Goal: Register for event/course

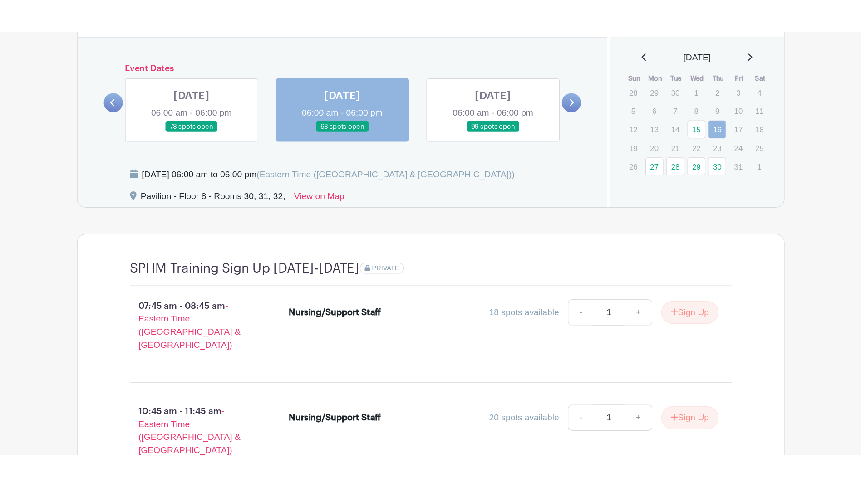
scroll to position [771, 0]
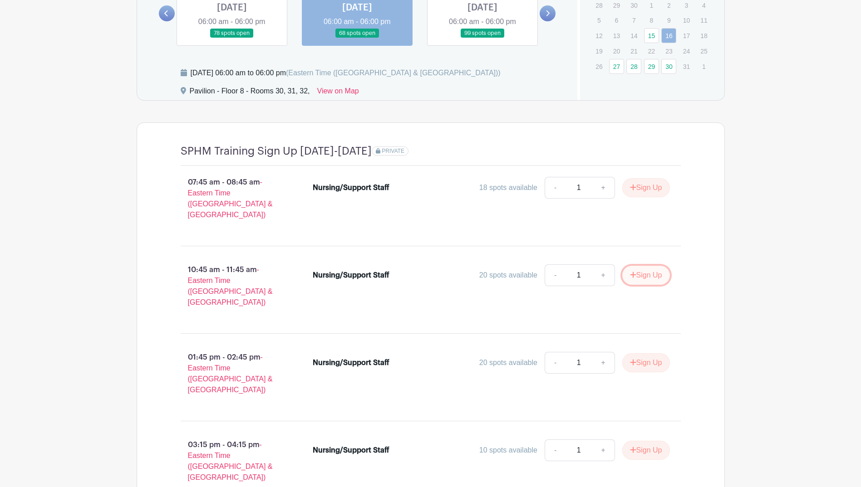
click at [644, 268] on button "Sign Up" at bounding box center [646, 275] width 48 height 19
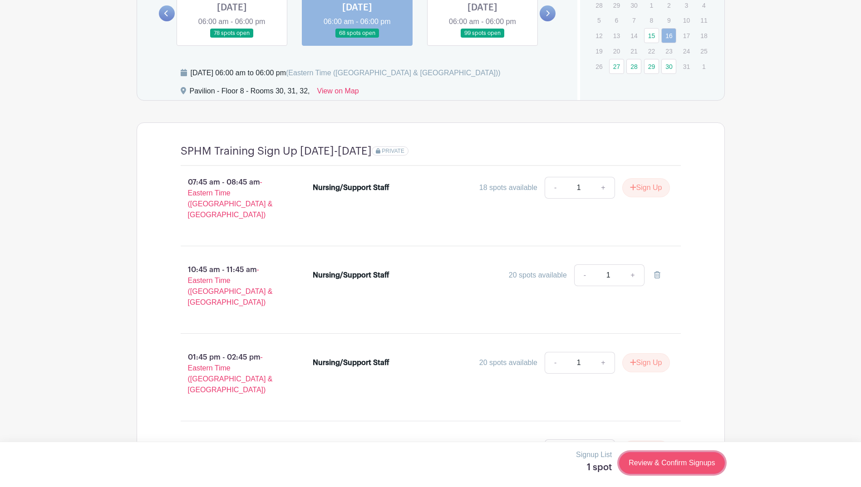
click at [640, 351] on link "Review & Confirm Signups" at bounding box center [671, 463] width 105 height 22
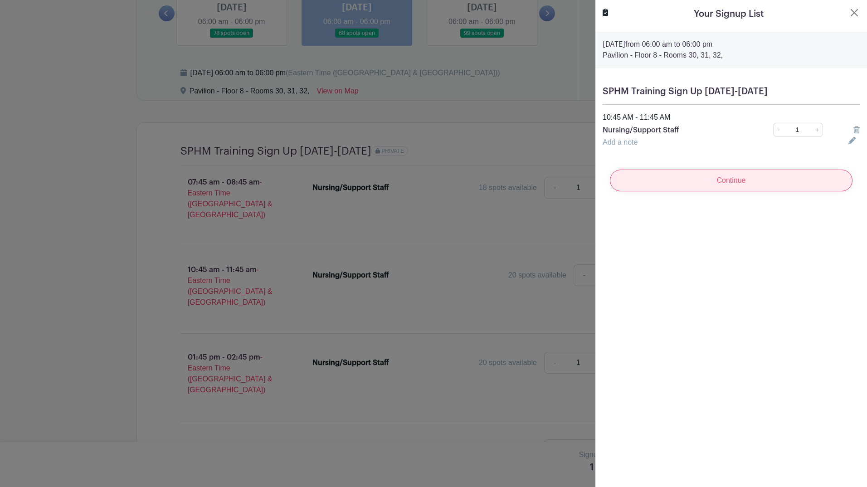
click at [715, 179] on input "Continue" at bounding box center [731, 181] width 243 height 22
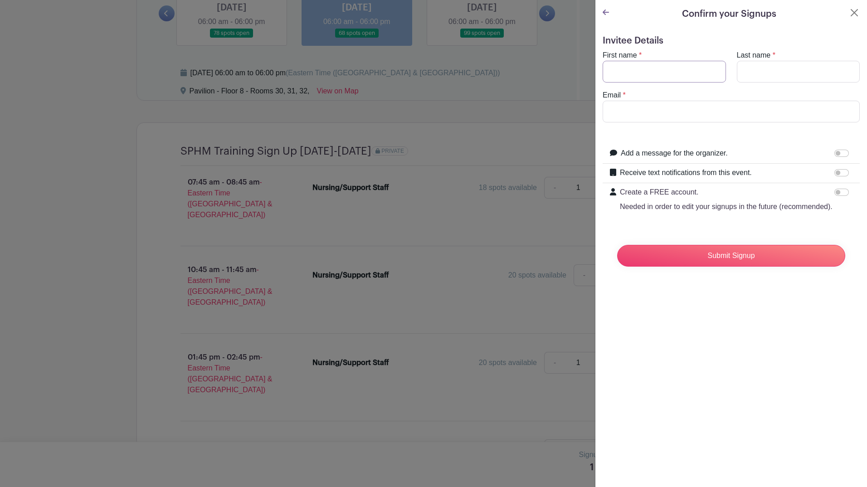
click at [654, 72] on input "First name" at bounding box center [664, 72] width 123 height 22
type input "Jacob"
type input "Thomas"
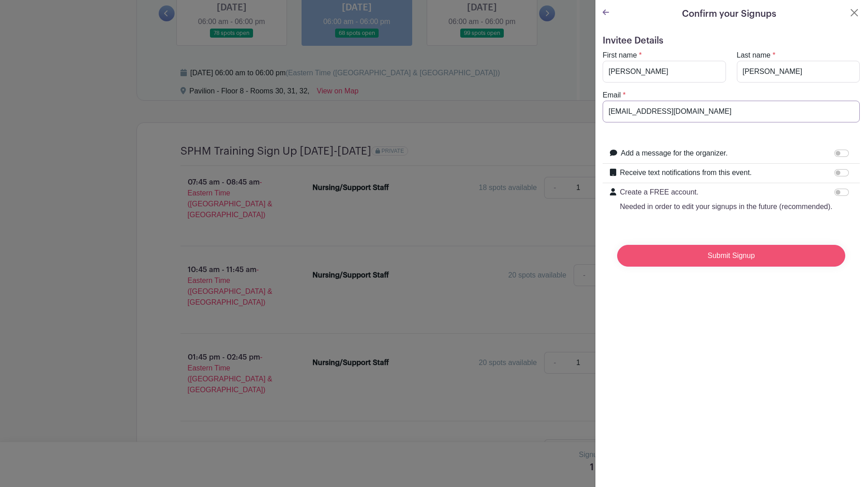
type input "jacobet@med.umich.edu"
click at [715, 267] on input "Submit Signup" at bounding box center [731, 256] width 228 height 22
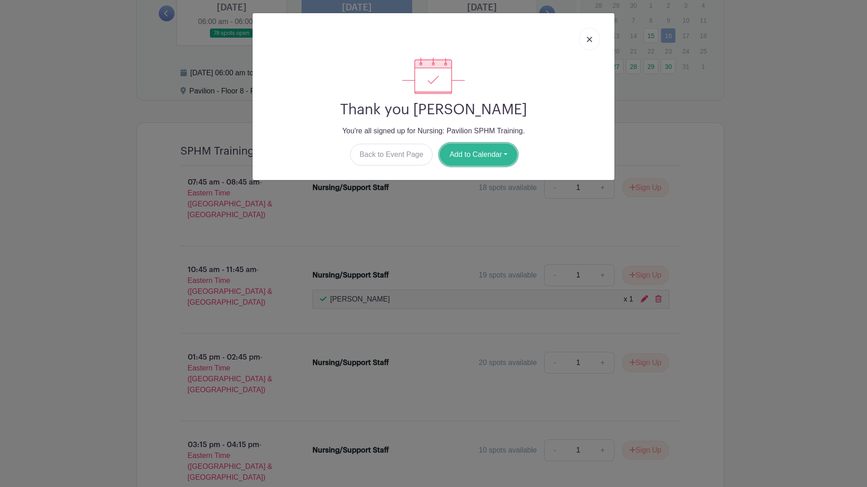
click at [480, 156] on button "Add to Calendar" at bounding box center [478, 155] width 77 height 22
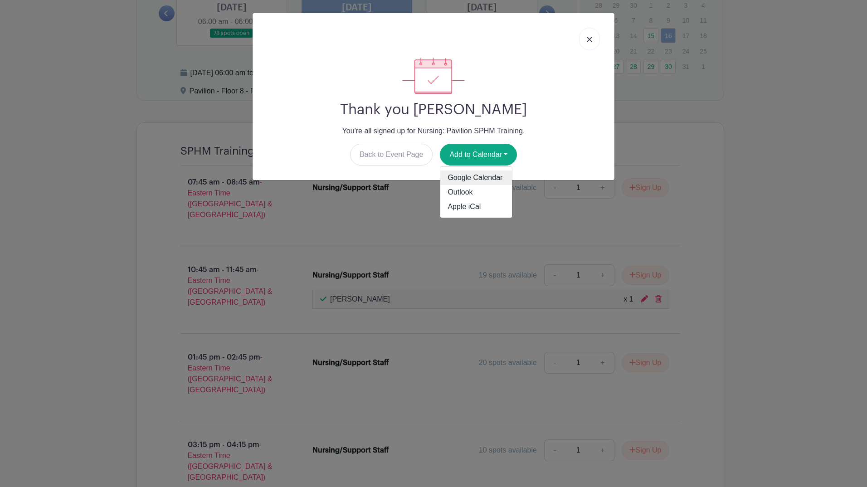
click at [480, 176] on link "Google Calendar" at bounding box center [477, 178] width 72 height 15
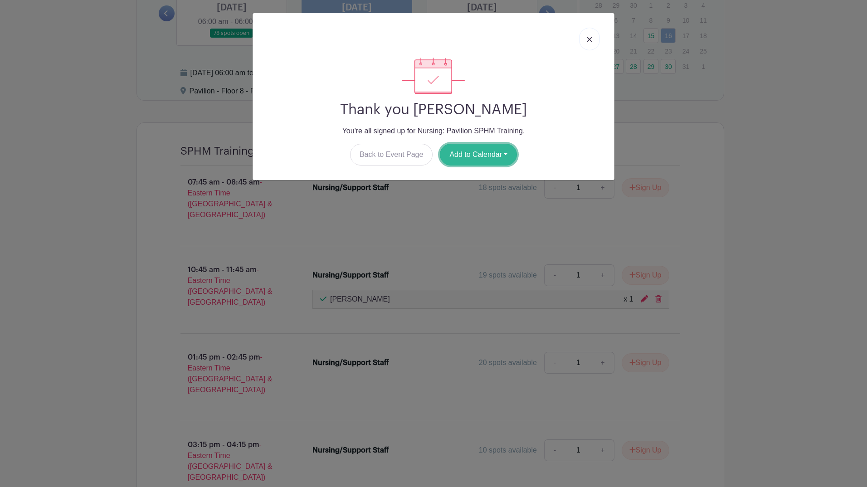
click at [503, 159] on button "Add to Calendar" at bounding box center [478, 155] width 77 height 22
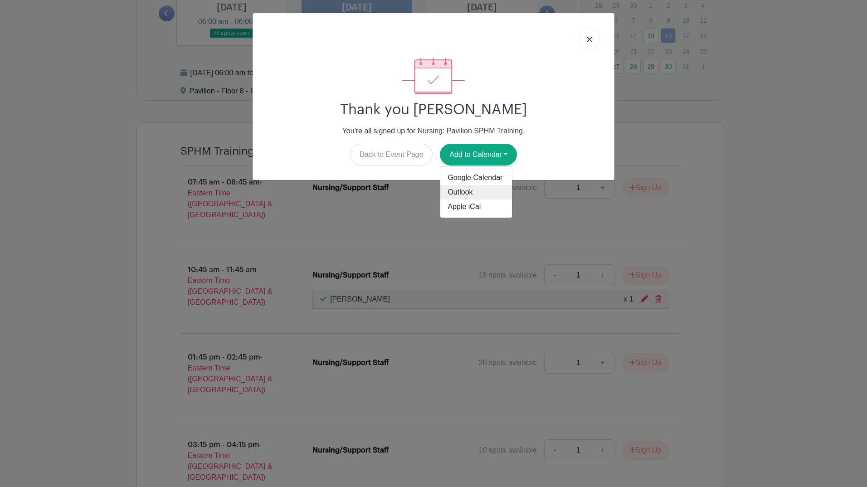
click at [485, 193] on link "Outlook" at bounding box center [477, 192] width 72 height 15
click at [587, 35] on link at bounding box center [589, 39] width 21 height 23
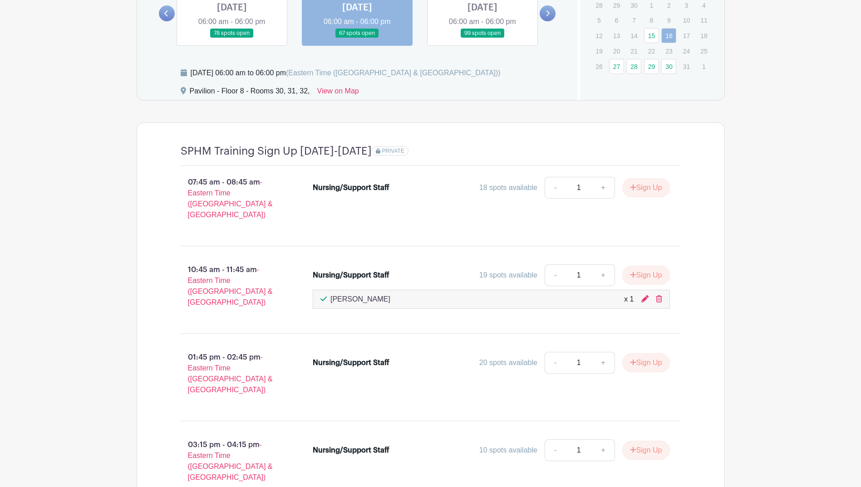
drag, startPoint x: 755, startPoint y: 251, endPoint x: 674, endPoint y: 269, distance: 83.6
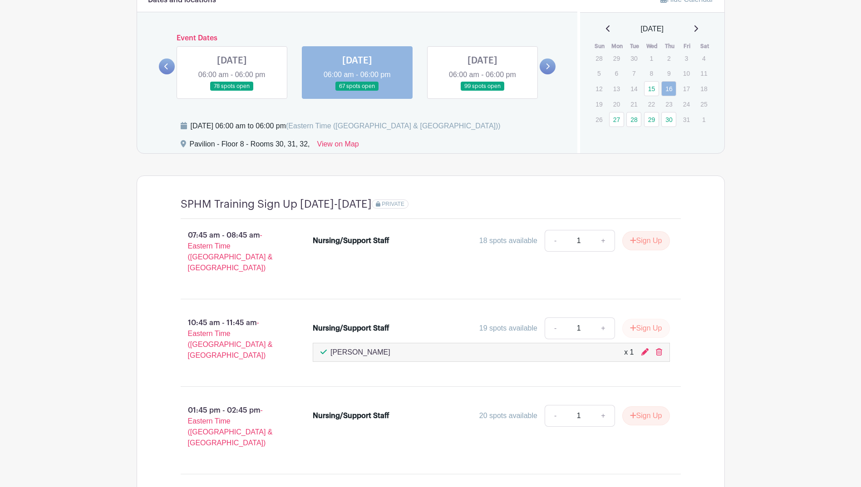
scroll to position [726, 0]
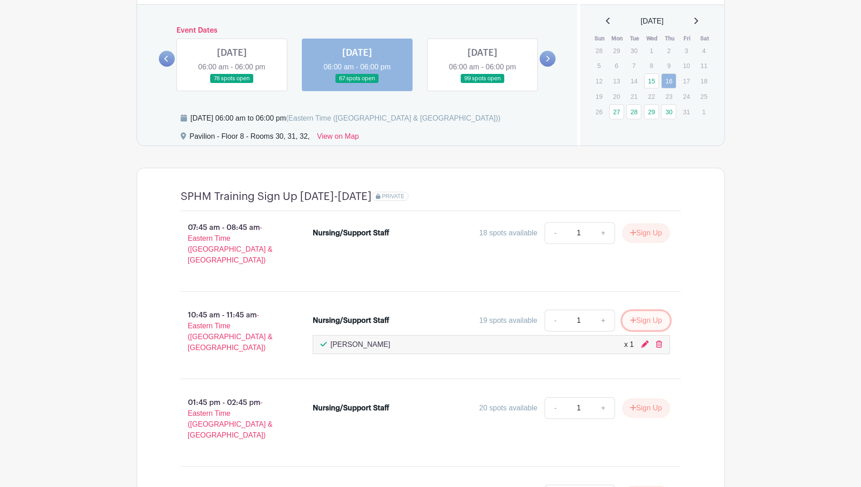
click at [646, 312] on button "Sign Up" at bounding box center [646, 320] width 48 height 19
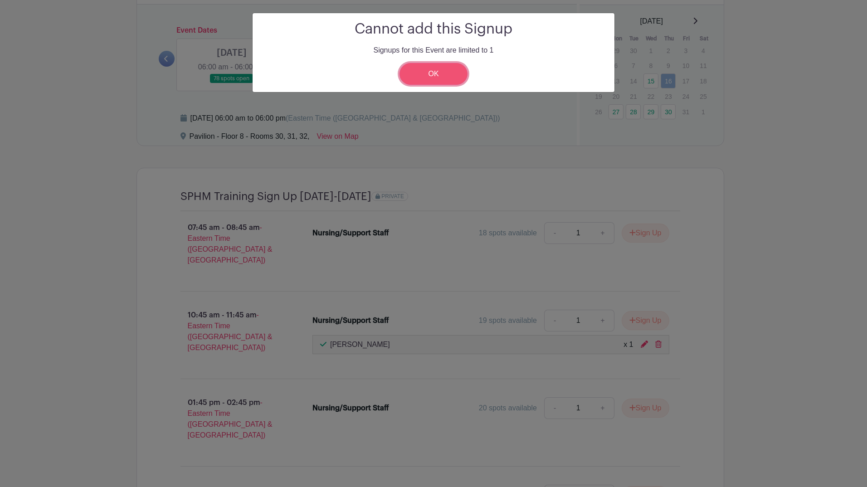
click at [456, 74] on link "OK" at bounding box center [434, 74] width 68 height 22
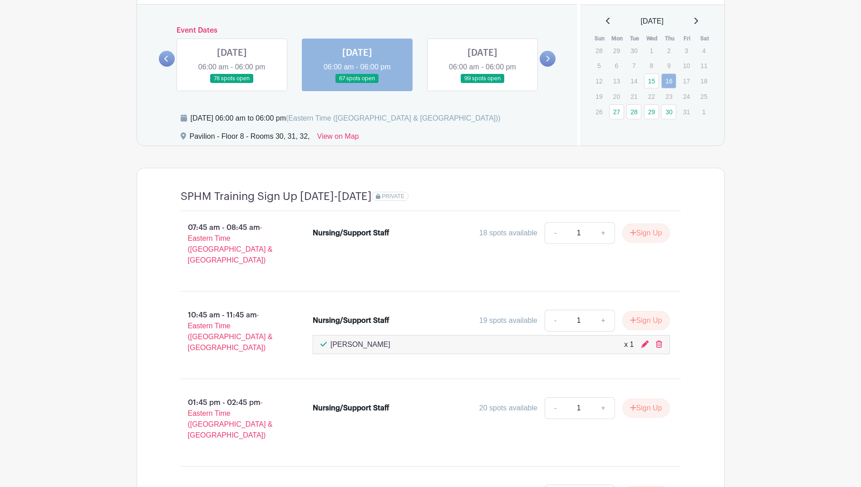
click at [649, 311] on button "Sign Up" at bounding box center [646, 320] width 48 height 19
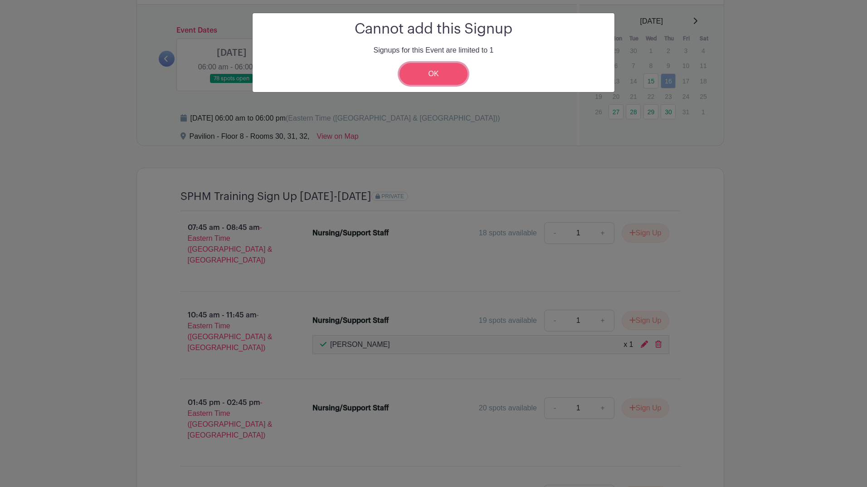
click at [458, 74] on link "OK" at bounding box center [434, 74] width 68 height 22
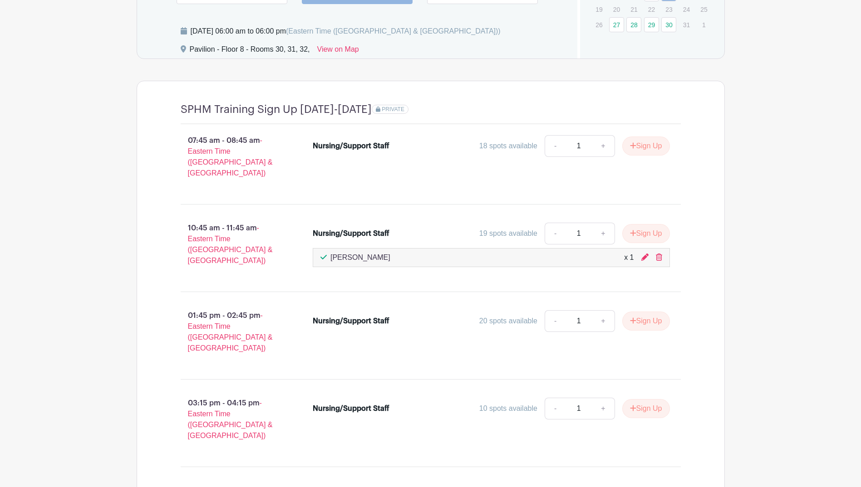
scroll to position [817, 0]
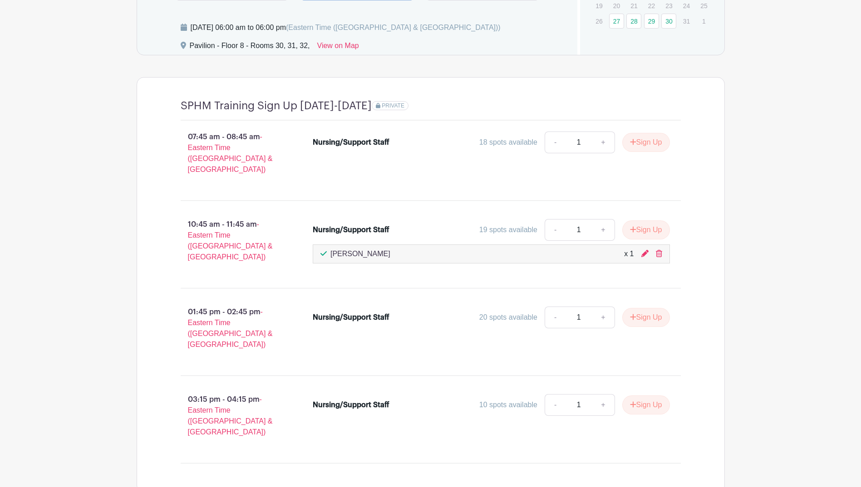
click at [405, 254] on li "Nursing/Support Staff 19 spots available - 1 + Sign Up Jacob Thomas x 1" at bounding box center [491, 241] width 364 height 52
click at [412, 269] on div "07:45 am - 08:45 am - Eastern Time (US & Canada) Nursing/Support Staff 18 spots…" at bounding box center [430, 292] width 543 height 343
click at [645, 220] on button "Sign Up" at bounding box center [646, 229] width 48 height 19
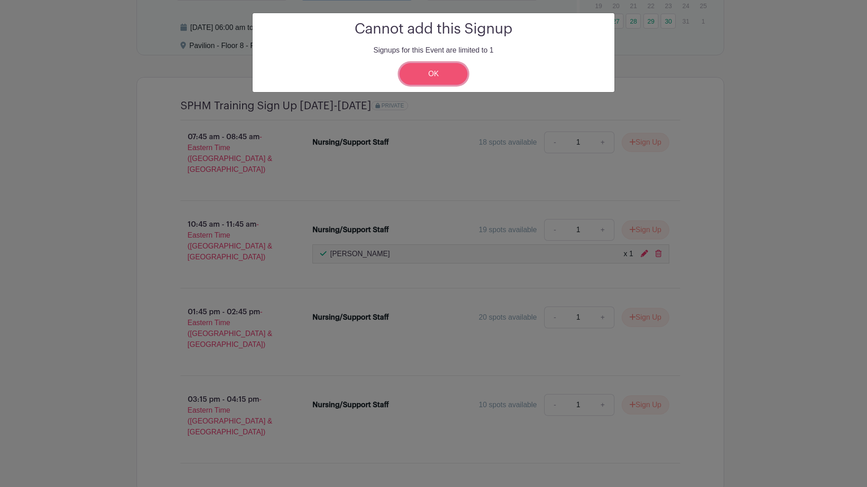
click at [436, 76] on link "OK" at bounding box center [434, 74] width 68 height 22
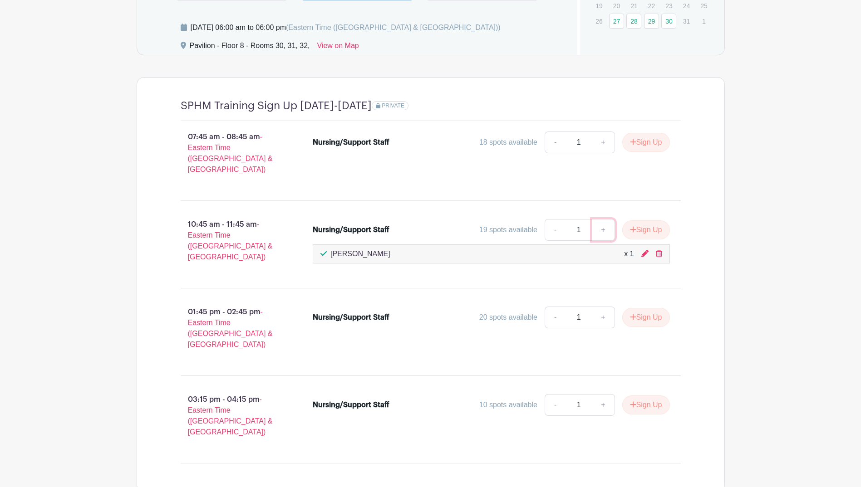
click at [601, 220] on link "+" at bounding box center [603, 230] width 23 height 22
click at [624, 220] on button "Sign Up" at bounding box center [646, 229] width 48 height 19
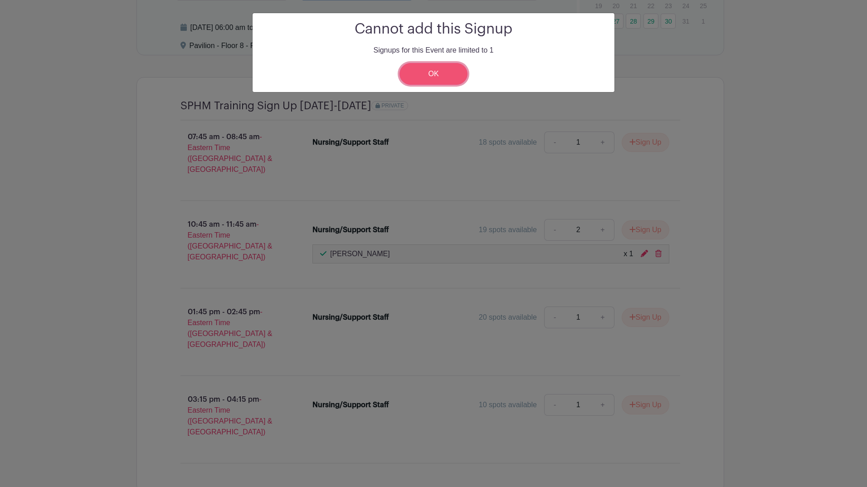
click at [430, 76] on link "OK" at bounding box center [434, 74] width 68 height 22
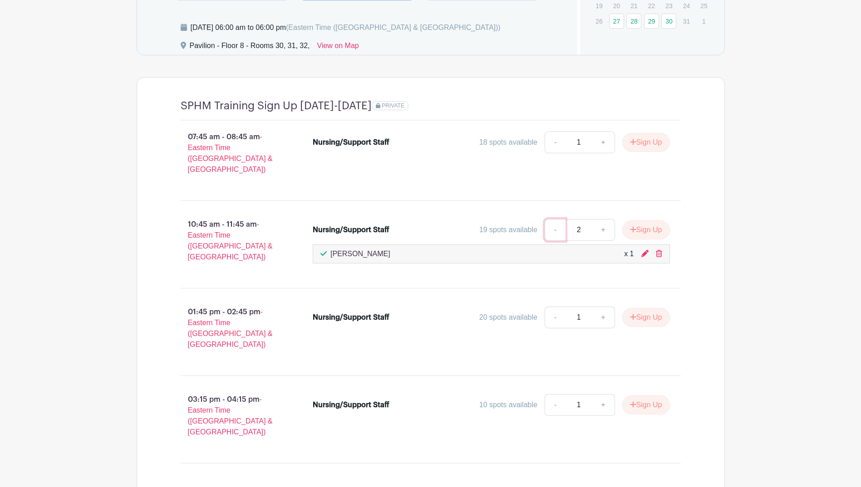
click at [549, 219] on link "-" at bounding box center [554, 230] width 21 height 22
type input "1"
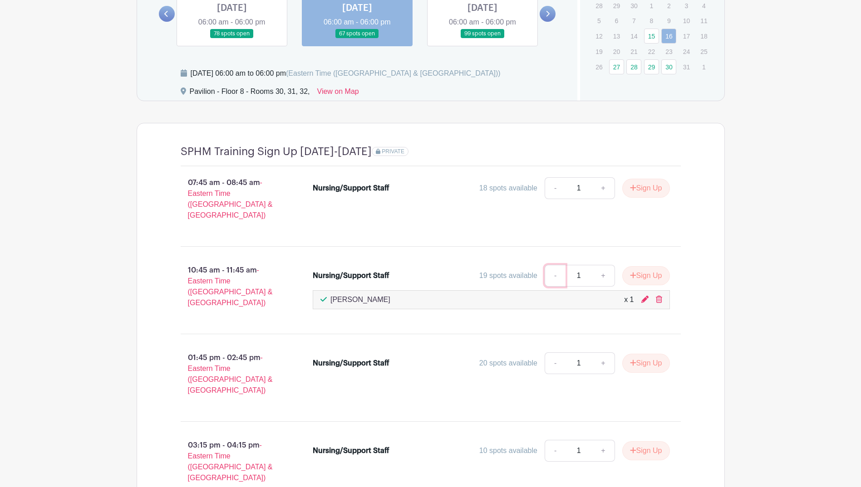
scroll to position [771, 0]
click at [632, 271] on icon "submit" at bounding box center [633, 274] width 6 height 7
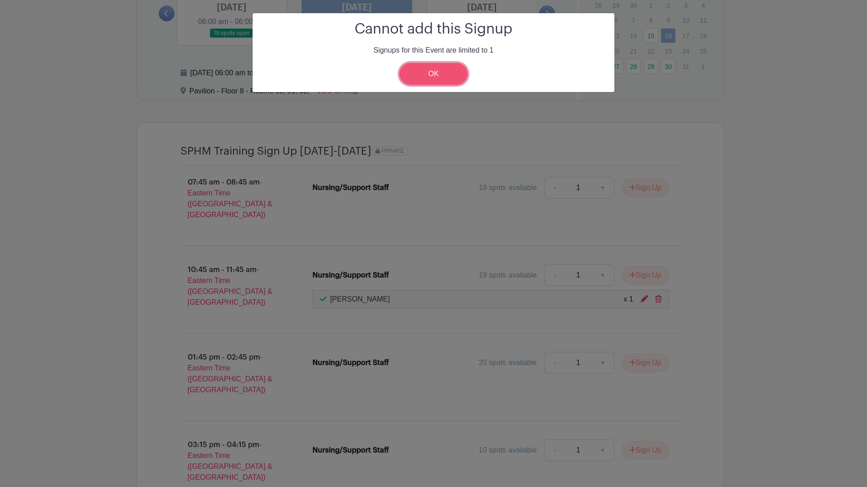
click at [436, 82] on link "OK" at bounding box center [434, 74] width 68 height 22
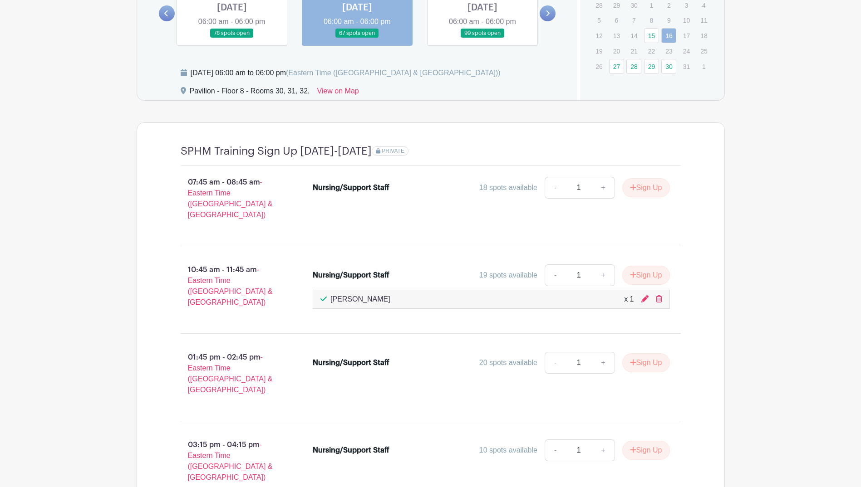
drag, startPoint x: 382, startPoint y: 289, endPoint x: 310, endPoint y: 284, distance: 71.9
click at [310, 284] on li "Nursing/Support Staff 19 spots available - 1 + Sign Up Jacob Thomas x 1" at bounding box center [491, 287] width 364 height 52
drag, startPoint x: 310, startPoint y: 284, endPoint x: 461, endPoint y: 297, distance: 151.6
click at [461, 297] on div "Jacob Thomas x 1" at bounding box center [491, 299] width 357 height 19
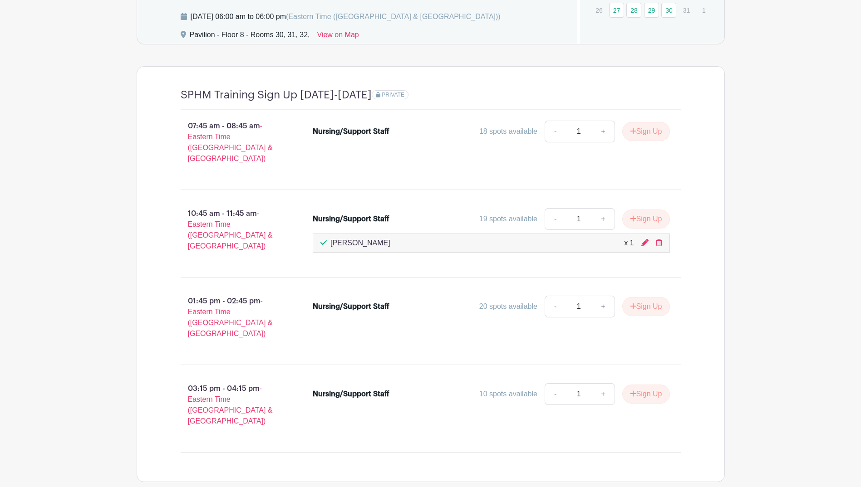
scroll to position [840, 0]
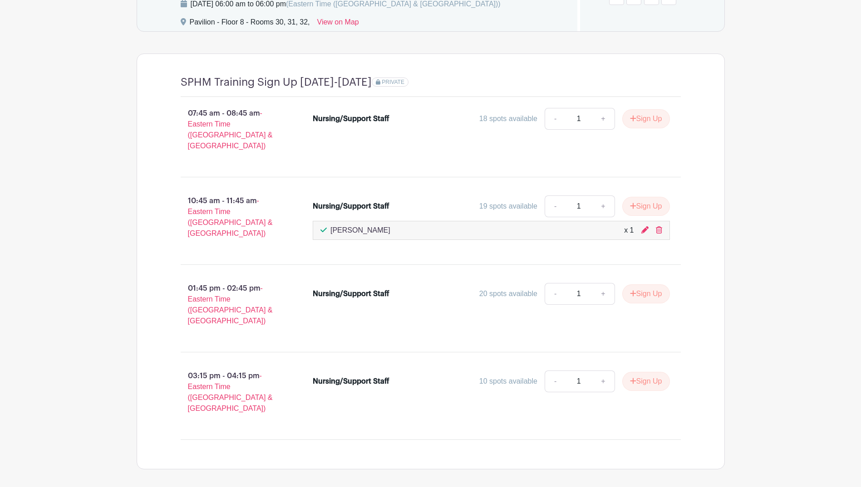
drag, startPoint x: 181, startPoint y: 183, endPoint x: 244, endPoint y: 185, distance: 63.1
click at [244, 192] on p "10:45 am - 11:45 am - Eastern Time (US & Canada)" at bounding box center [232, 217] width 132 height 51
drag, startPoint x: 244, startPoint y: 185, endPoint x: 268, endPoint y: 190, distance: 24.6
click at [268, 192] on p "10:45 am - 11:45 am - Eastern Time (US & Canada)" at bounding box center [232, 217] width 132 height 51
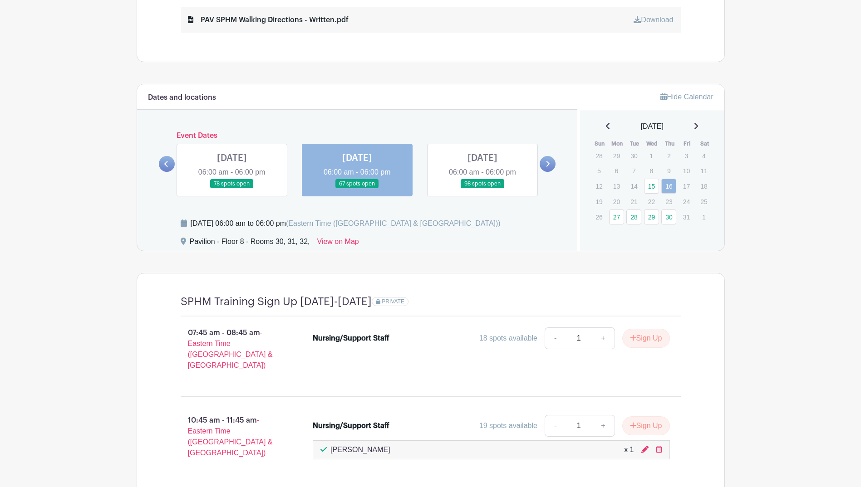
scroll to position [659, 0]
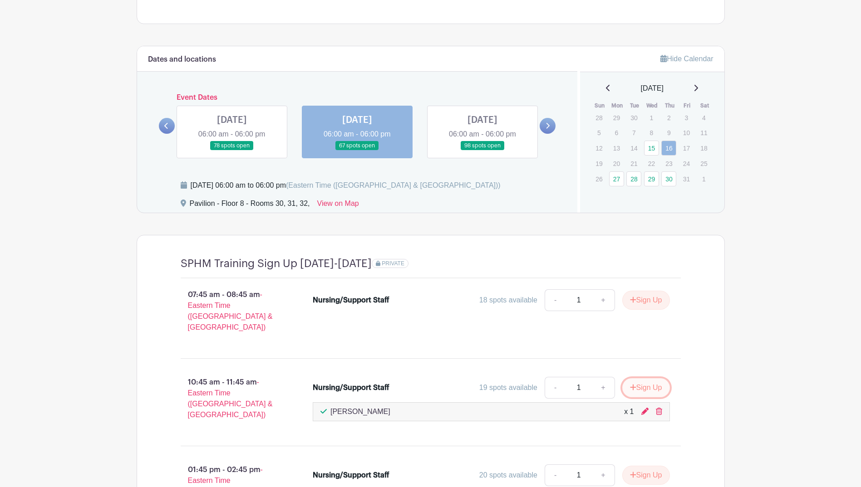
click at [630, 351] on icon "submit" at bounding box center [633, 387] width 6 height 7
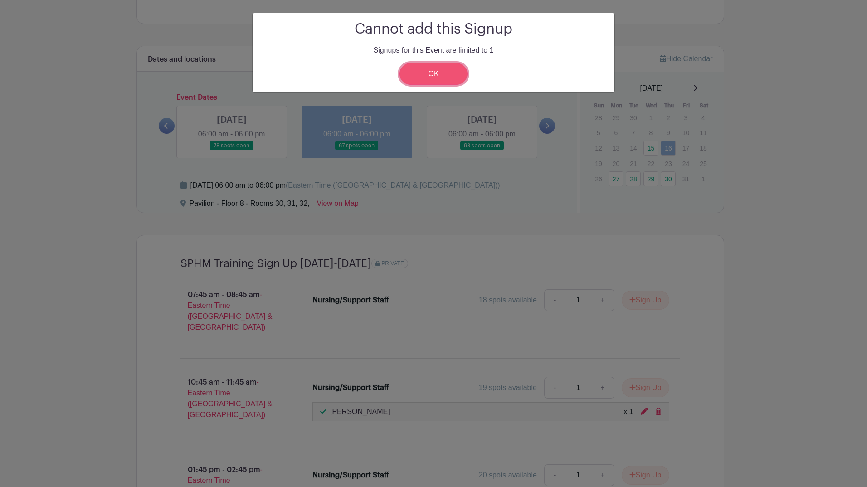
click at [415, 73] on link "OK" at bounding box center [434, 74] width 68 height 22
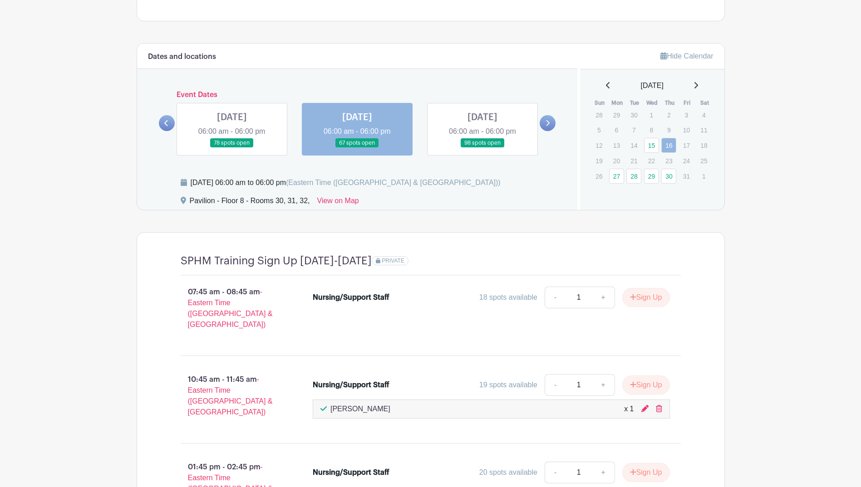
scroll to position [795, 0]
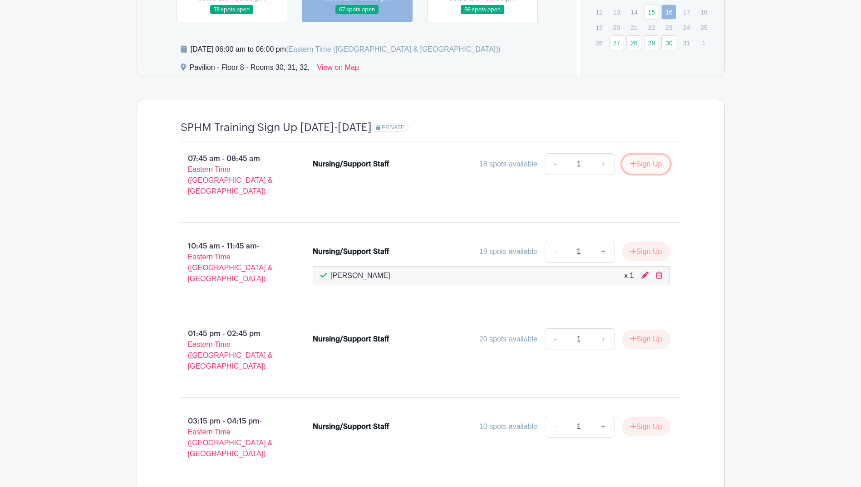
click at [639, 165] on button "Sign Up" at bounding box center [646, 164] width 48 height 19
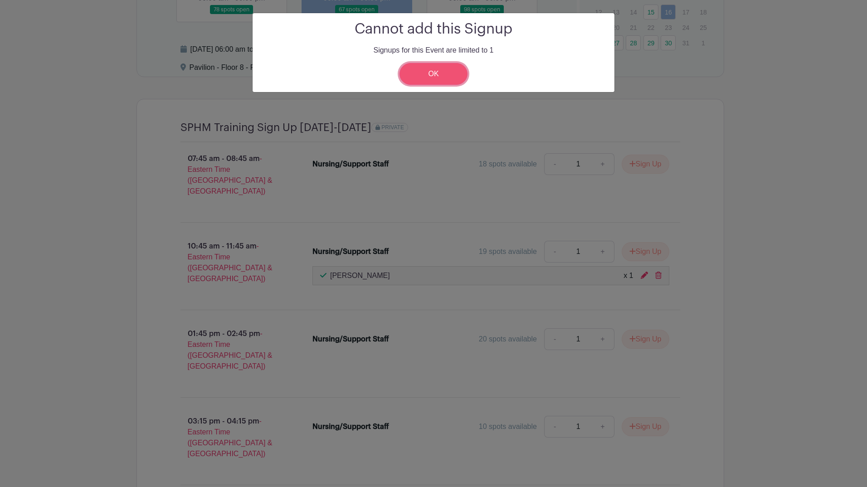
click at [423, 71] on link "OK" at bounding box center [434, 74] width 68 height 22
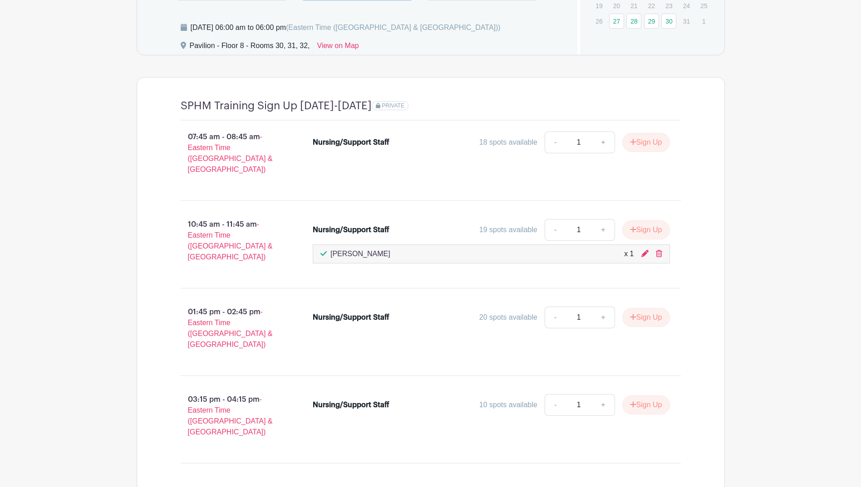
scroll to position [840, 0]
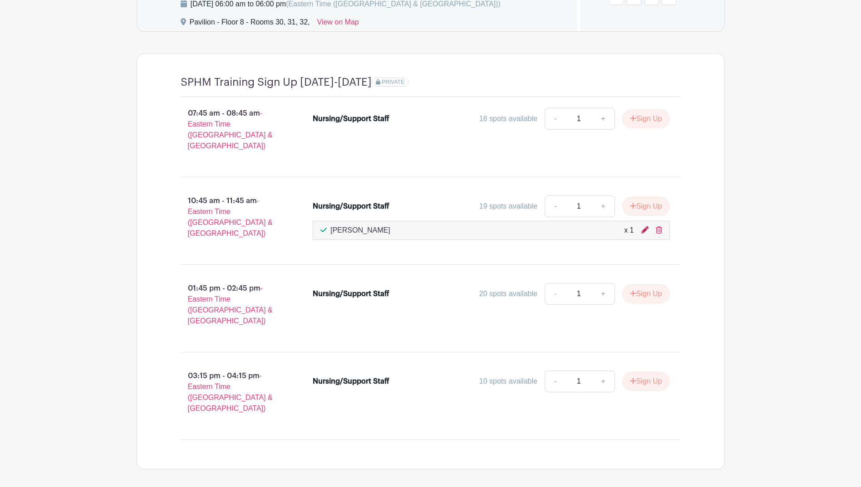
click at [643, 226] on icon at bounding box center [644, 229] width 7 height 7
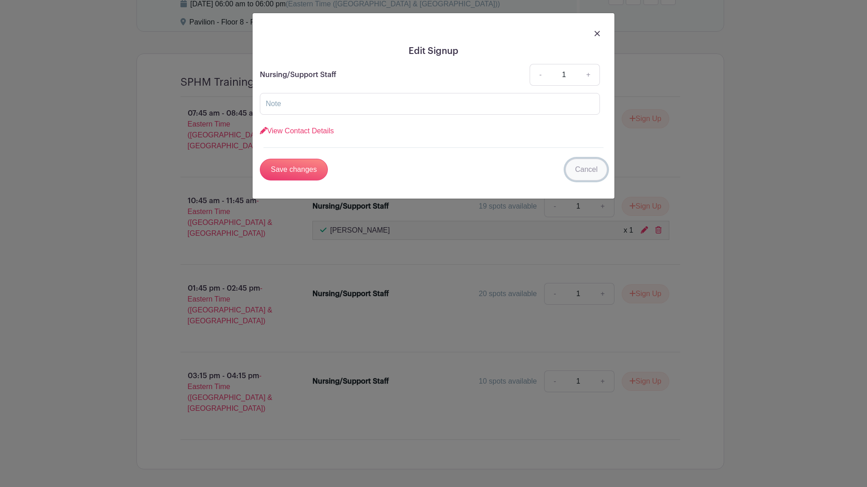
click at [593, 171] on link "Cancel" at bounding box center [587, 170] width 42 height 22
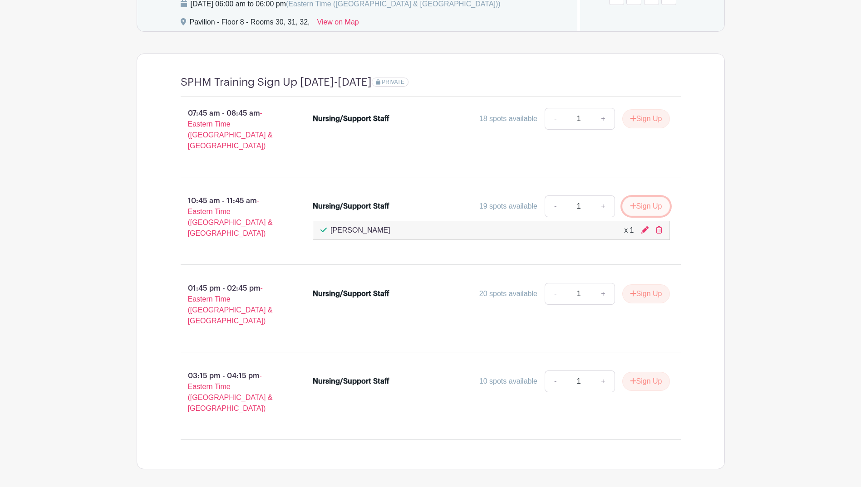
click at [648, 197] on button "Sign Up" at bounding box center [646, 206] width 48 height 19
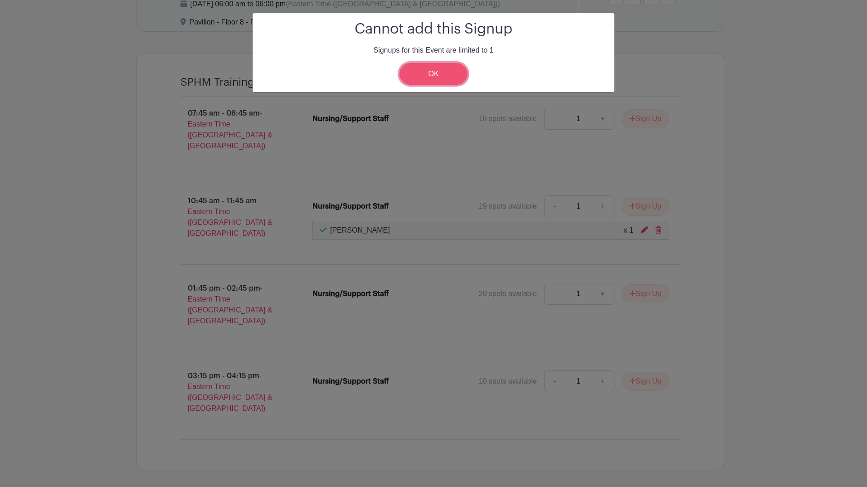
click at [464, 66] on link "OK" at bounding box center [434, 74] width 68 height 22
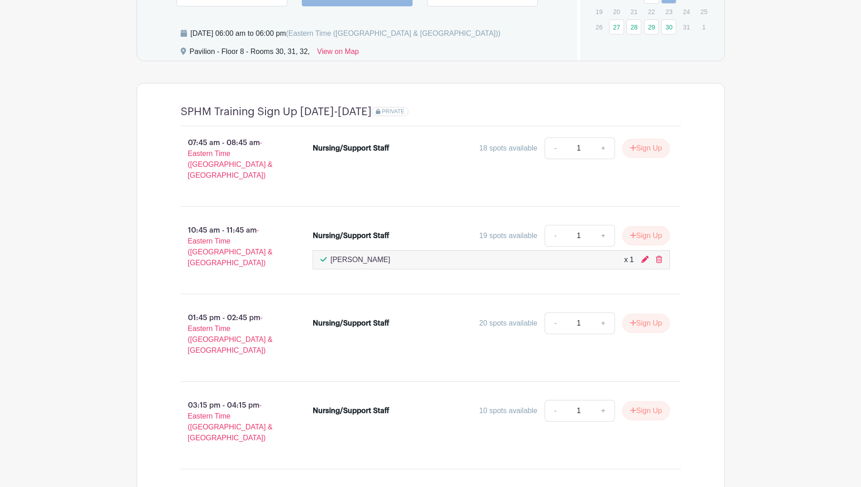
scroll to position [795, 0]
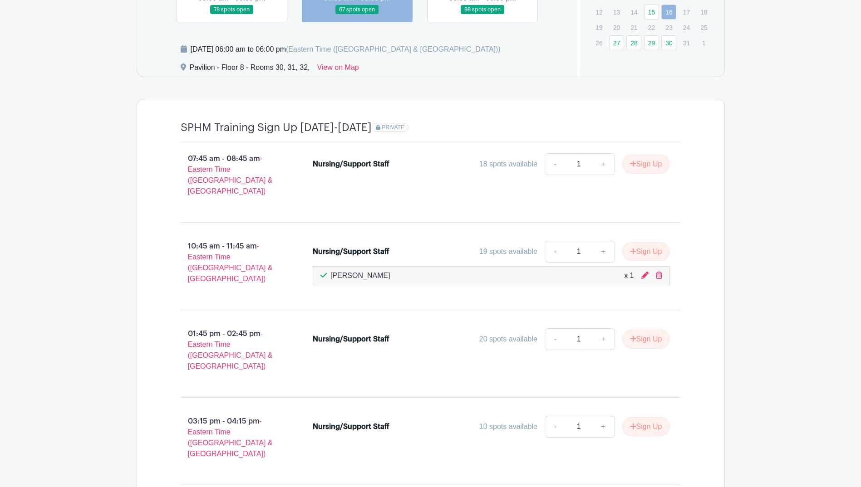
click at [508, 246] on div "19 spots available" at bounding box center [508, 251] width 58 height 11
click at [506, 246] on div "19 spots available" at bounding box center [508, 251] width 58 height 11
click at [631, 164] on icon "submit" at bounding box center [633, 164] width 6 height 6
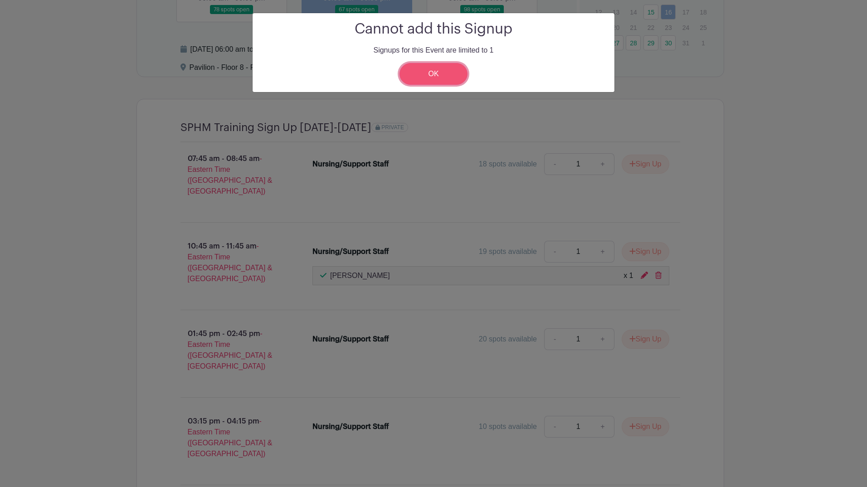
click at [442, 74] on link "OK" at bounding box center [434, 74] width 68 height 22
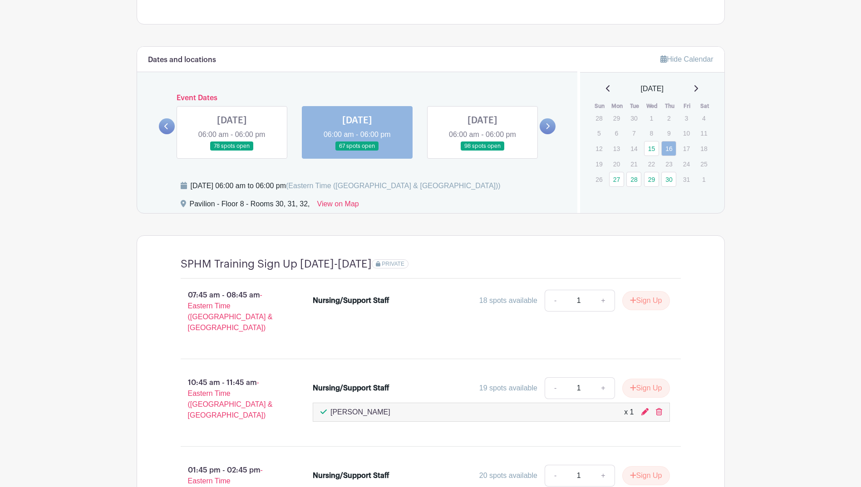
scroll to position [659, 0]
click at [647, 351] on icon at bounding box center [644, 411] width 7 height 7
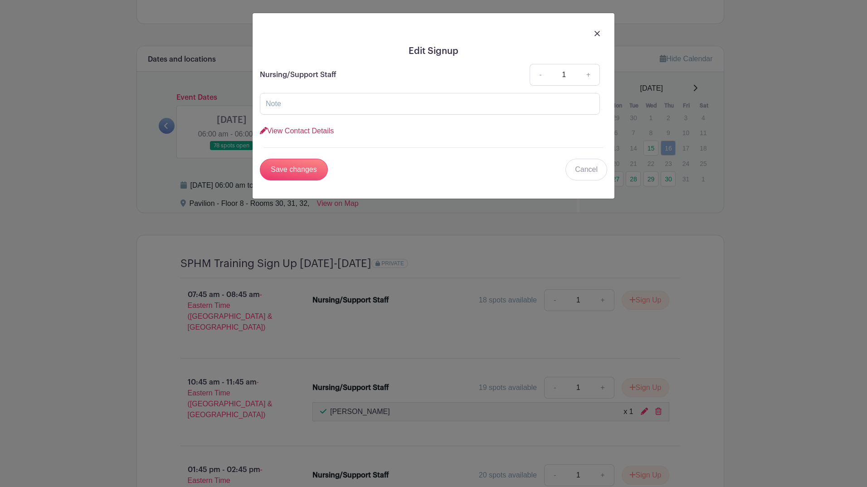
click at [331, 131] on link "View Contact Details" at bounding box center [297, 131] width 74 height 8
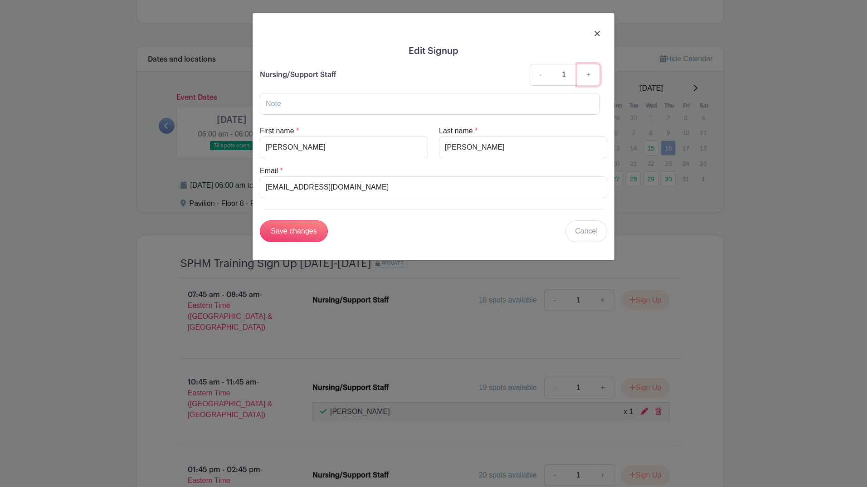
click at [589, 76] on link "+" at bounding box center [589, 75] width 23 height 22
type input "3"
click at [303, 227] on input "Save changes" at bounding box center [294, 231] width 68 height 22
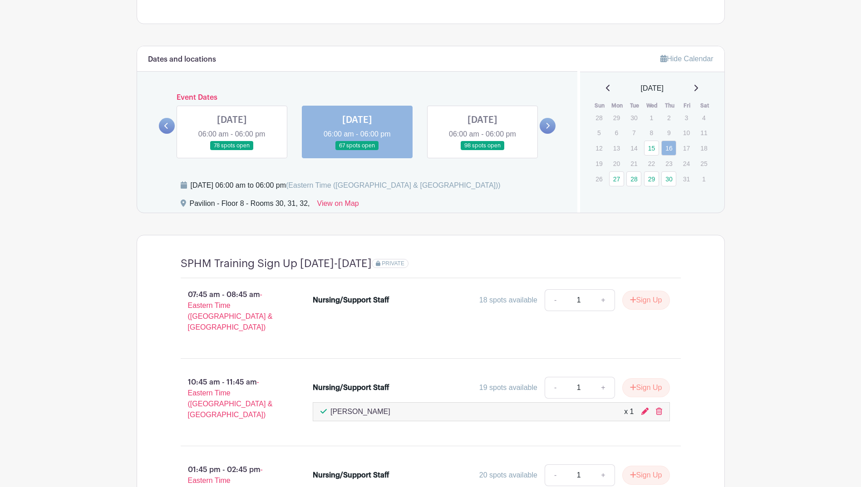
click at [715, 351] on main "Log In Sign Up for Free SMS Safe Patient Handling Nursing: Pavilion SPHM Traini…" at bounding box center [430, 24] width 861 height 1366
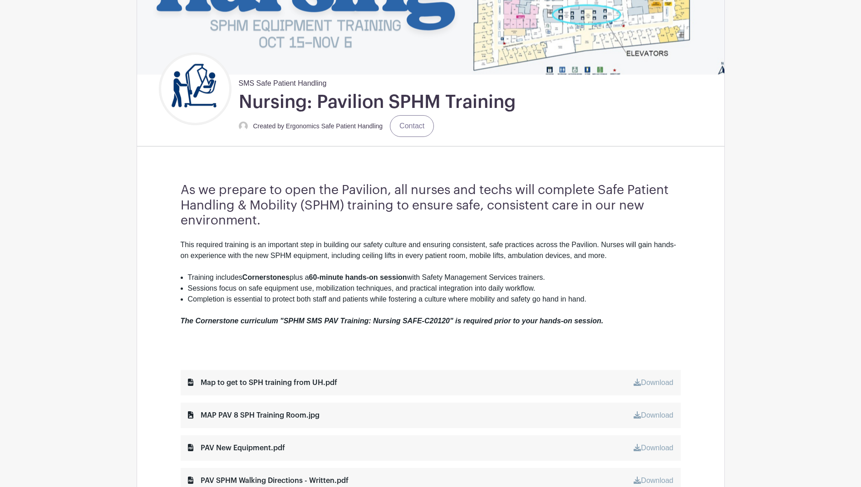
scroll to position [0, 0]
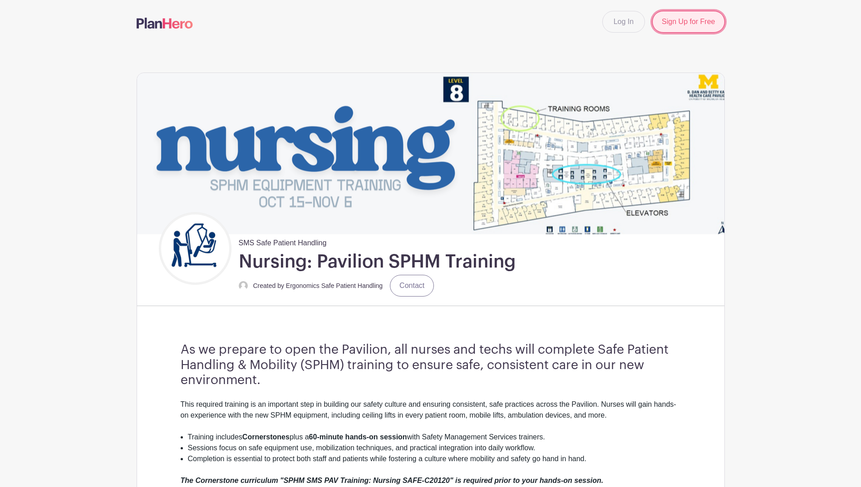
click at [672, 21] on link "Sign Up for Free" at bounding box center [688, 22] width 72 height 22
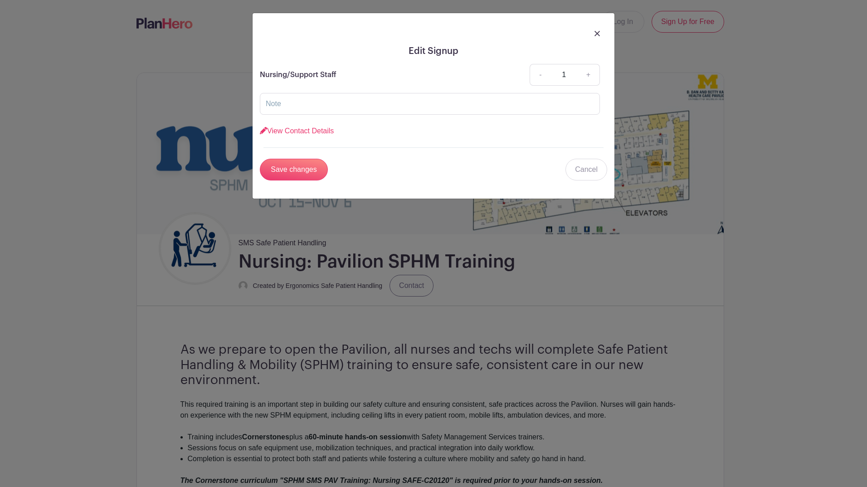
click at [599, 32] on img at bounding box center [597, 33] width 5 height 5
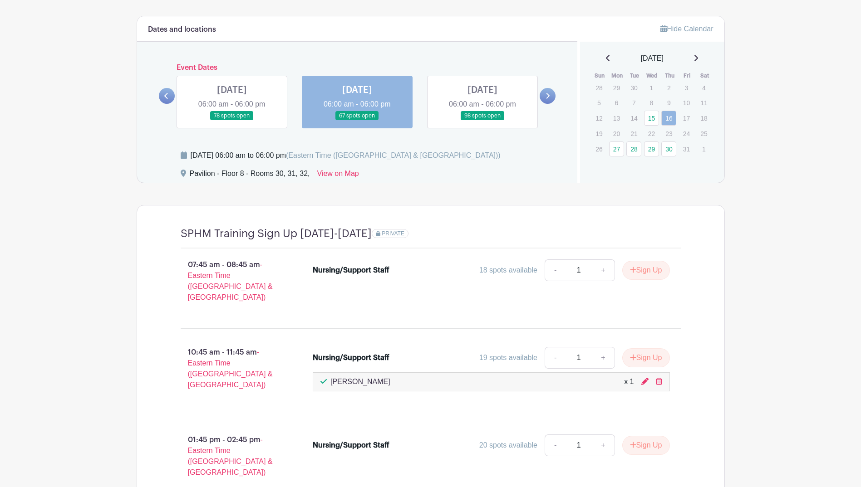
scroll to position [817, 0]
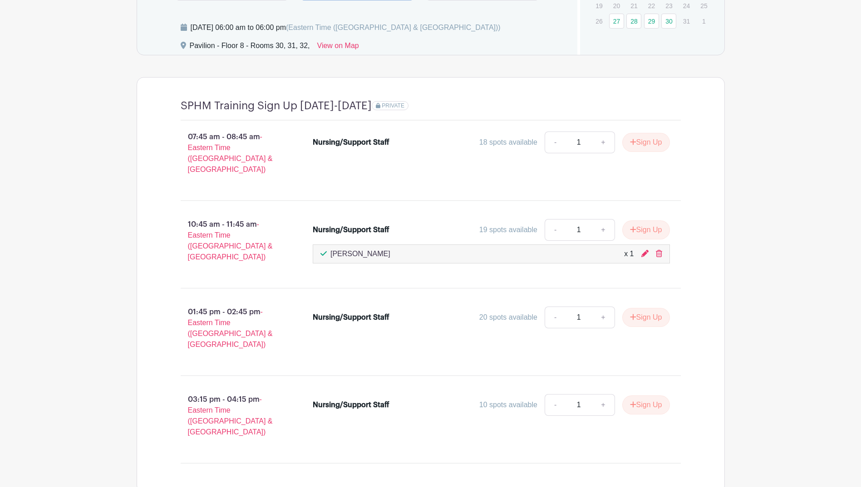
click at [382, 105] on span "PRIVATE" at bounding box center [393, 106] width 23 height 6
click at [382, 107] on span "PRIVATE" at bounding box center [393, 106] width 23 height 6
click at [409, 108] on div "PRIVATE" at bounding box center [526, 105] width 309 height 13
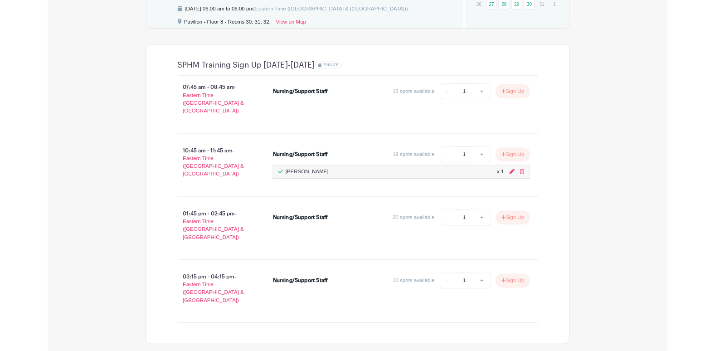
scroll to position [840, 0]
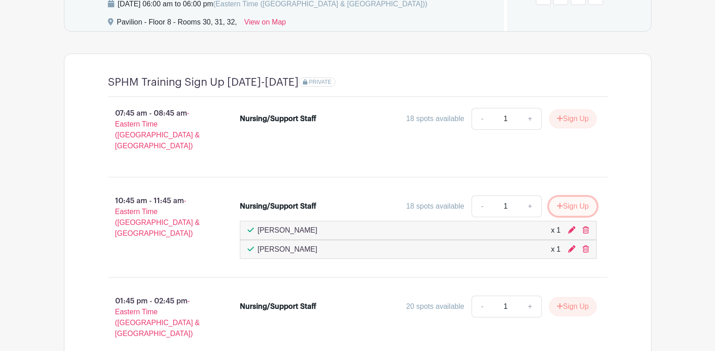
click at [562, 197] on button "Sign Up" at bounding box center [573, 206] width 48 height 19
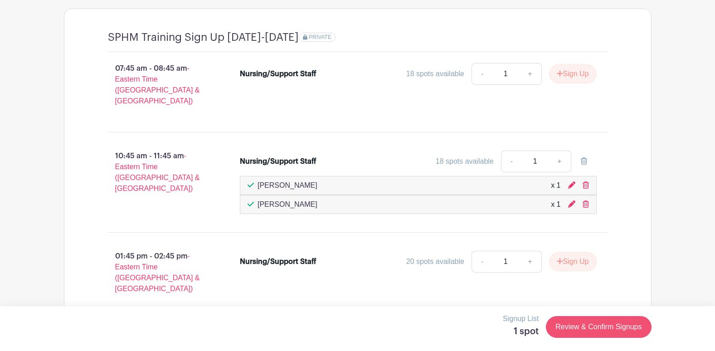
scroll to position [886, 0]
click at [577, 324] on link "Review & Confirm Signups" at bounding box center [598, 327] width 105 height 22
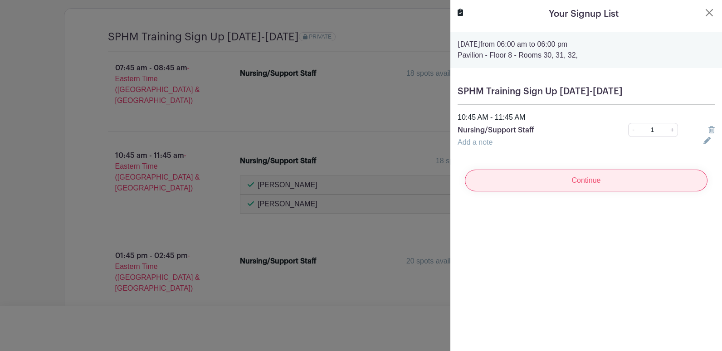
click at [607, 174] on input "Continue" at bounding box center [586, 181] width 243 height 22
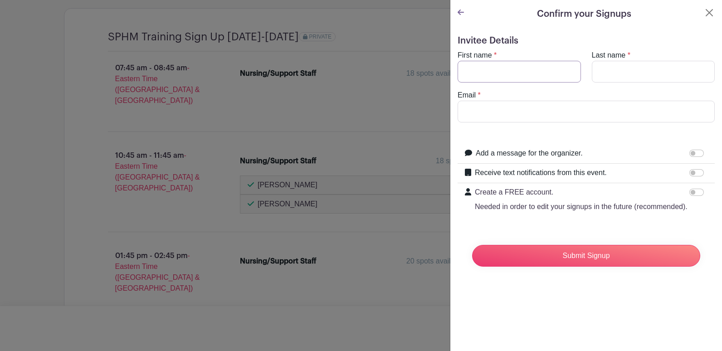
click at [506, 76] on input "First name" at bounding box center [519, 72] width 123 height 22
type input "Alex"
type input "Amonica"
click at [541, 115] on input "Email" at bounding box center [586, 112] width 257 height 22
paste input "amamonic@med.umich.edu"
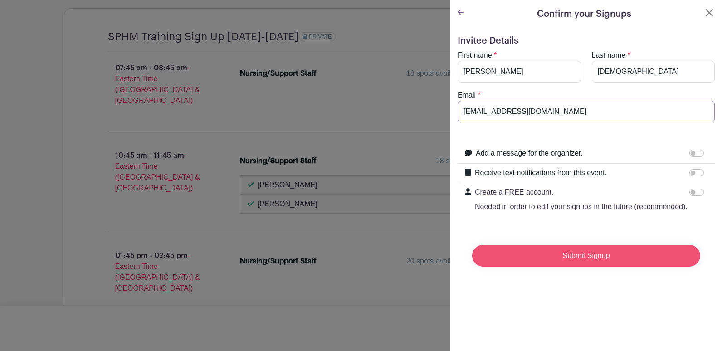
type input "amamonic@med.umich.edu"
click at [572, 267] on input "Submit Signup" at bounding box center [586, 256] width 228 height 22
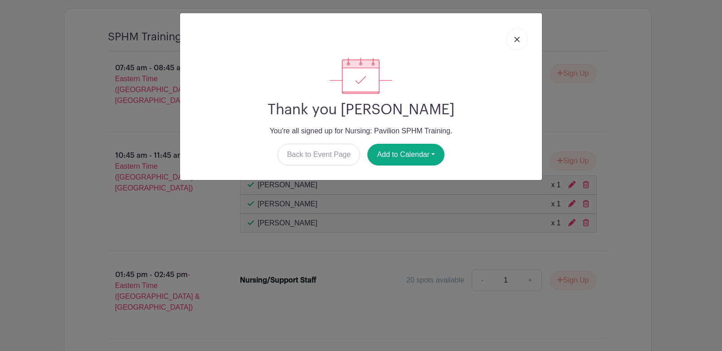
click at [519, 38] on img at bounding box center [516, 39] width 5 height 5
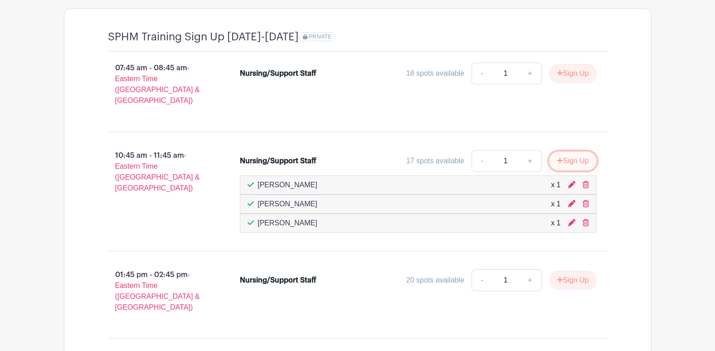
click at [568, 155] on button "Sign Up" at bounding box center [573, 161] width 48 height 19
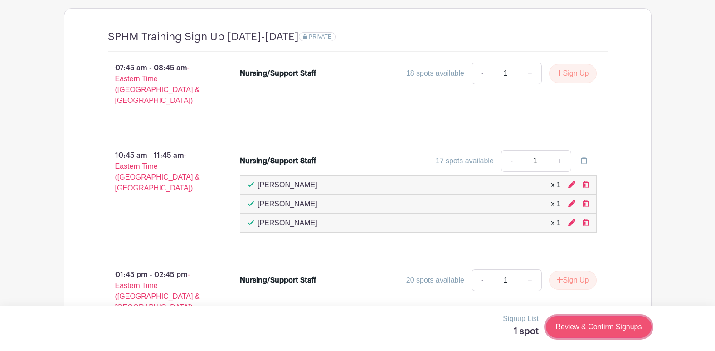
click at [582, 323] on link "Review & Confirm Signups" at bounding box center [598, 327] width 105 height 22
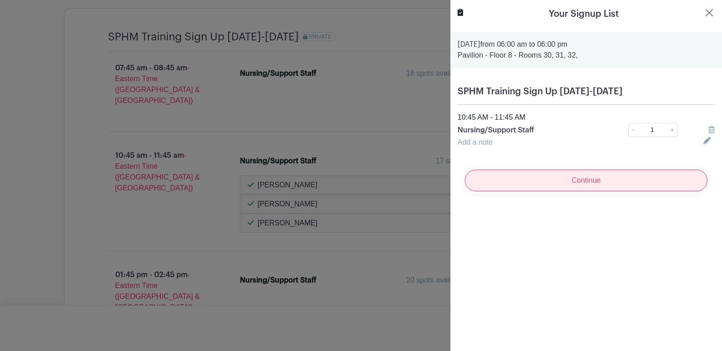
click at [590, 180] on input "Continue" at bounding box center [586, 181] width 243 height 22
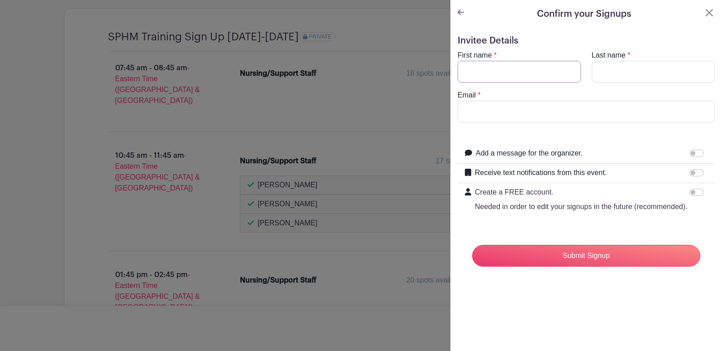
click at [490, 78] on input "First name" at bounding box center [519, 72] width 123 height 22
type input "Megan"
type input "C"
type input "Campbell"
click at [553, 108] on input "Email" at bounding box center [586, 112] width 257 height 22
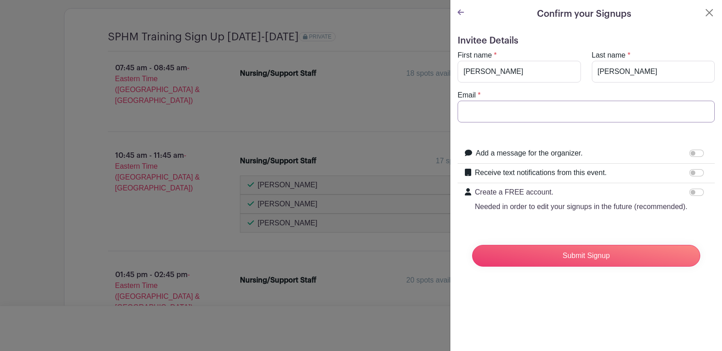
paste input "mkomiens@med.umich.edu"
type input "mkomiens@med.umich.edu"
click at [638, 68] on input "Campbell" at bounding box center [653, 72] width 123 height 22
click at [536, 73] on input "Megan" at bounding box center [519, 72] width 123 height 22
click at [667, 69] on input "Campbell" at bounding box center [653, 72] width 123 height 22
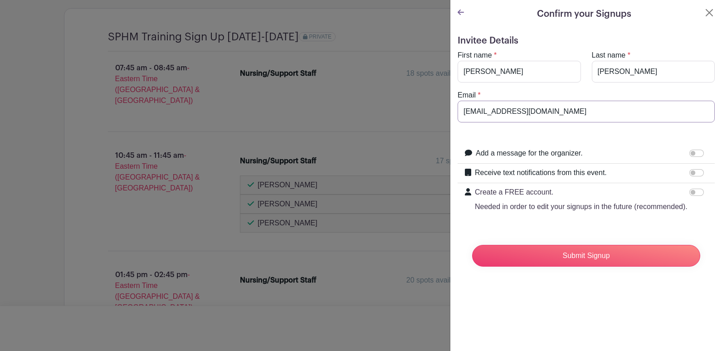
click at [595, 116] on input "mkomiens@med.umich.edu" at bounding box center [586, 112] width 257 height 22
click at [582, 260] on input "Submit Signup" at bounding box center [586, 256] width 228 height 22
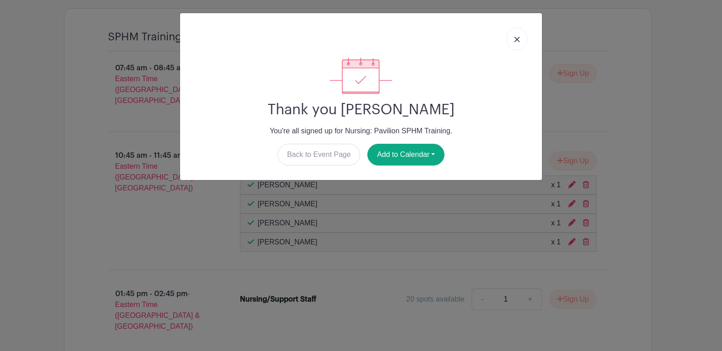
click at [517, 39] on img at bounding box center [516, 39] width 5 height 5
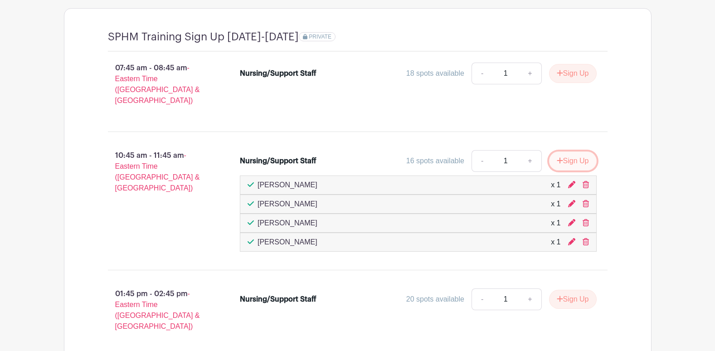
click at [570, 152] on button "Sign Up" at bounding box center [573, 161] width 48 height 19
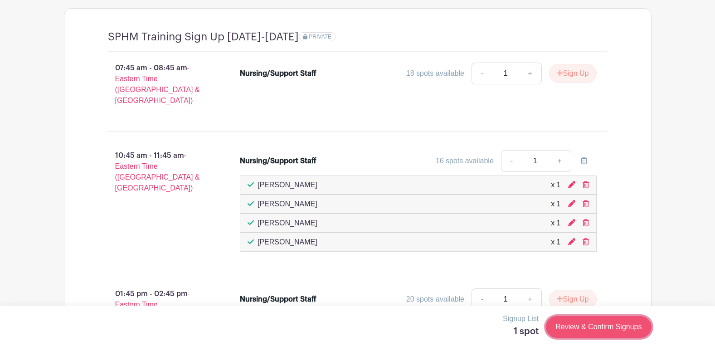
click at [592, 324] on link "Review & Confirm Signups" at bounding box center [598, 327] width 105 height 22
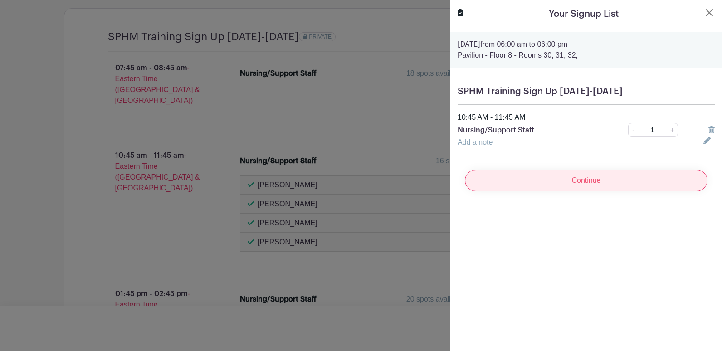
click at [579, 181] on input "Continue" at bounding box center [586, 181] width 243 height 22
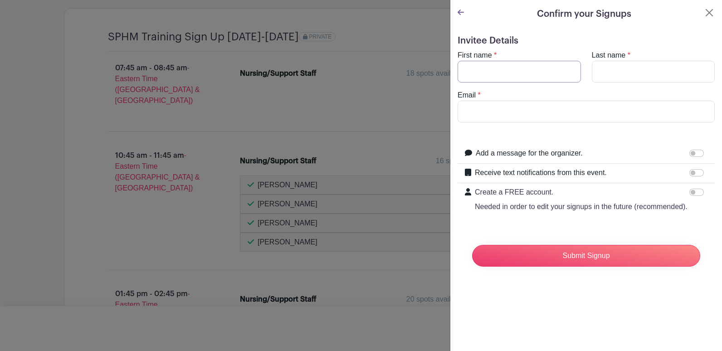
click at [502, 76] on input "First name" at bounding box center [519, 72] width 123 height 22
type input "Claire"
type input "Dewitt"
click at [478, 101] on input "Email" at bounding box center [586, 112] width 257 height 22
paste input "cladew@med.umich.edu"
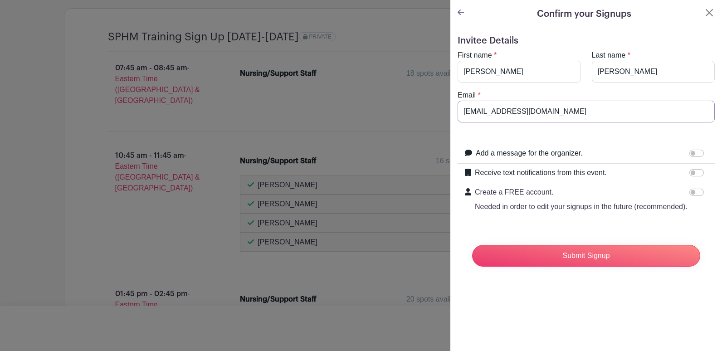
type input "cladew@med.umich.edu"
click at [606, 70] on input "Dewitt" at bounding box center [653, 72] width 123 height 22
type input "DeWitt"
click at [610, 265] on input "Submit Signup" at bounding box center [586, 256] width 228 height 22
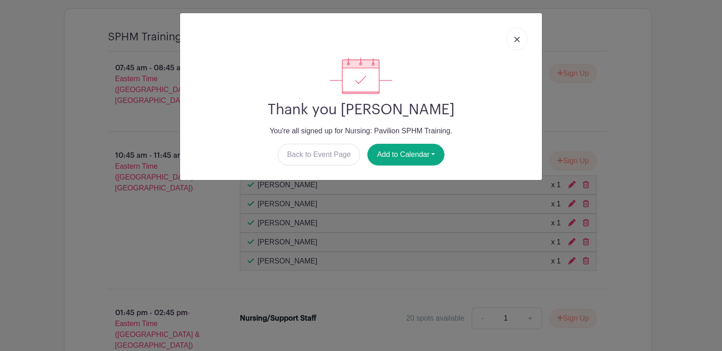
click at [522, 39] on link at bounding box center [517, 39] width 21 height 23
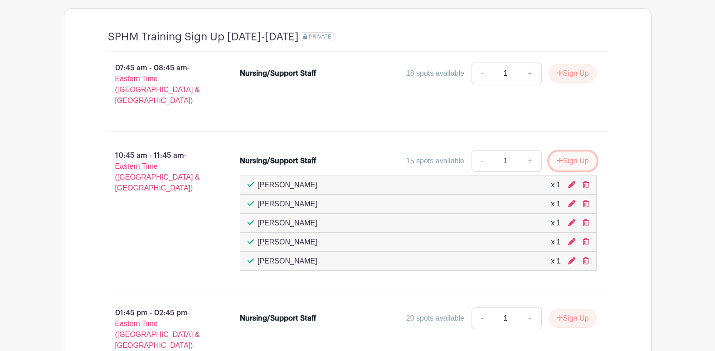
click at [575, 154] on button "Sign Up" at bounding box center [573, 161] width 48 height 19
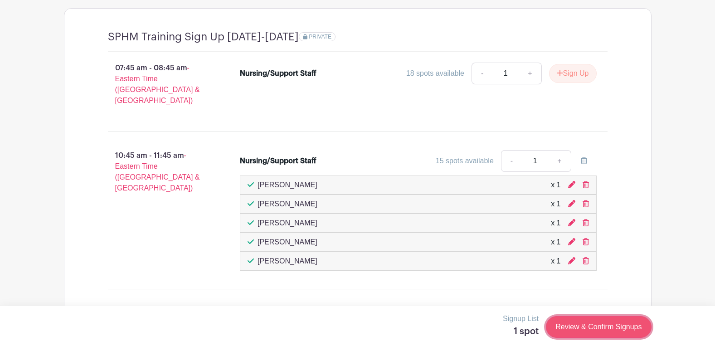
click at [591, 336] on link "Review & Confirm Signups" at bounding box center [598, 327] width 105 height 22
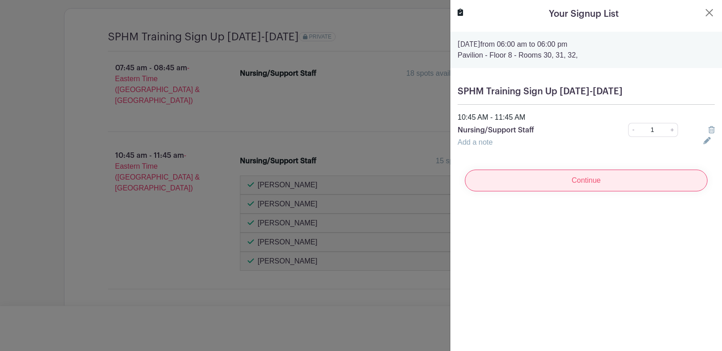
click at [572, 186] on input "Continue" at bounding box center [586, 181] width 243 height 22
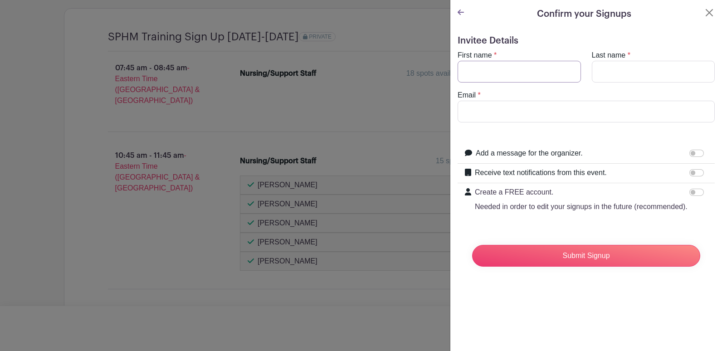
click at [509, 75] on input "First name" at bounding box center [519, 72] width 123 height 22
type input "Dani"
type input "Heaton"
click at [476, 117] on input "Email" at bounding box center [586, 112] width 257 height 22
paste input "dheaton@med.umich.edu"
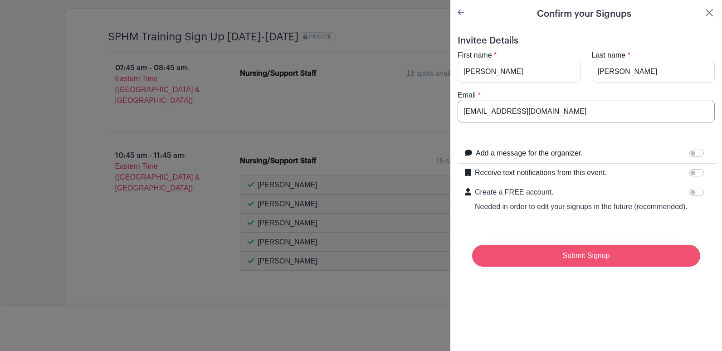
type input "dheaton@med.umich.edu"
click at [582, 264] on input "Submit Signup" at bounding box center [586, 256] width 228 height 22
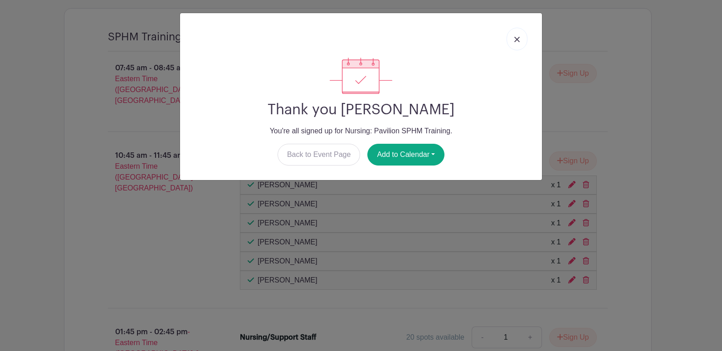
click at [521, 41] on link at bounding box center [517, 39] width 21 height 23
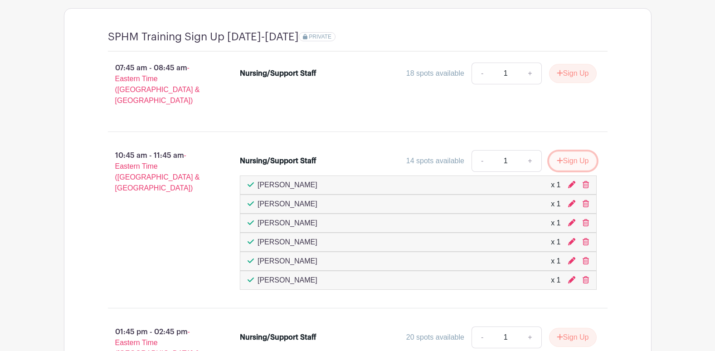
click at [558, 152] on button "Sign Up" at bounding box center [573, 161] width 48 height 19
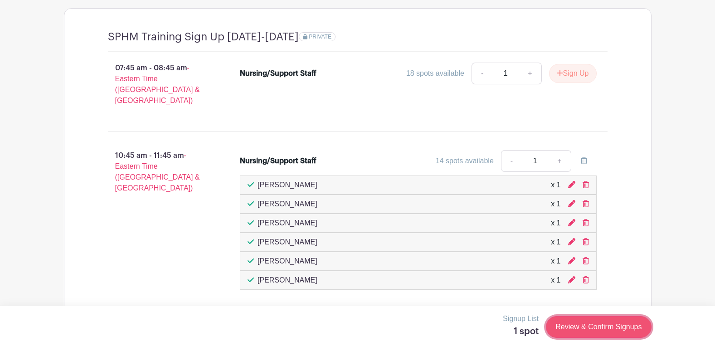
click at [591, 321] on link "Review & Confirm Signups" at bounding box center [598, 327] width 105 height 22
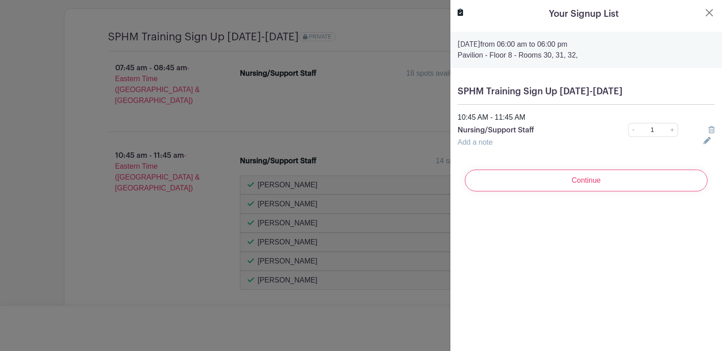
click at [548, 167] on div "Continue" at bounding box center [586, 180] width 257 height 36
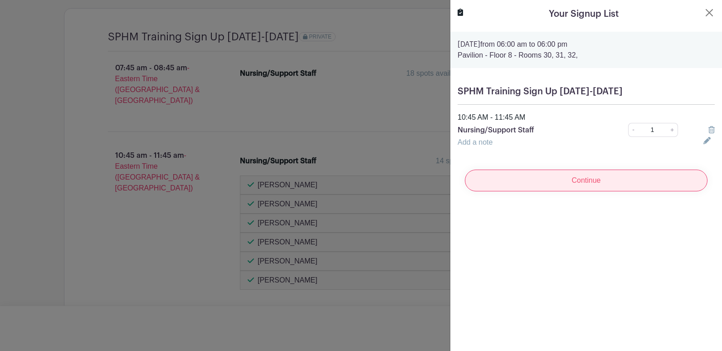
click at [548, 172] on input "Continue" at bounding box center [586, 181] width 243 height 22
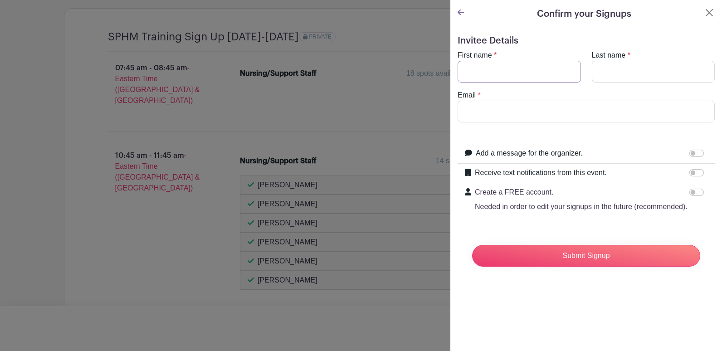
click at [487, 74] on input "First name" at bounding box center [519, 72] width 123 height 22
type input "Mary Jo"
type input "Kocan"
click at [477, 115] on input "Email" at bounding box center [586, 112] width 257 height 22
paste input "mkocan@med.umich.edu"
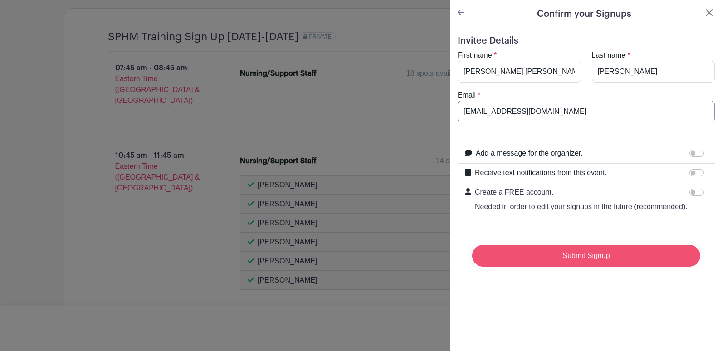
type input "mkocan@med.umich.edu"
click at [566, 264] on input "Submit Signup" at bounding box center [586, 256] width 228 height 22
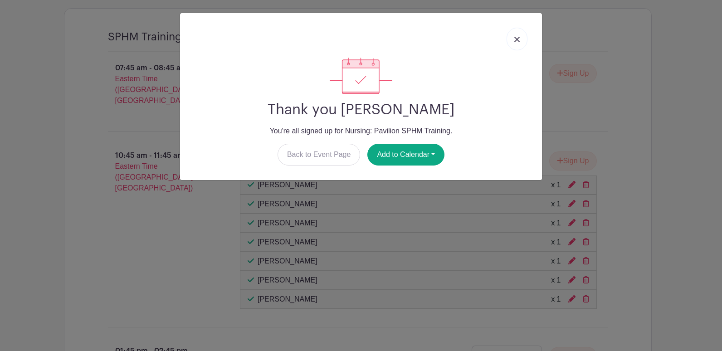
click at [519, 35] on link at bounding box center [517, 39] width 21 height 23
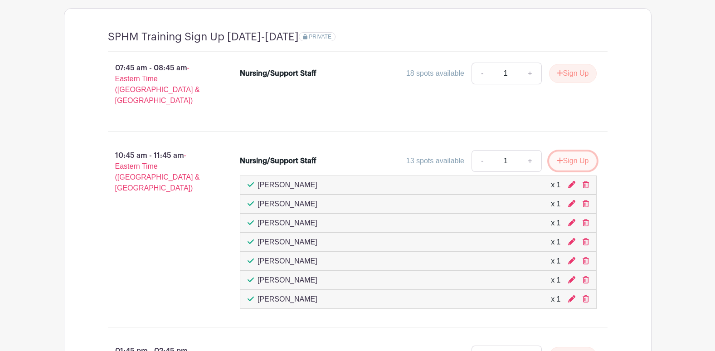
click at [576, 152] on button "Sign Up" at bounding box center [573, 161] width 48 height 19
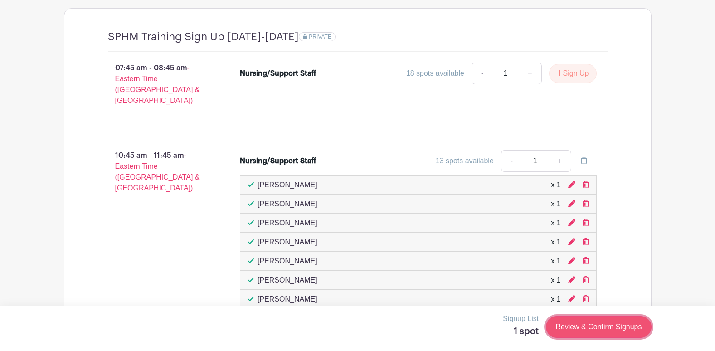
click at [604, 331] on link "Review & Confirm Signups" at bounding box center [598, 327] width 105 height 22
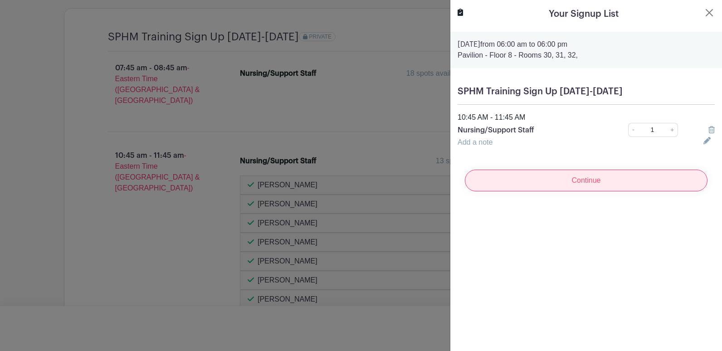
click at [561, 182] on input "Continue" at bounding box center [586, 181] width 243 height 22
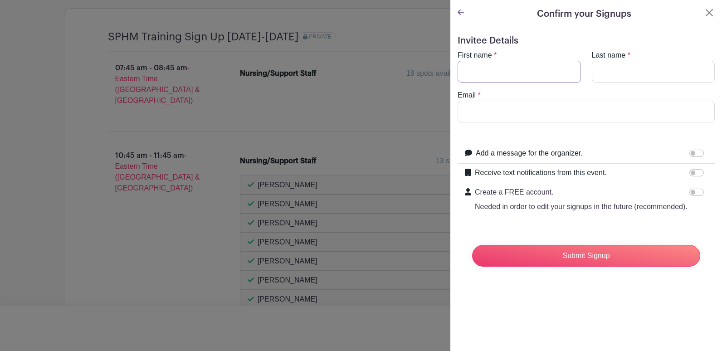
click at [472, 74] on input "First name" at bounding box center [519, 72] width 123 height 22
type input "Scarlet"
type input "Patrick"
click at [488, 112] on input "Email" at bounding box center [586, 112] width 257 height 22
paste input "scarlepa@med.umich.edu"
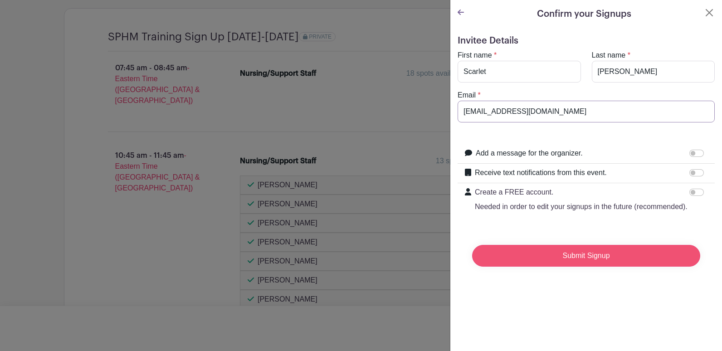
type input "scarlepa@med.umich.edu"
click at [563, 267] on input "Submit Signup" at bounding box center [586, 256] width 228 height 22
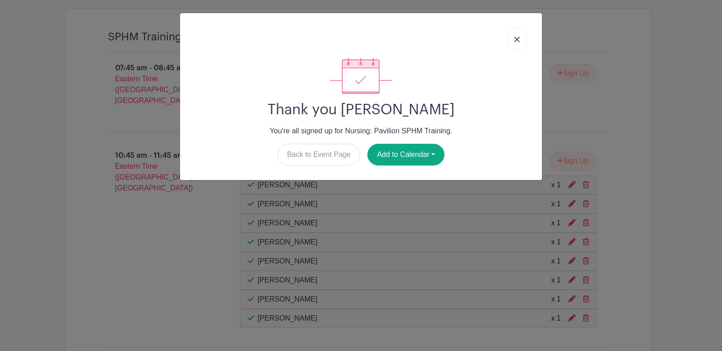
click at [516, 34] on link at bounding box center [517, 39] width 21 height 23
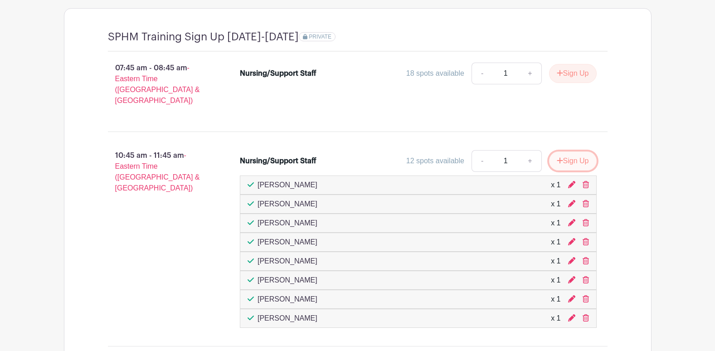
click at [557, 157] on icon "submit" at bounding box center [560, 160] width 6 height 7
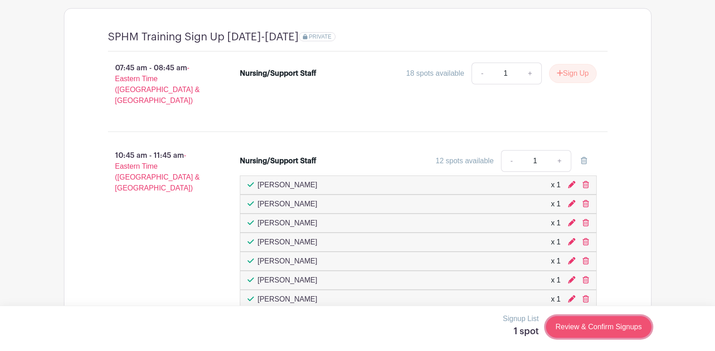
click at [588, 331] on link "Review & Confirm Signups" at bounding box center [598, 327] width 105 height 22
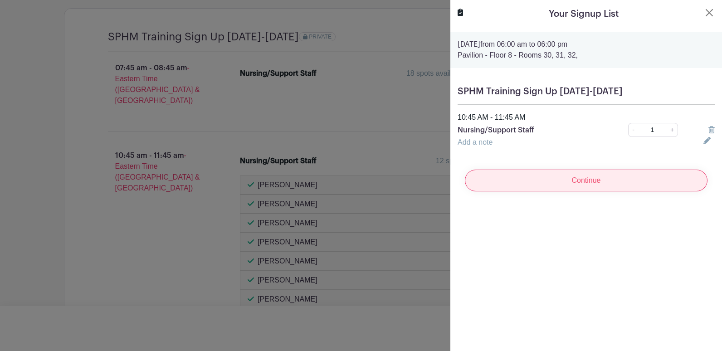
click at [554, 182] on input "Continue" at bounding box center [586, 181] width 243 height 22
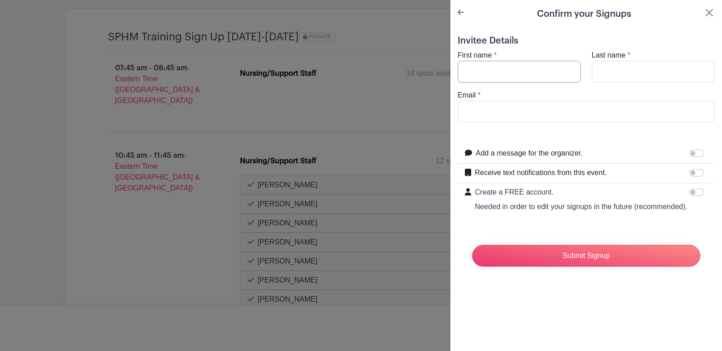
click at [507, 76] on input "First name" at bounding box center [519, 72] width 123 height 22
type input "Deborah"
type input "I"
type input "Williams"
click at [550, 119] on input "Email" at bounding box center [586, 112] width 257 height 22
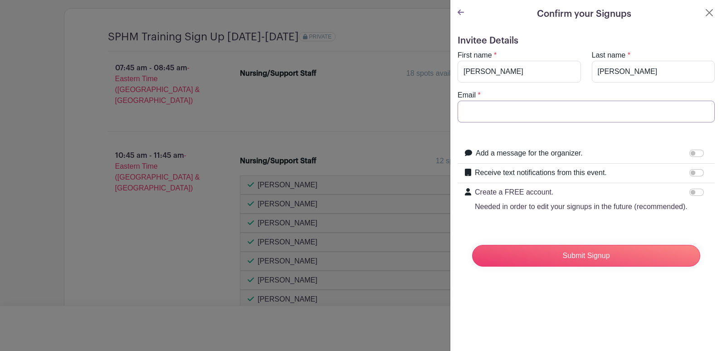
paste input "debwilli@med.umich.edu"
type input "debwilli@med.umich.edu"
click at [515, 65] on input "Deborah" at bounding box center [519, 72] width 123 height 22
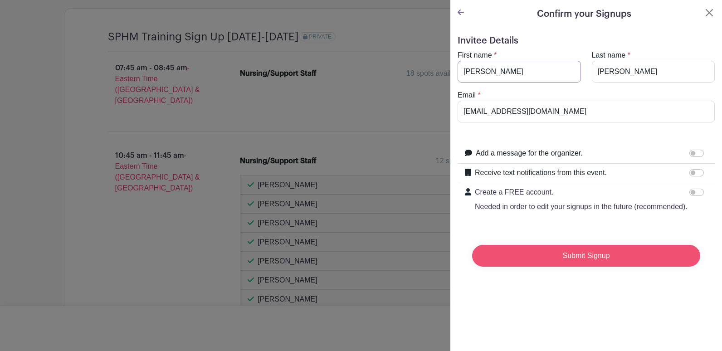
type input "Debbie"
click at [578, 267] on input "Submit Signup" at bounding box center [586, 256] width 228 height 22
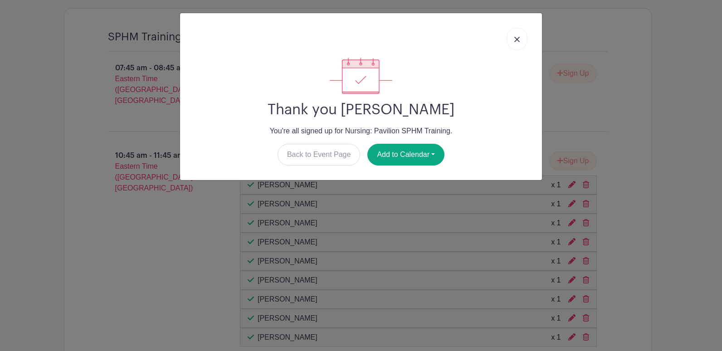
click at [522, 38] on link at bounding box center [517, 39] width 21 height 23
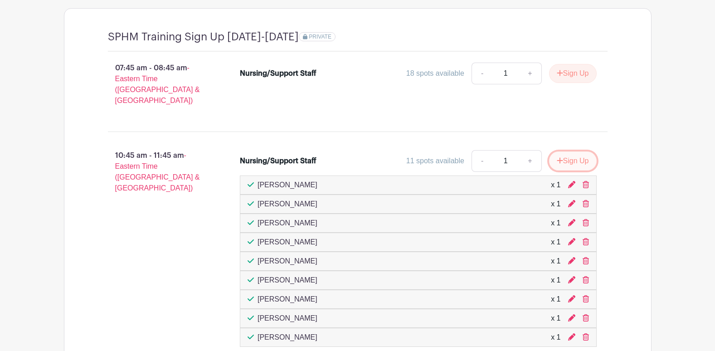
click at [580, 154] on button "Sign Up" at bounding box center [573, 161] width 48 height 19
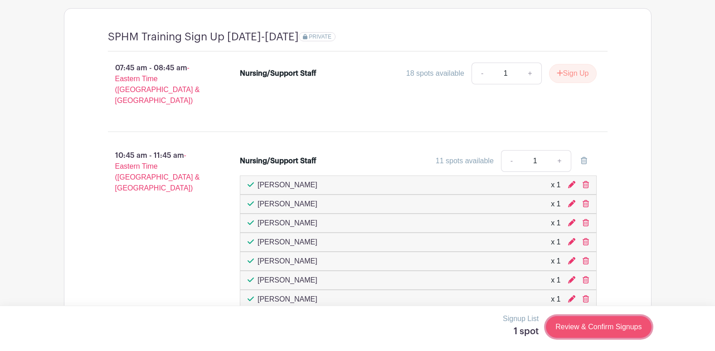
click at [586, 318] on link "Review & Confirm Signups" at bounding box center [598, 327] width 105 height 22
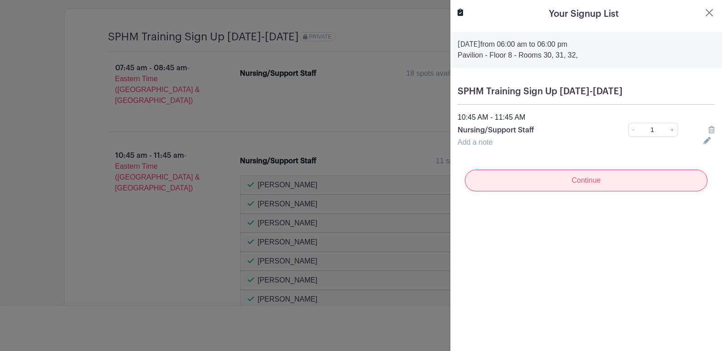
click at [508, 176] on input "Continue" at bounding box center [586, 181] width 243 height 22
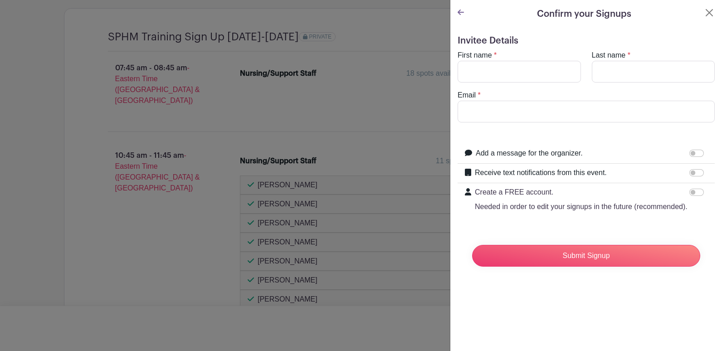
click at [482, 84] on turbo-frame "First name * Last name * Email *" at bounding box center [586, 86] width 257 height 73
click at [478, 72] on input "First name" at bounding box center [519, 72] width 123 height 22
type input "Margie"
type input "Smallwood"
click at [493, 106] on input "Email" at bounding box center [586, 112] width 257 height 22
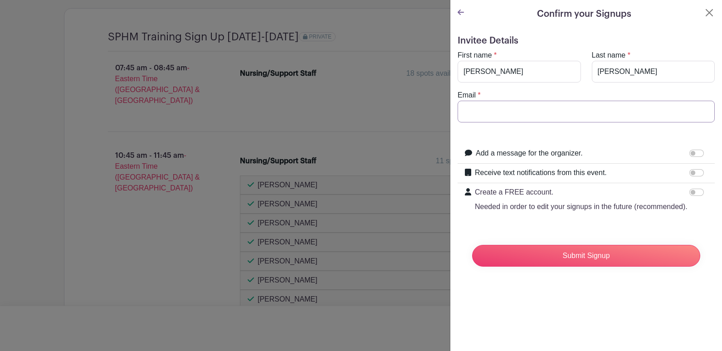
paste input "msmallwo@med.umich.edu"
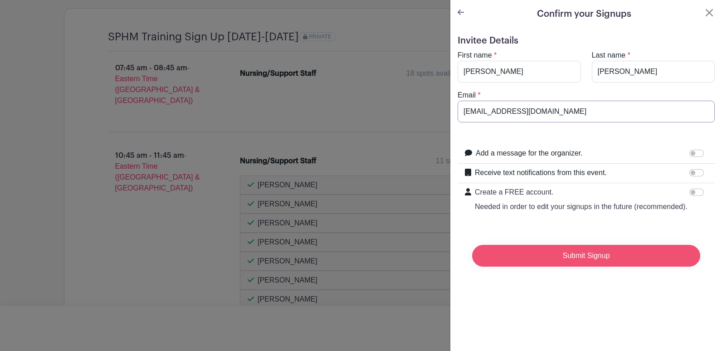
type input "msmallwo@med.umich.edu"
click at [557, 267] on input "Submit Signup" at bounding box center [586, 256] width 228 height 22
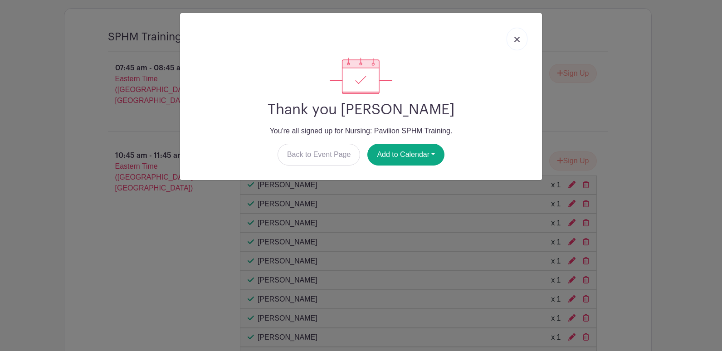
click at [524, 36] on link at bounding box center [517, 39] width 21 height 23
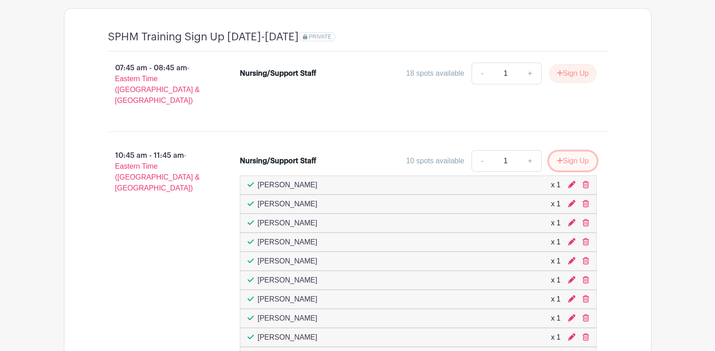
click at [582, 156] on button "Sign Up" at bounding box center [573, 161] width 48 height 19
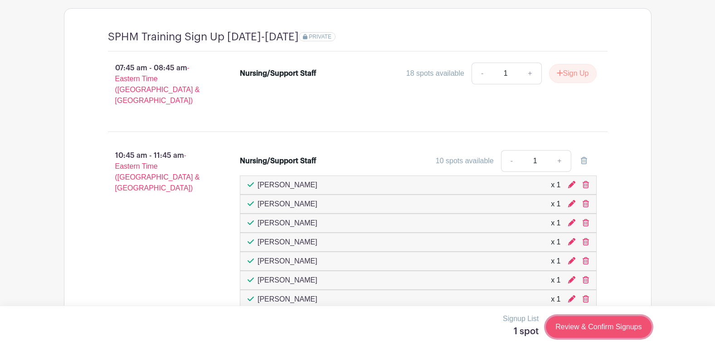
click at [610, 338] on link "Review & Confirm Signups" at bounding box center [598, 327] width 105 height 22
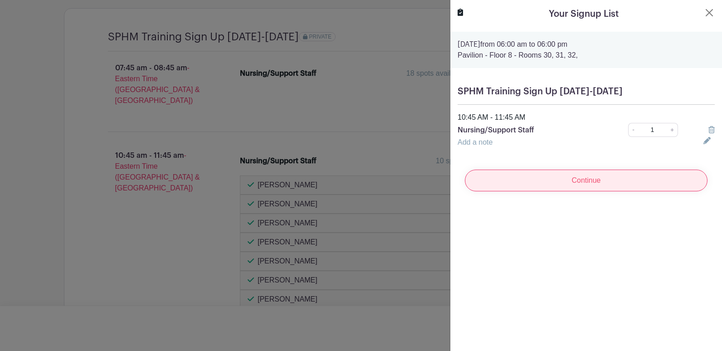
click at [517, 181] on input "Continue" at bounding box center [586, 181] width 243 height 22
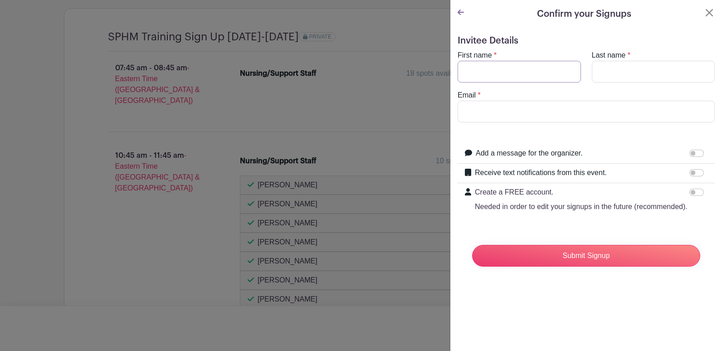
click at [495, 73] on input "First name" at bounding box center [519, 72] width 123 height 22
type input "Julia"
type input "Kreyger"
click at [506, 111] on input "Email" at bounding box center [586, 112] width 257 height 22
paste input "jrforste@med.umich.edu"
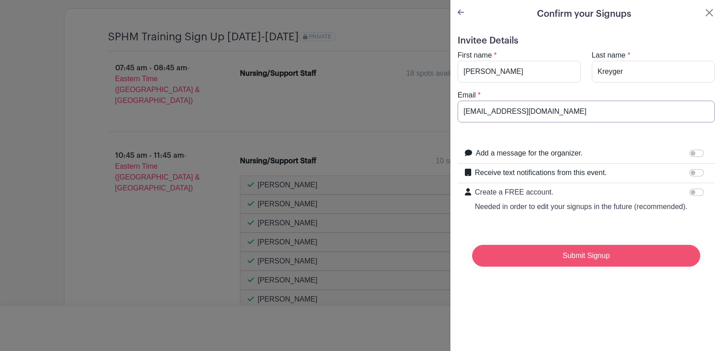
type input "jrforste@med.umich.edu"
click at [599, 265] on input "Submit Signup" at bounding box center [586, 256] width 228 height 22
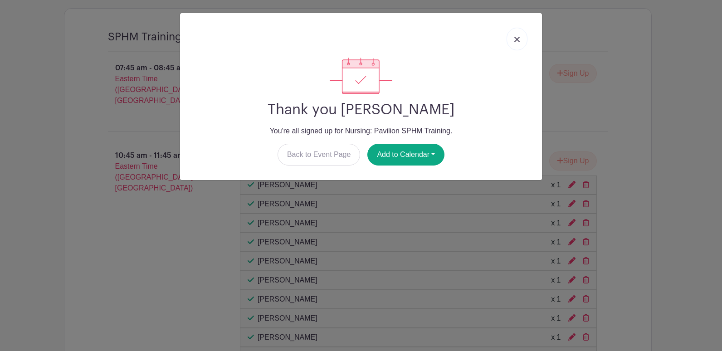
click at [518, 38] on img at bounding box center [516, 39] width 5 height 5
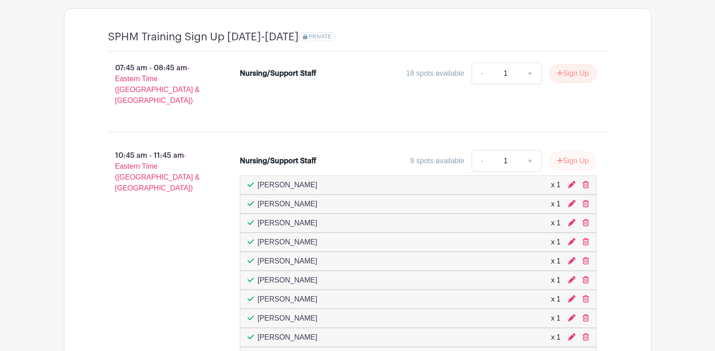
scroll to position [931, 0]
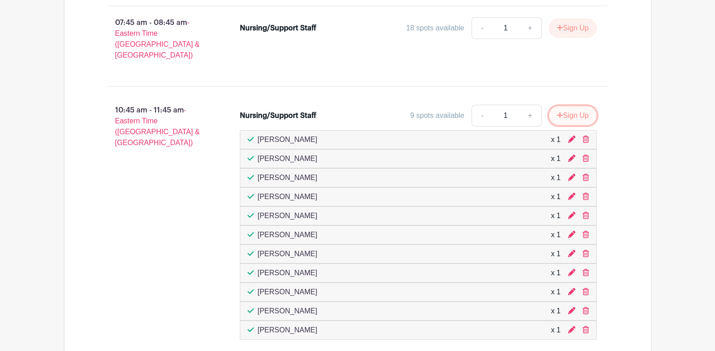
click at [565, 106] on button "Sign Up" at bounding box center [573, 115] width 48 height 19
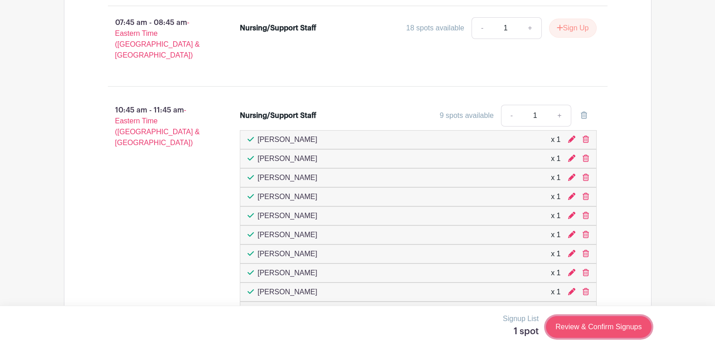
click at [595, 316] on link "Review & Confirm Signups" at bounding box center [598, 327] width 105 height 22
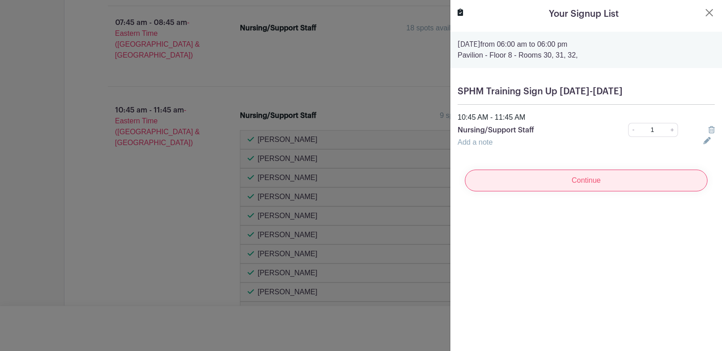
click at [561, 174] on input "Continue" at bounding box center [586, 181] width 243 height 22
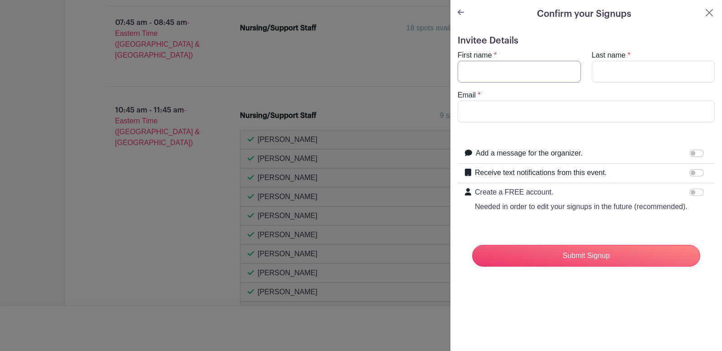
click at [529, 74] on input "First name" at bounding box center [519, 72] width 123 height 22
type input "Sara"
type input "Maxwell"
click at [515, 107] on input "Email" at bounding box center [586, 112] width 257 height 22
paste input "rsara@med.umich.edu"
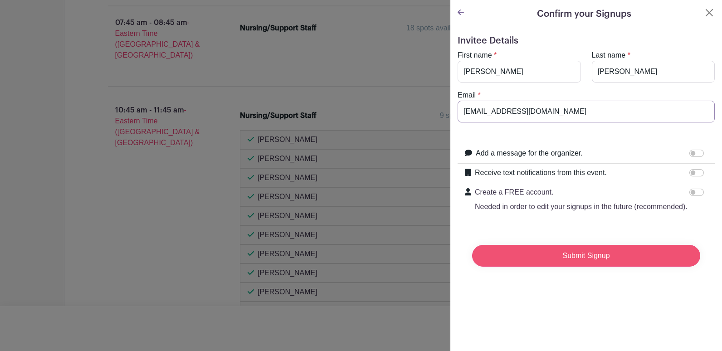
type input "rsara@med.umich.edu"
click at [546, 267] on input "Submit Signup" at bounding box center [586, 256] width 228 height 22
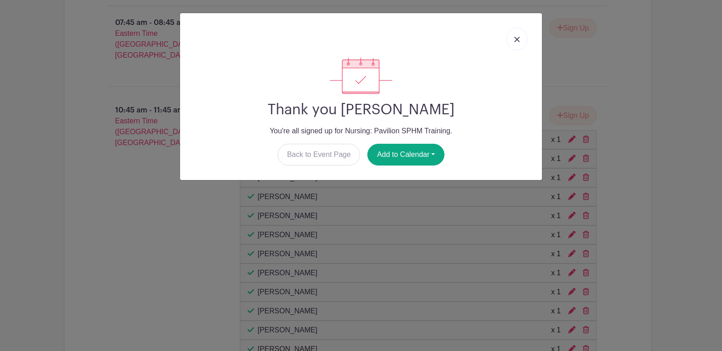
click at [514, 33] on link at bounding box center [517, 39] width 21 height 23
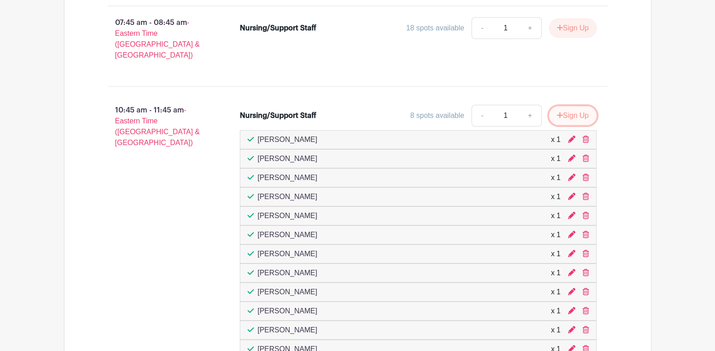
click at [567, 106] on button "Sign Up" at bounding box center [573, 115] width 48 height 19
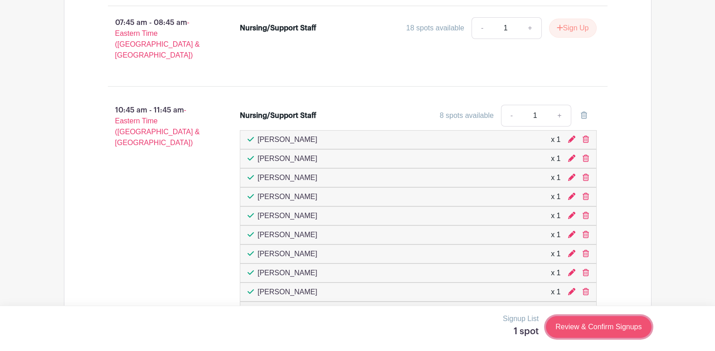
click at [607, 318] on link "Review & Confirm Signups" at bounding box center [598, 327] width 105 height 22
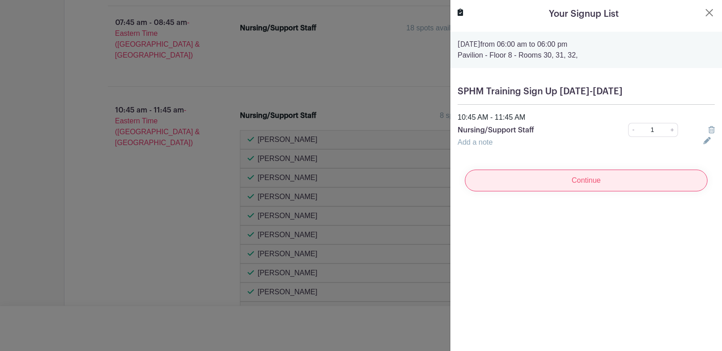
click at [536, 185] on input "Continue" at bounding box center [586, 181] width 243 height 22
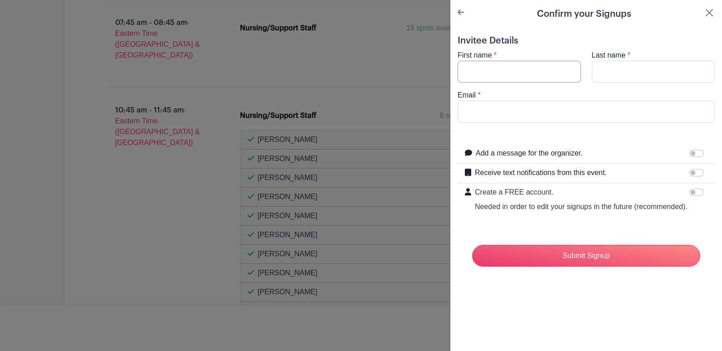
click at [502, 76] on input "First name" at bounding box center [519, 72] width 123 height 22
type input "Meaghan"
type input "m"
type input "McKeown"
click at [503, 111] on input "Email" at bounding box center [586, 112] width 257 height 22
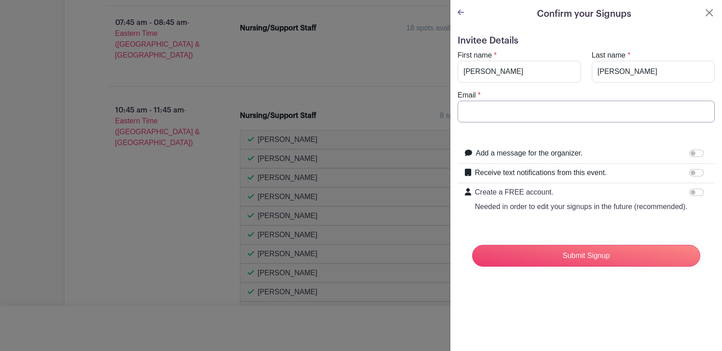
click at [519, 118] on input "Email" at bounding box center [586, 112] width 257 height 22
paste input "meaghanq@med.umich.edu"
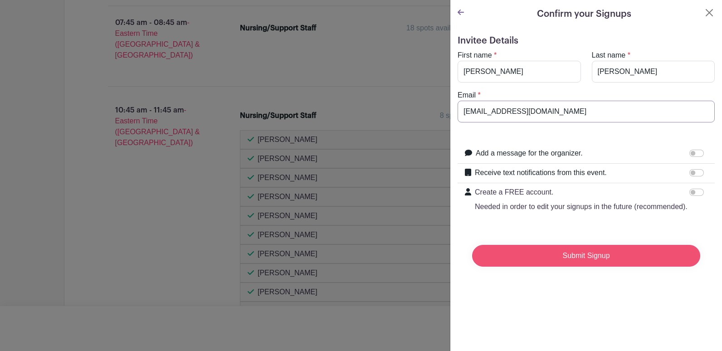
type input "meaghanq@med.umich.edu"
click at [608, 264] on input "Submit Signup" at bounding box center [586, 256] width 228 height 22
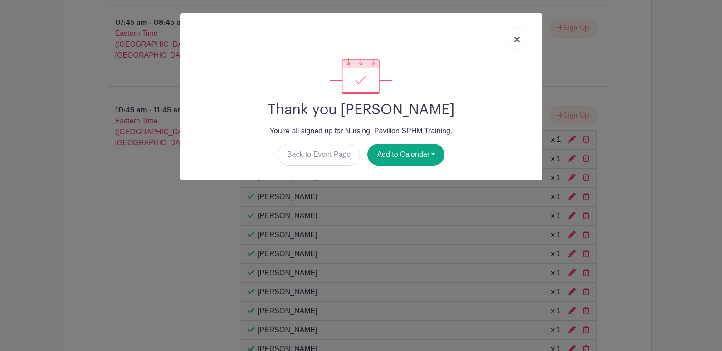
click at [522, 36] on link at bounding box center [517, 39] width 21 height 23
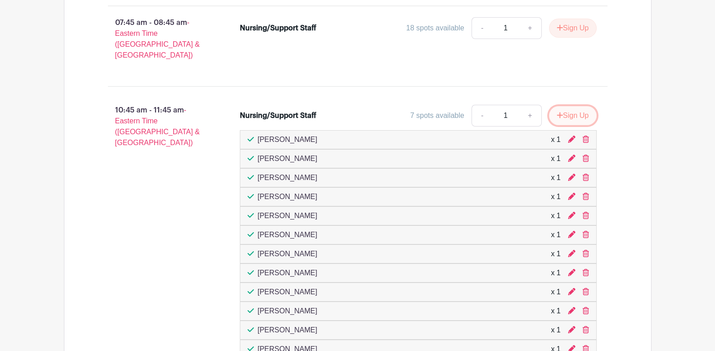
click at [573, 106] on button "Sign Up" at bounding box center [573, 115] width 48 height 19
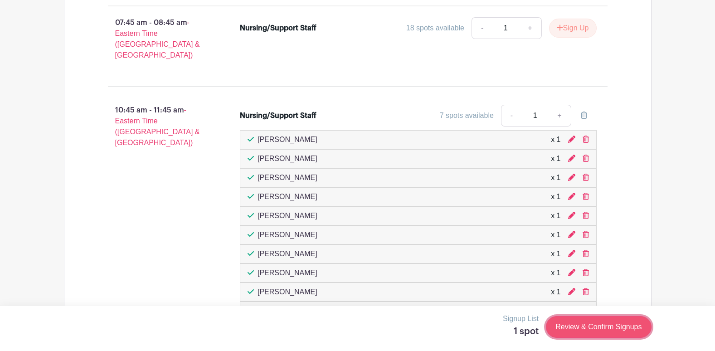
click at [607, 330] on link "Review & Confirm Signups" at bounding box center [598, 327] width 105 height 22
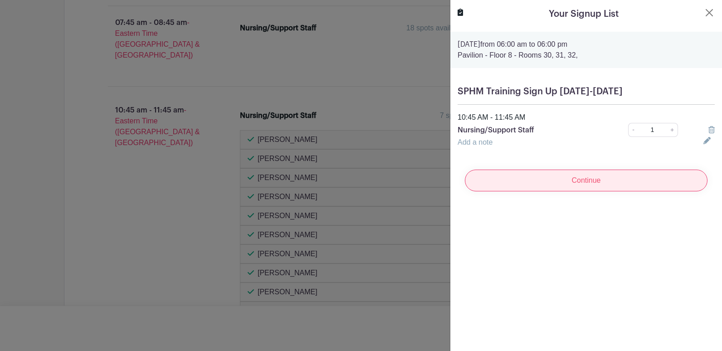
click at [545, 178] on input "Continue" at bounding box center [586, 181] width 243 height 22
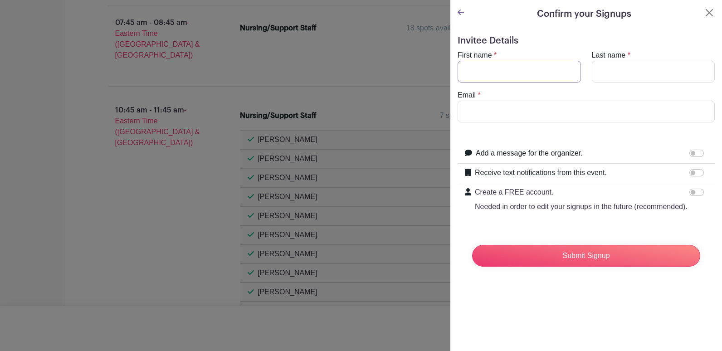
click at [509, 75] on input "First name" at bounding box center [519, 72] width 123 height 22
click at [489, 79] on input "First name" at bounding box center [519, 72] width 123 height 22
type input "Jaime"
type input "Minor"
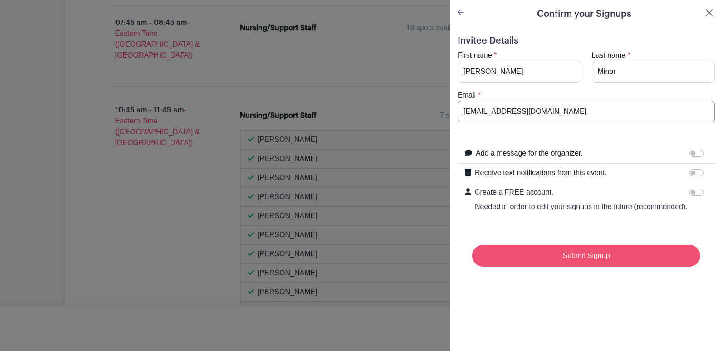
type input "jaimwood@med.umich.edu"
click at [589, 267] on input "Submit Signup" at bounding box center [586, 256] width 228 height 22
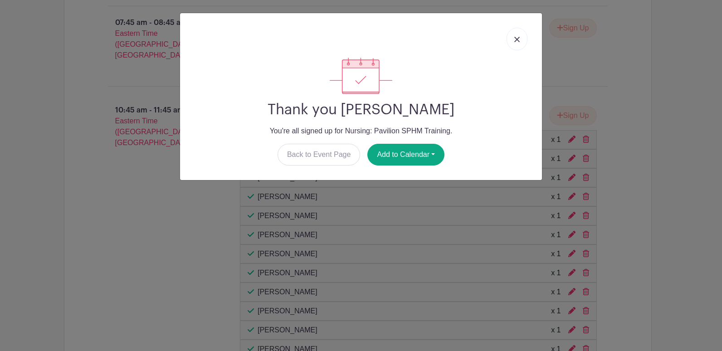
click at [511, 44] on link at bounding box center [517, 39] width 21 height 23
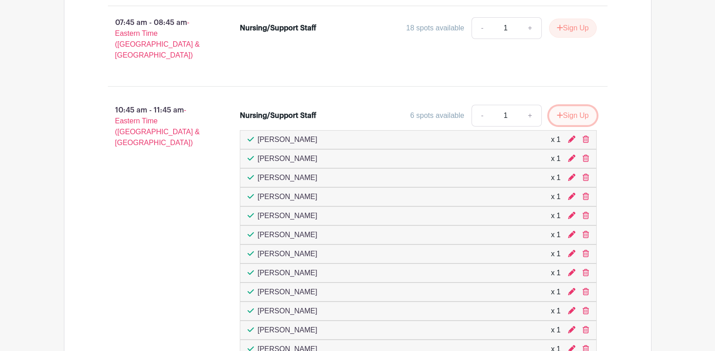
click at [581, 108] on button "Sign Up" at bounding box center [573, 115] width 48 height 19
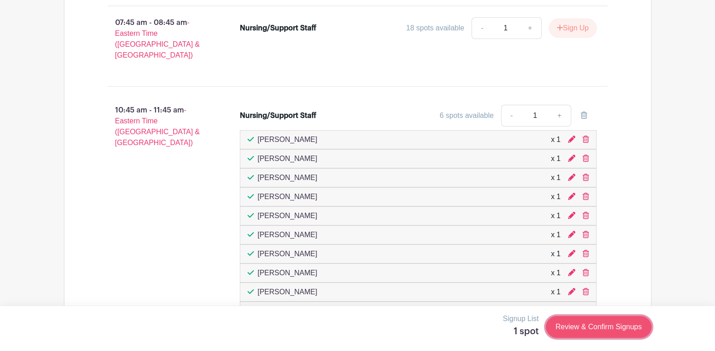
click at [606, 322] on link "Review & Confirm Signups" at bounding box center [598, 327] width 105 height 22
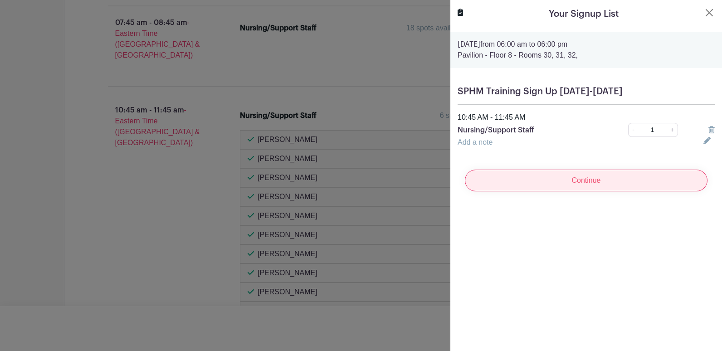
click at [538, 183] on input "Continue" at bounding box center [586, 181] width 243 height 22
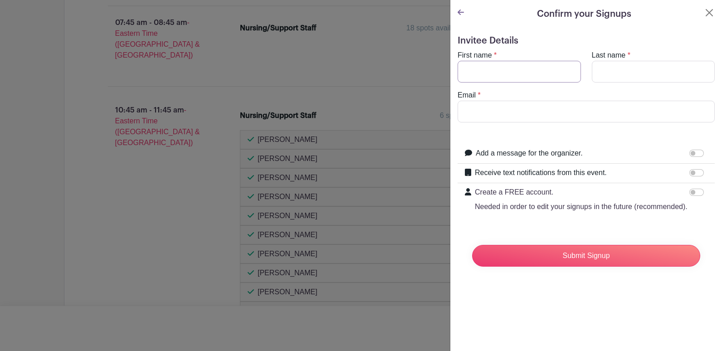
click at [515, 79] on input "First name" at bounding box center [519, 72] width 123 height 22
type input "Jaime"
type input "z"
type input "Zayac"
click at [502, 116] on input "Email" at bounding box center [586, 112] width 257 height 22
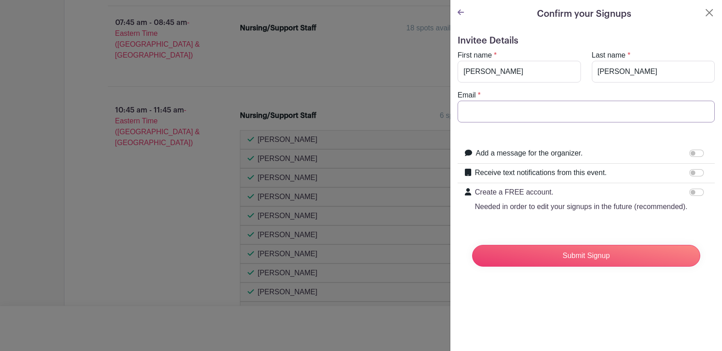
paste input "zayjam@med.umich.edu"
type input "zayjam@med.umich.edu"
click at [632, 71] on input "Zayac" at bounding box center [653, 72] width 123 height 22
click at [477, 69] on input "Jaime" at bounding box center [519, 72] width 123 height 22
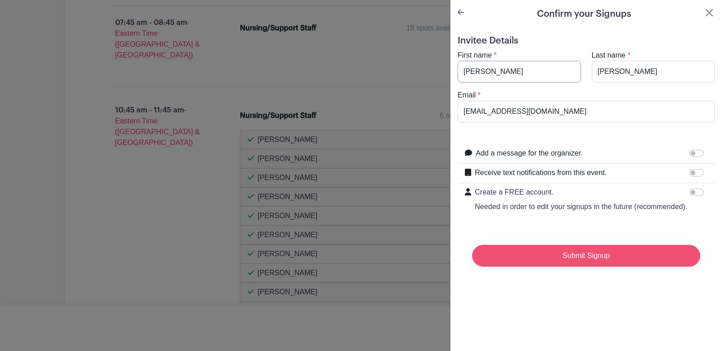
type input "Jamie"
click at [547, 267] on input "Submit Signup" at bounding box center [586, 256] width 228 height 22
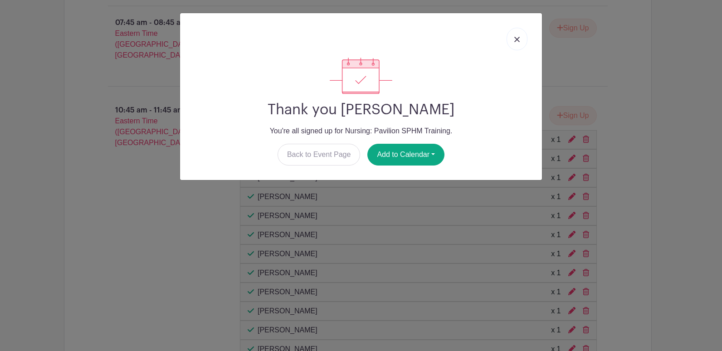
click at [521, 36] on link at bounding box center [517, 39] width 21 height 23
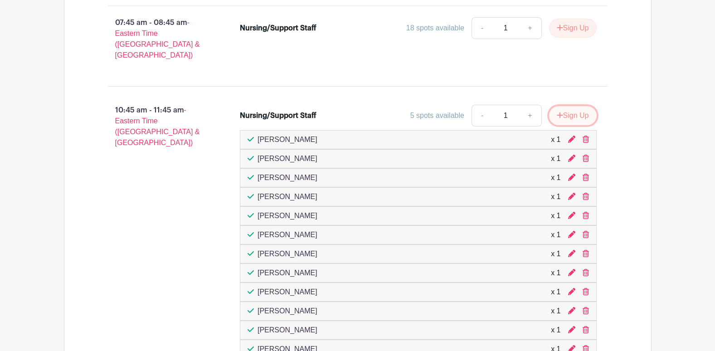
click at [564, 106] on button "Sign Up" at bounding box center [573, 115] width 48 height 19
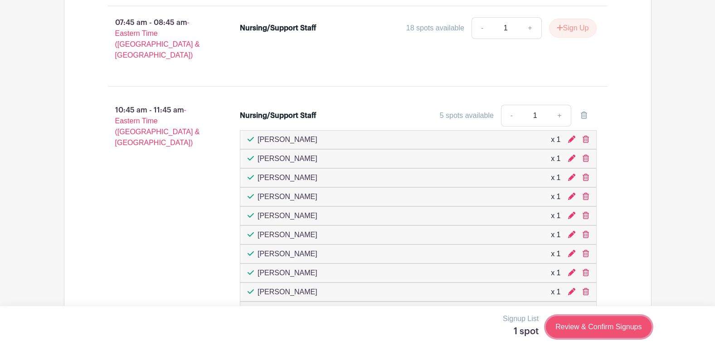
click at [587, 323] on link "Review & Confirm Signups" at bounding box center [598, 327] width 105 height 22
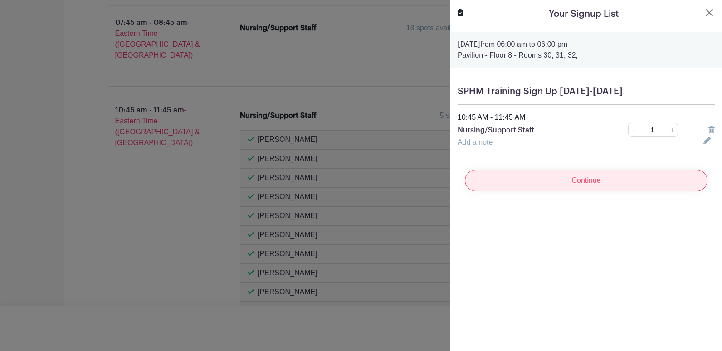
click at [537, 178] on input "Continue" at bounding box center [586, 181] width 243 height 22
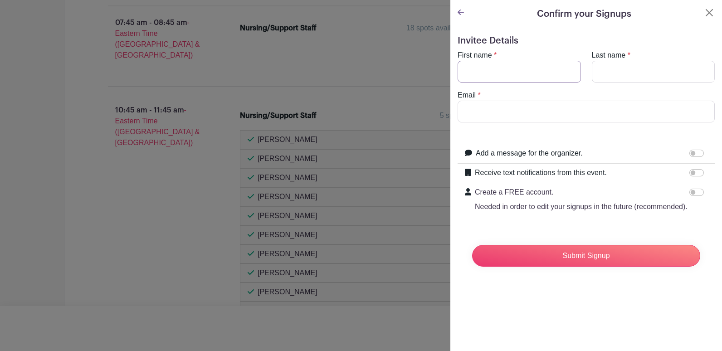
click at [489, 76] on input "First name" at bounding box center [519, 72] width 123 height 22
type input "Jan"
type input "Sineveck"
click at [481, 111] on input "Email" at bounding box center [586, 112] width 257 height 22
paste input "sineveck@med.umich.edu"
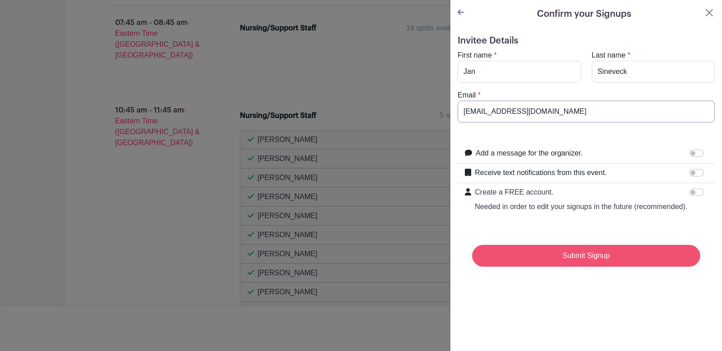
type input "sineveck@med.umich.edu"
click at [623, 267] on input "Submit Signup" at bounding box center [586, 256] width 228 height 22
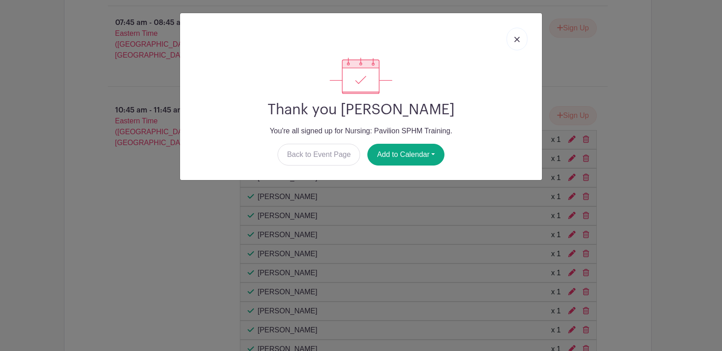
click at [514, 43] on link at bounding box center [517, 39] width 21 height 23
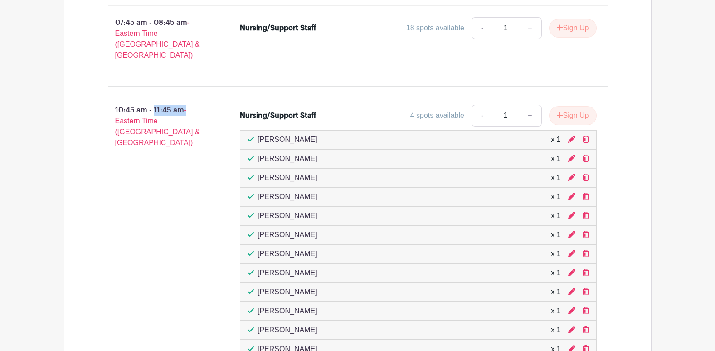
drag, startPoint x: 189, startPoint y: 98, endPoint x: 119, endPoint y: 102, distance: 70.4
click at [119, 102] on p "10:45 am - 11:45 am - Eastern Time (US & Canada)" at bounding box center [159, 126] width 132 height 51
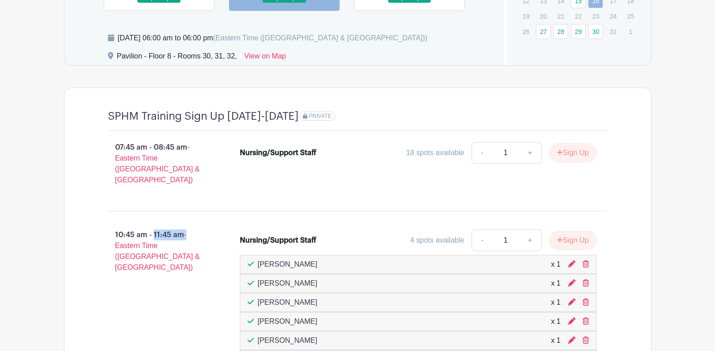
scroll to position [795, 0]
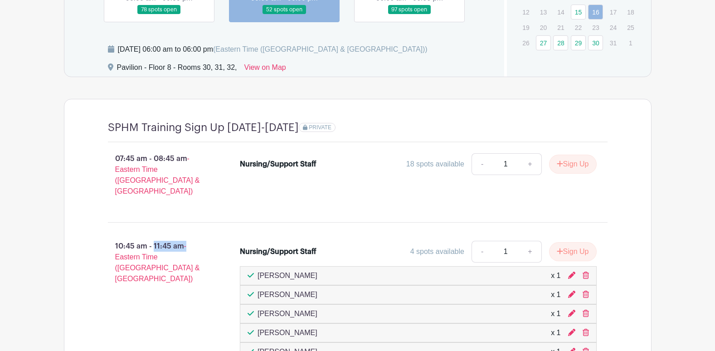
click at [195, 237] on p "10:45 am - 11:45 am - Eastern Time (US & Canada)" at bounding box center [159, 262] width 132 height 51
drag, startPoint x: 203, startPoint y: 235, endPoint x: 113, endPoint y: 232, distance: 90.3
click at [113, 237] on p "10:45 am - 11:45 am - Eastern Time (US & Canada)" at bounding box center [159, 262] width 132 height 51
drag, startPoint x: 113, startPoint y: 232, endPoint x: 129, endPoint y: 233, distance: 15.9
copy p "10:45 am - 11:45 am -"
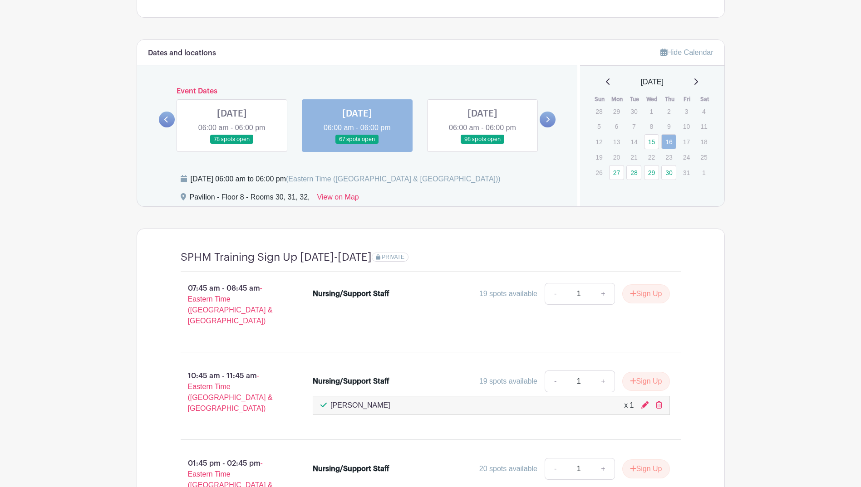
scroll to position [703, 0]
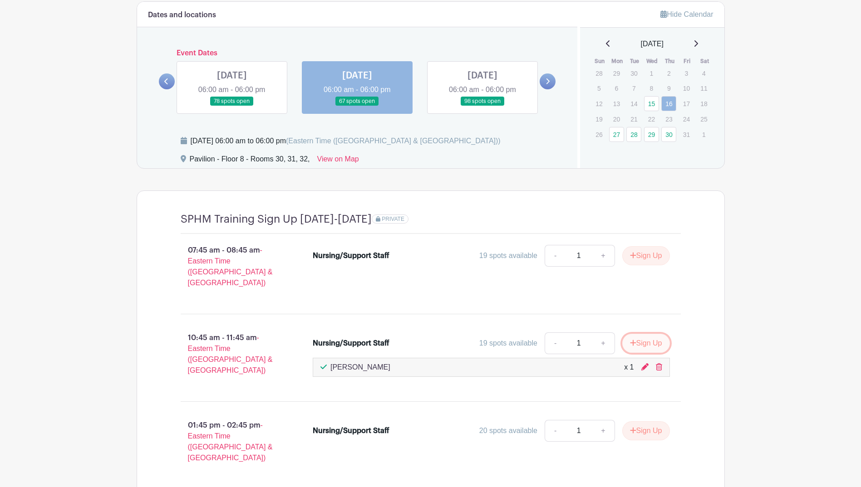
click at [649, 334] on button "Sign Up" at bounding box center [646, 343] width 48 height 19
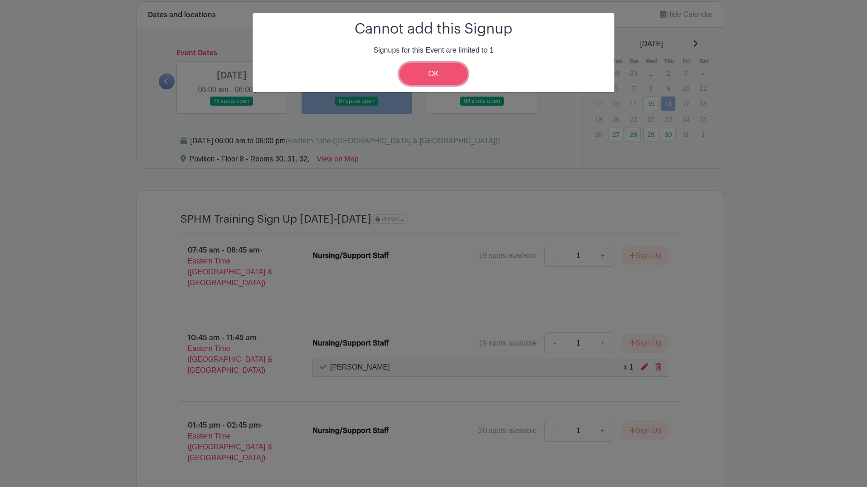
click at [429, 80] on link "OK" at bounding box center [434, 74] width 68 height 22
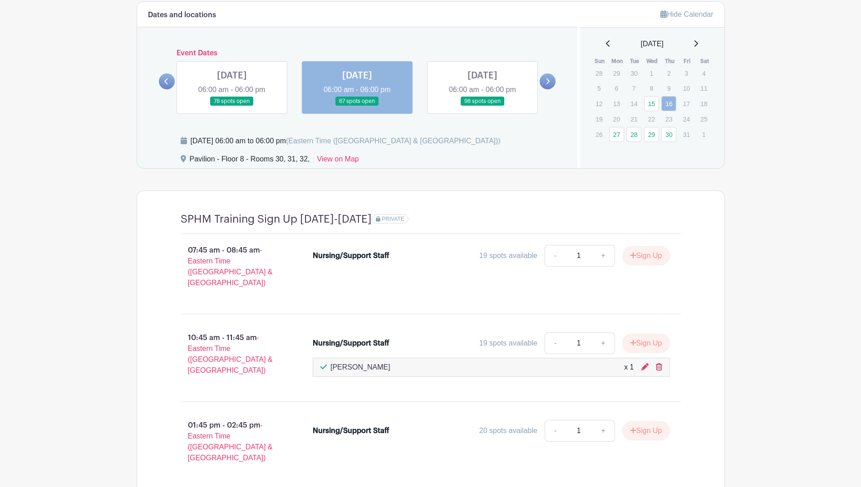
click at [659, 363] on icon at bounding box center [659, 366] width 6 height 7
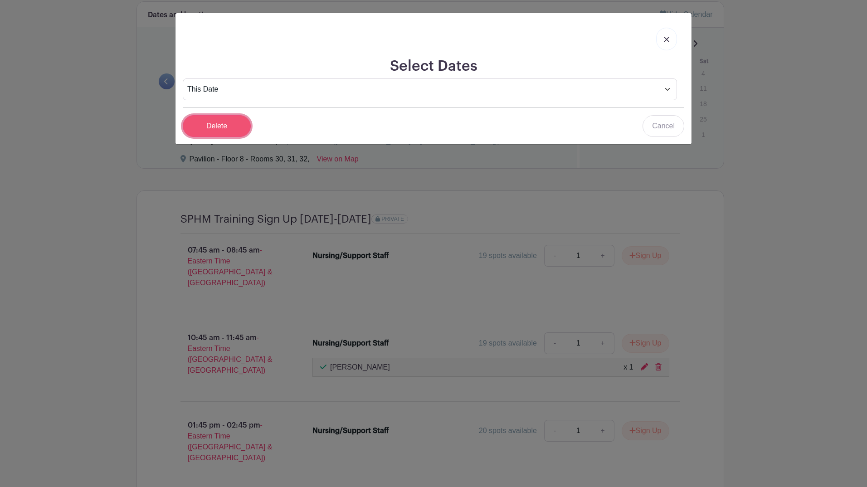
click at [219, 127] on input "Delete" at bounding box center [217, 126] width 68 height 22
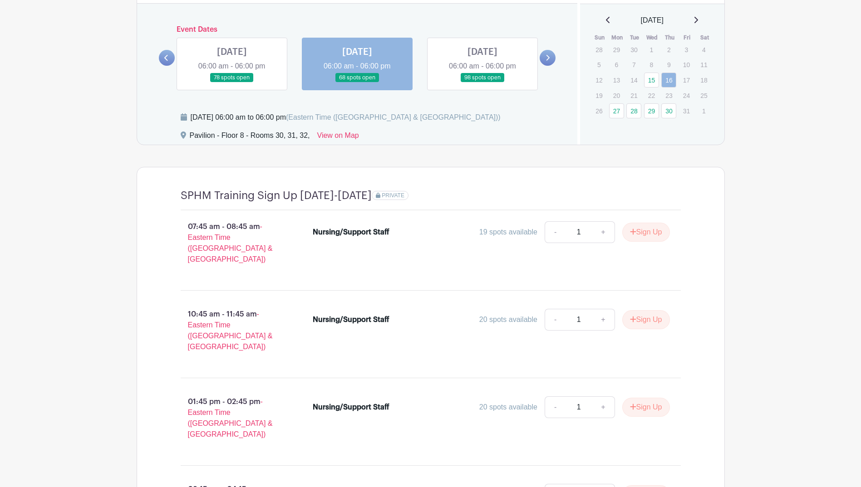
scroll to position [749, 0]
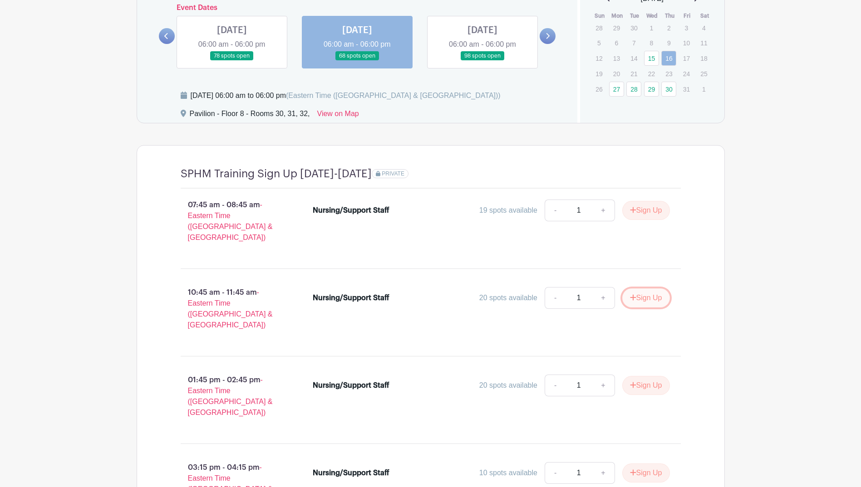
click at [638, 289] on button "Sign Up" at bounding box center [646, 298] width 48 height 19
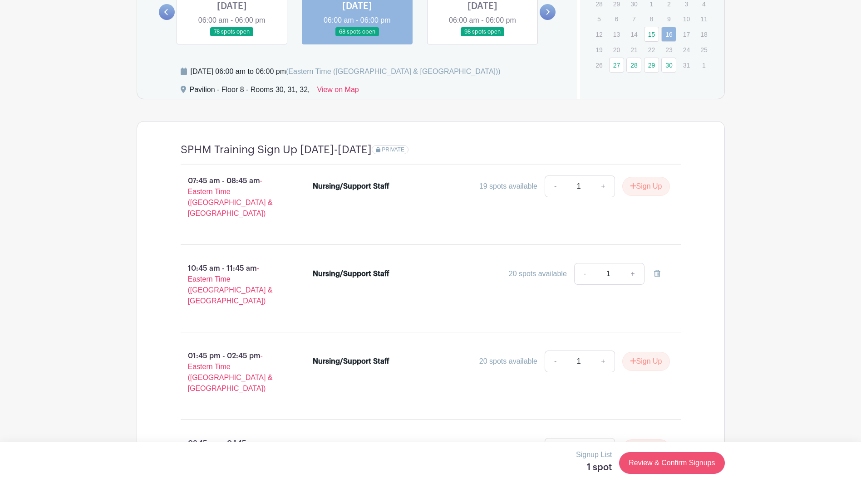
scroll to position [794, 0]
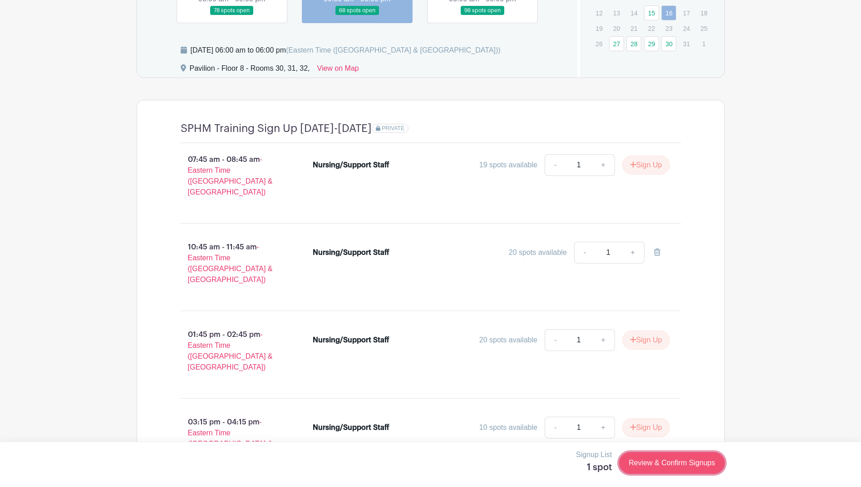
click at [675, 460] on link "Review & Confirm Signups" at bounding box center [671, 463] width 105 height 22
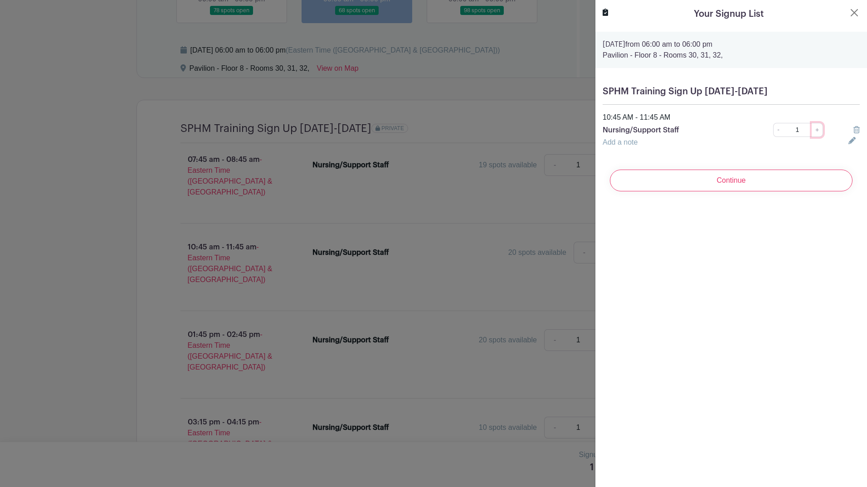
click at [813, 132] on link "+" at bounding box center [817, 130] width 11 height 14
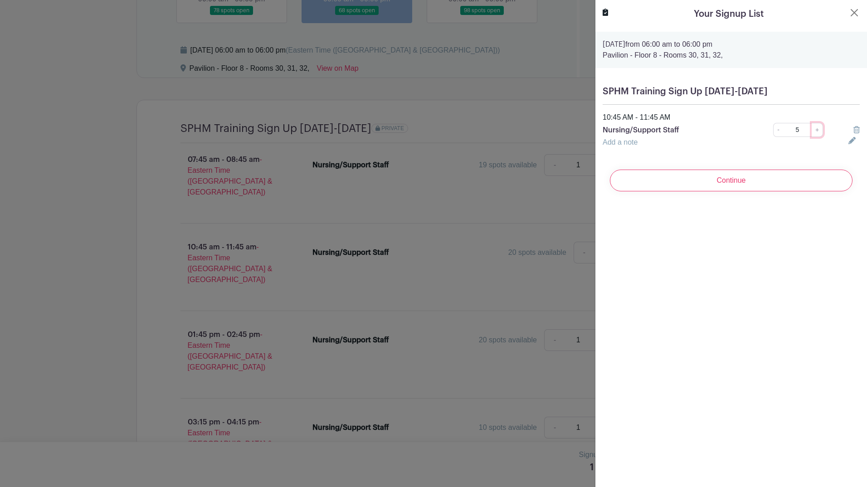
type input "6"
click at [779, 171] on input "Continue" at bounding box center [731, 181] width 243 height 22
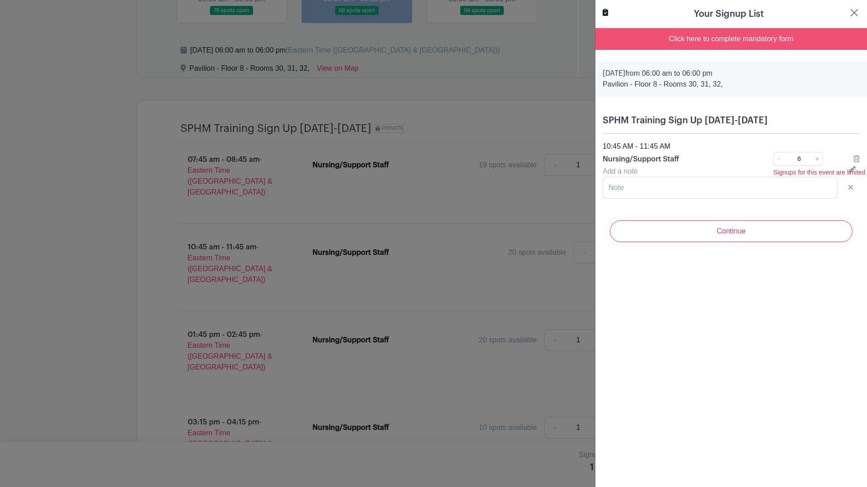
click at [854, 160] on icon at bounding box center [857, 158] width 6 height 7
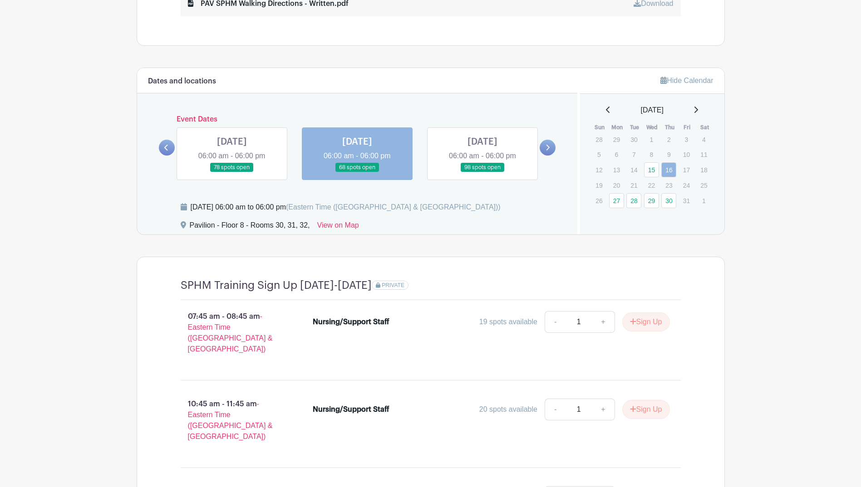
scroll to position [680, 0]
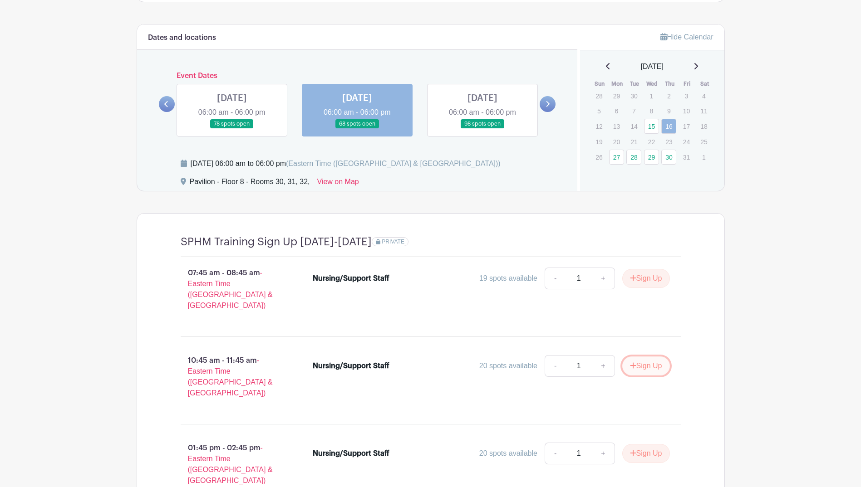
click at [658, 357] on button "Sign Up" at bounding box center [646, 366] width 48 height 19
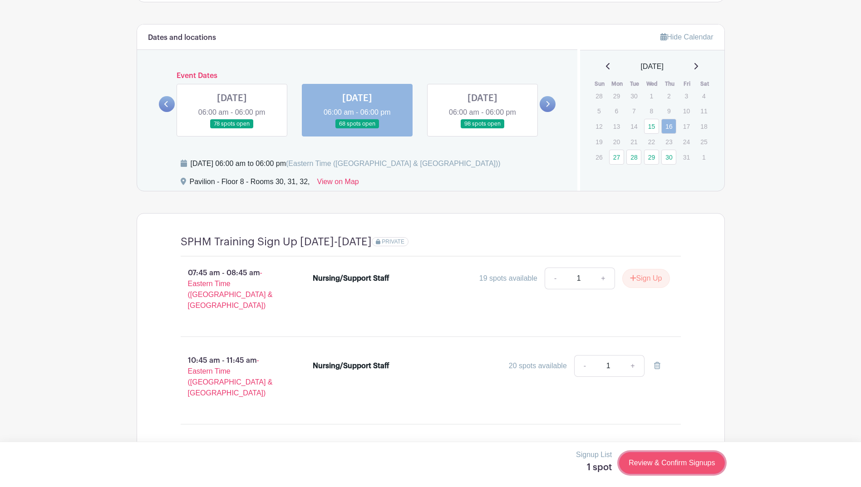
click at [685, 464] on link "Review & Confirm Signups" at bounding box center [671, 463] width 105 height 22
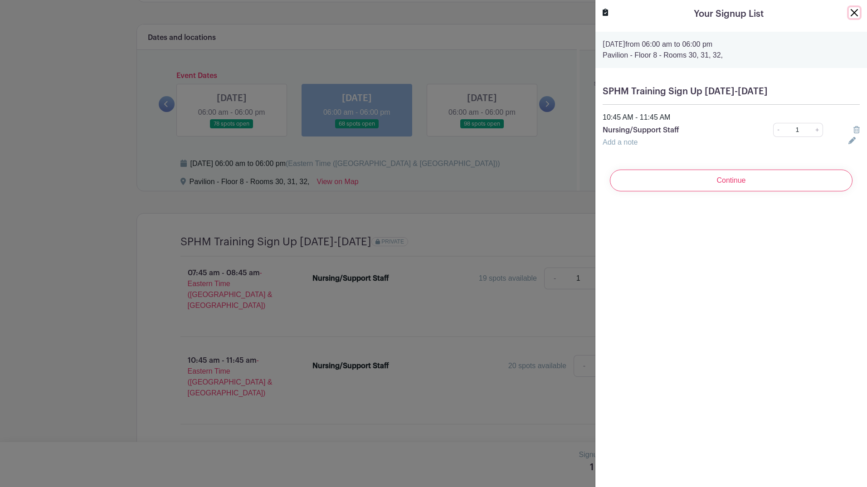
click at [849, 15] on button "Close" at bounding box center [854, 12] width 11 height 11
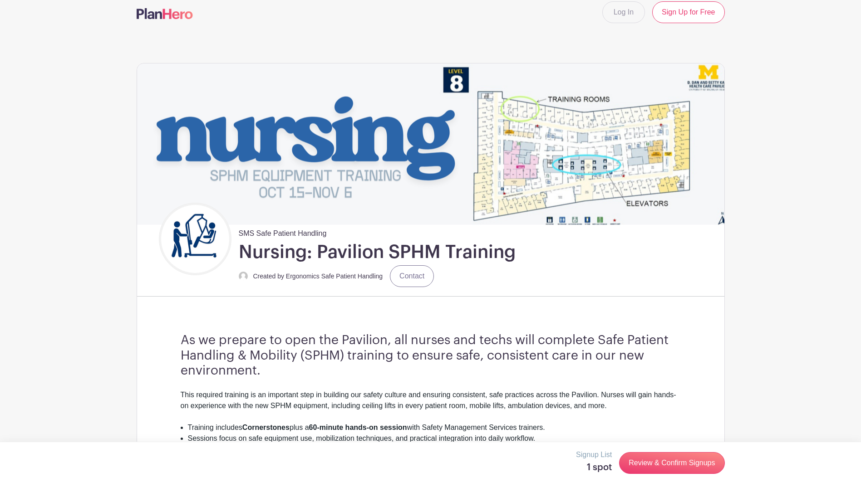
scroll to position [0, 0]
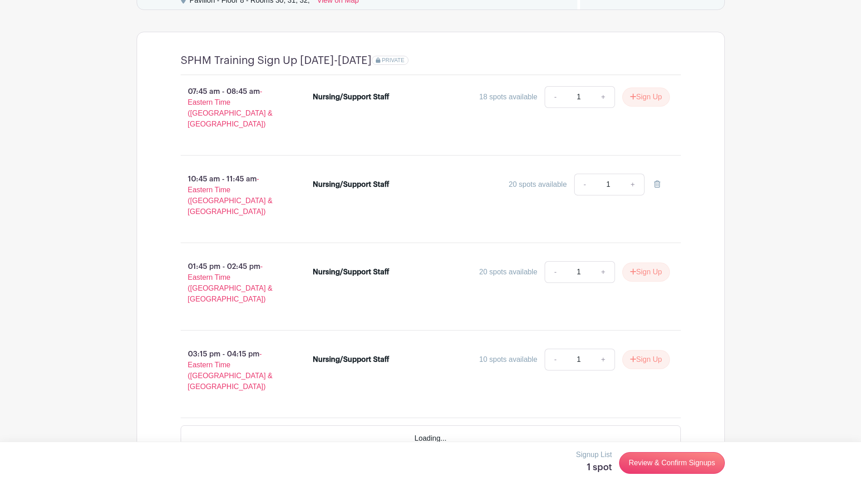
scroll to position [836, 0]
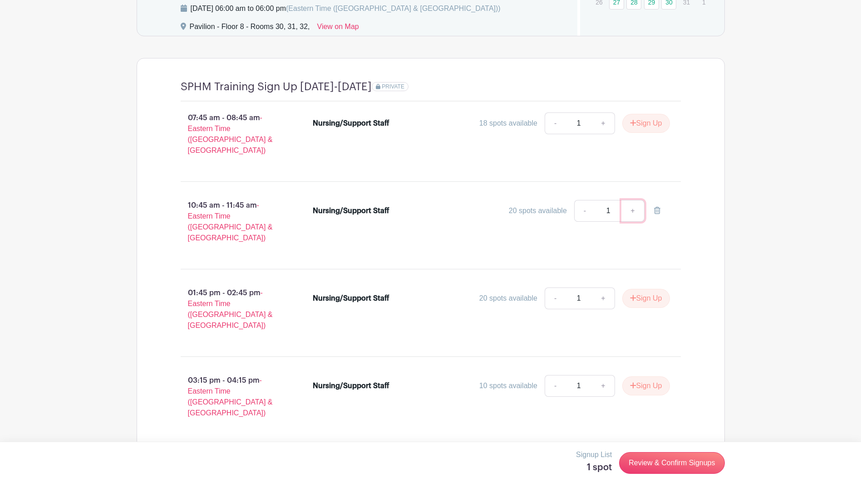
click at [629, 200] on link "+" at bounding box center [632, 211] width 23 height 22
type input "2"
click at [638, 200] on link "+" at bounding box center [632, 211] width 23 height 22
type input "3"
click at [637, 200] on link "+" at bounding box center [632, 211] width 23 height 22
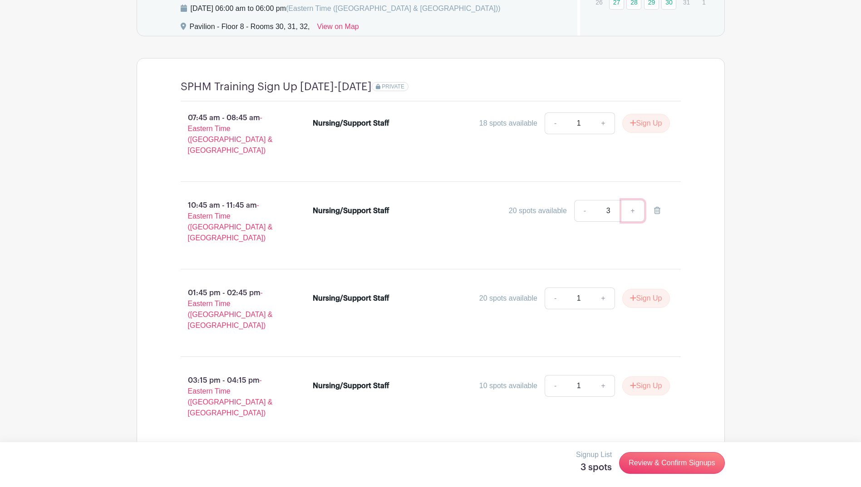
type input "4"
click at [637, 200] on link "+" at bounding box center [632, 211] width 23 height 22
type input "5"
click at [690, 462] on link "Review & Confirm Signups" at bounding box center [671, 463] width 105 height 22
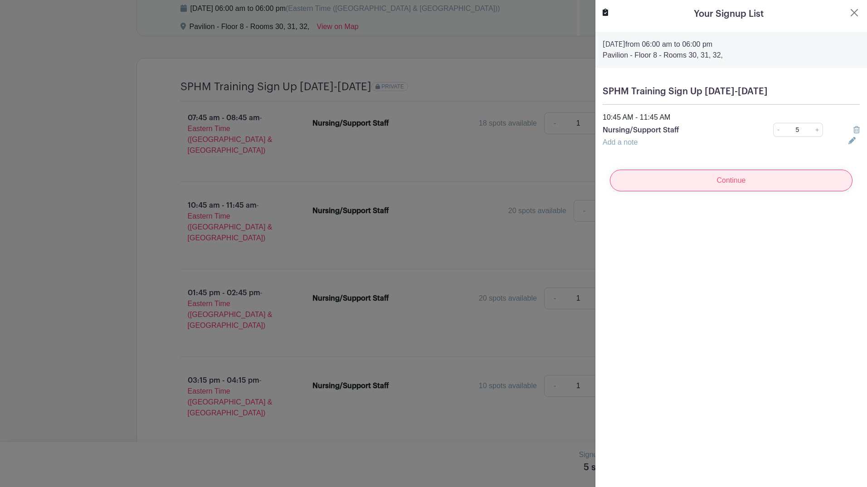
click at [727, 186] on input "Continue" at bounding box center [731, 181] width 243 height 22
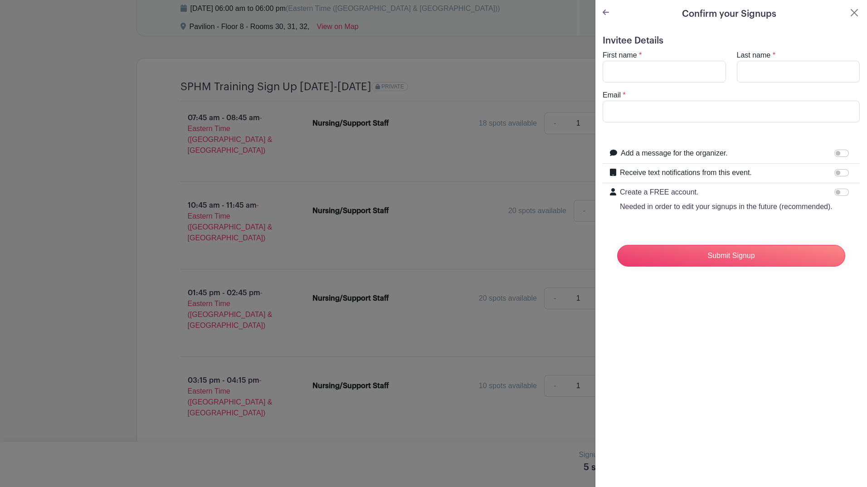
click at [612, 10] on div "Confirm your Signups" at bounding box center [731, 14] width 257 height 14
click at [607, 13] on icon at bounding box center [606, 12] width 6 height 5
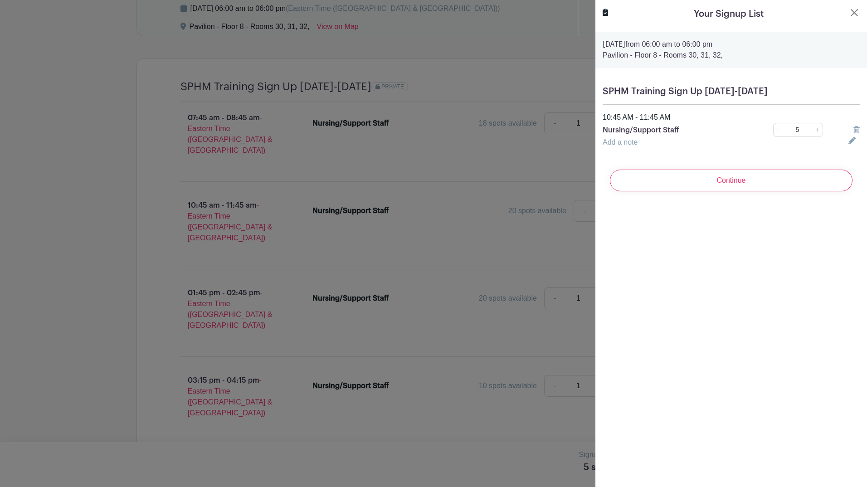
click at [854, 129] on icon at bounding box center [857, 129] width 6 height 7
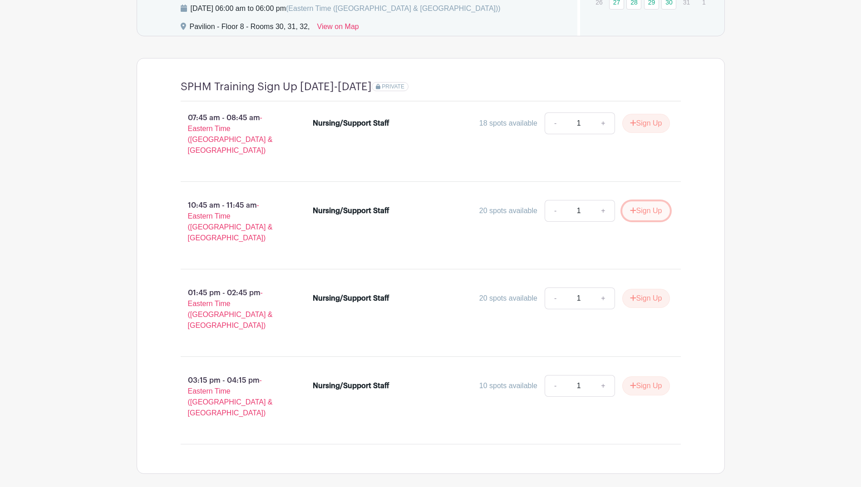
click at [627, 201] on button "Sign Up" at bounding box center [646, 210] width 48 height 19
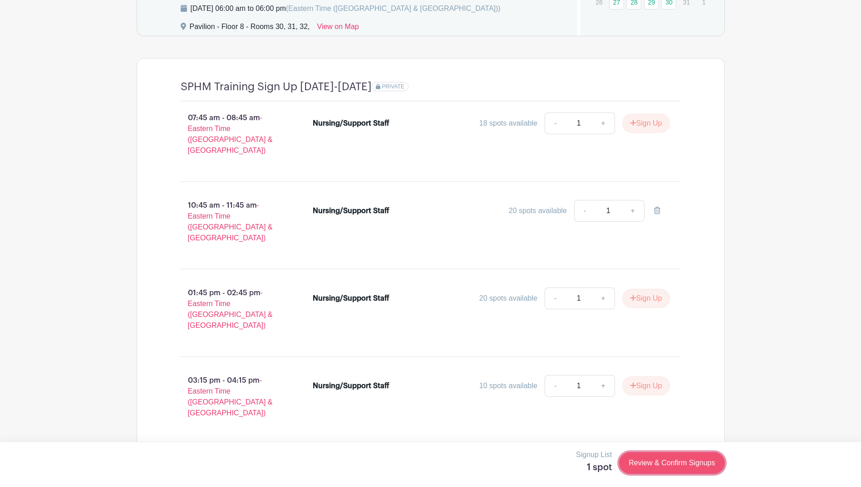
click at [683, 469] on link "Review & Confirm Signups" at bounding box center [671, 463] width 105 height 22
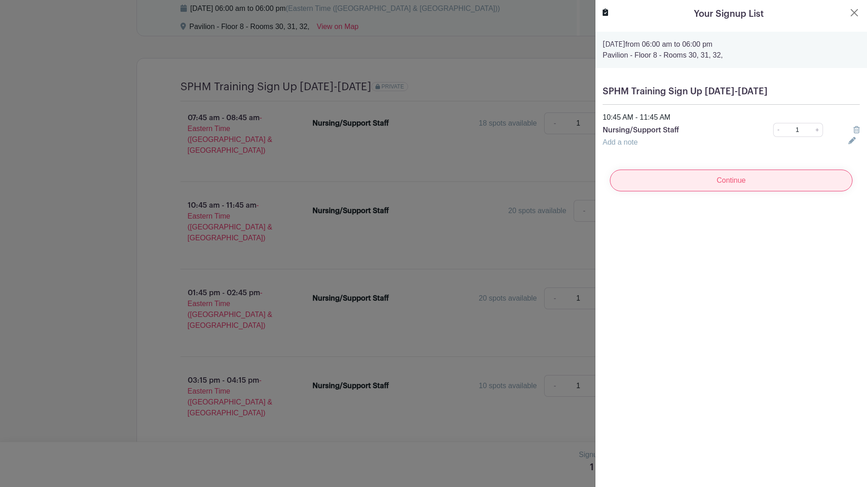
click at [727, 179] on input "Continue" at bounding box center [731, 181] width 243 height 22
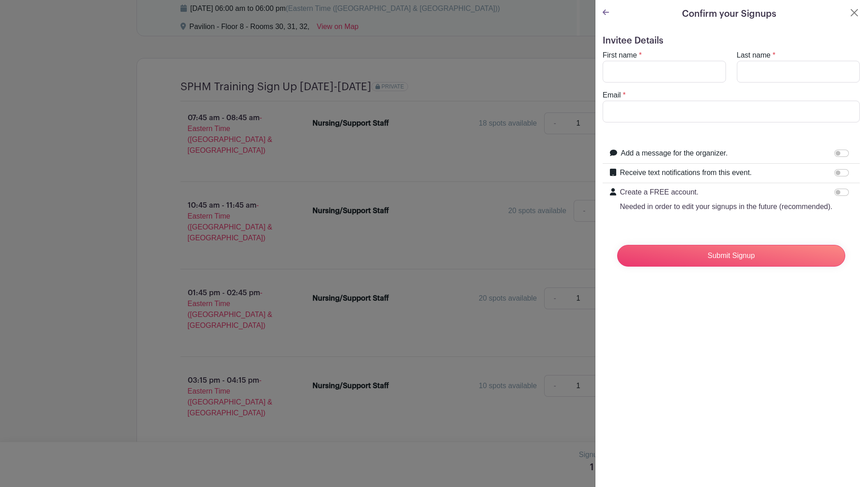
click at [604, 12] on icon at bounding box center [606, 12] width 6 height 5
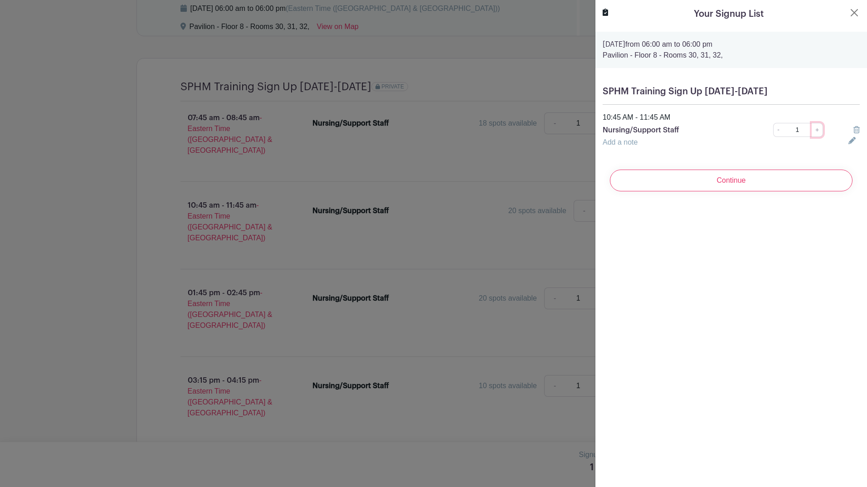
click at [812, 129] on link "+" at bounding box center [817, 130] width 11 height 14
type input "2"
click at [788, 172] on input "Continue" at bounding box center [731, 181] width 243 height 22
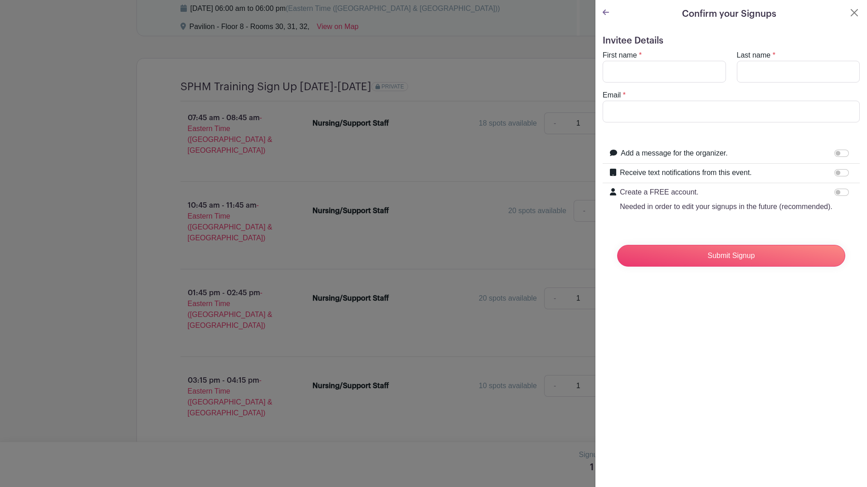
click at [604, 11] on icon at bounding box center [606, 12] width 6 height 5
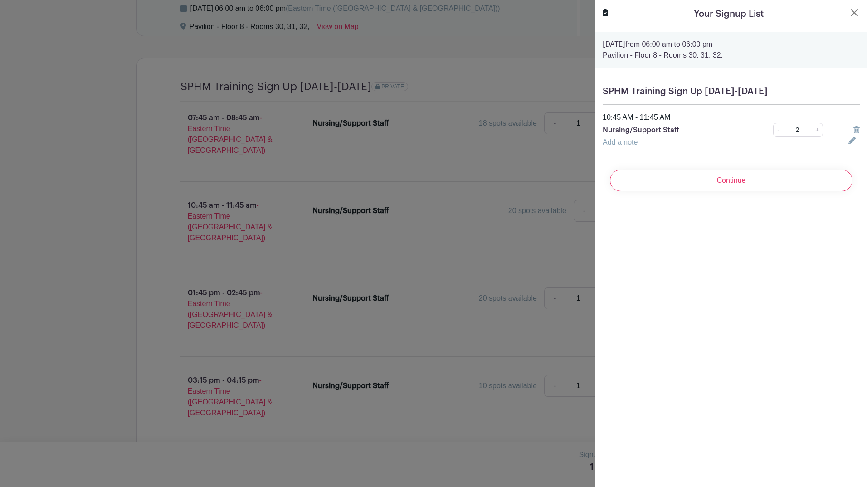
click at [854, 130] on icon at bounding box center [857, 129] width 6 height 7
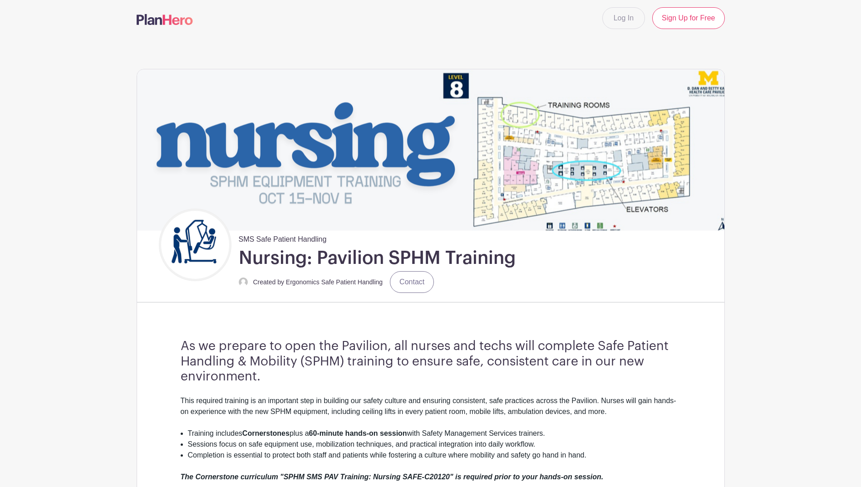
scroll to position [0, 0]
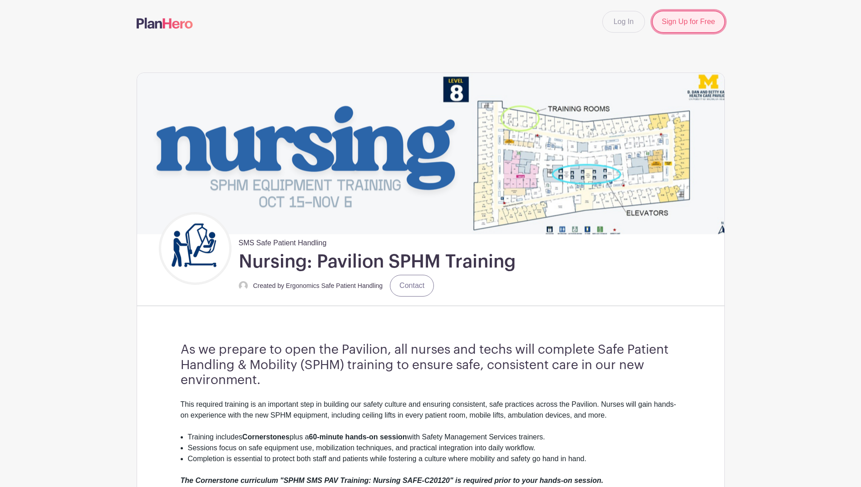
click at [706, 24] on link "Sign Up for Free" at bounding box center [688, 22] width 72 height 22
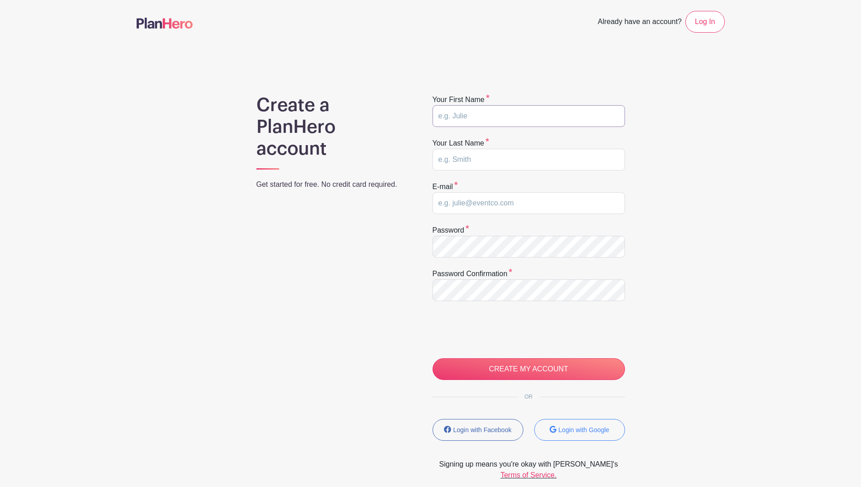
click at [573, 116] on input "text" at bounding box center [528, 116] width 192 height 22
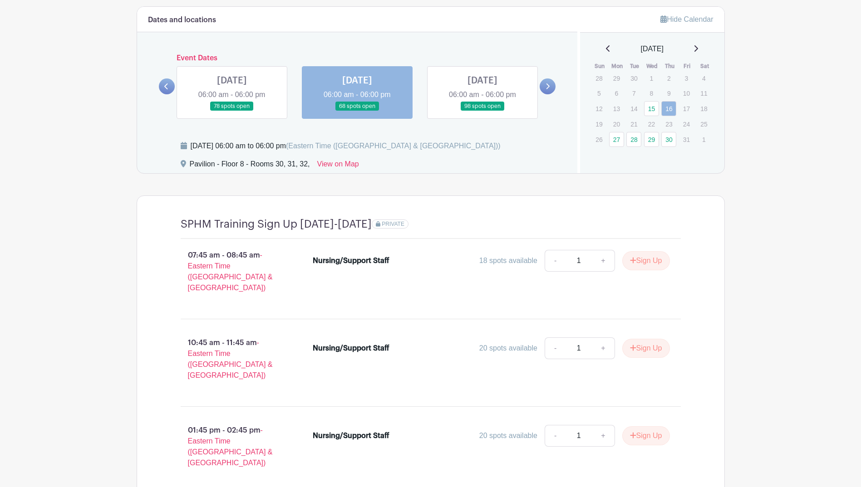
scroll to position [726, 0]
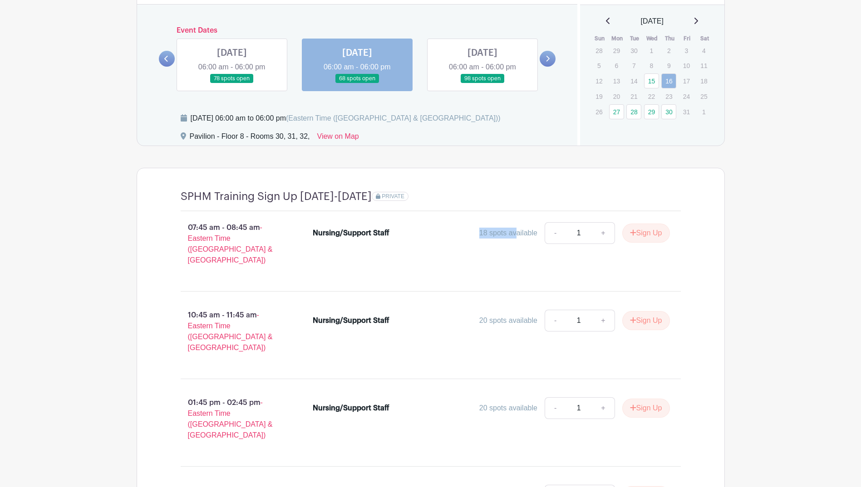
drag, startPoint x: 475, startPoint y: 235, endPoint x: 514, endPoint y: 235, distance: 39.0
click at [514, 235] on div "18 spots available - 1 + Sign Up" at bounding box center [536, 233] width 268 height 22
drag, startPoint x: 514, startPoint y: 235, endPoint x: 521, endPoint y: 240, distance: 8.4
click at [521, 240] on div "18 spots available - 1 + Sign Up" at bounding box center [536, 233] width 268 height 22
click at [601, 310] on link "+" at bounding box center [603, 321] width 23 height 22
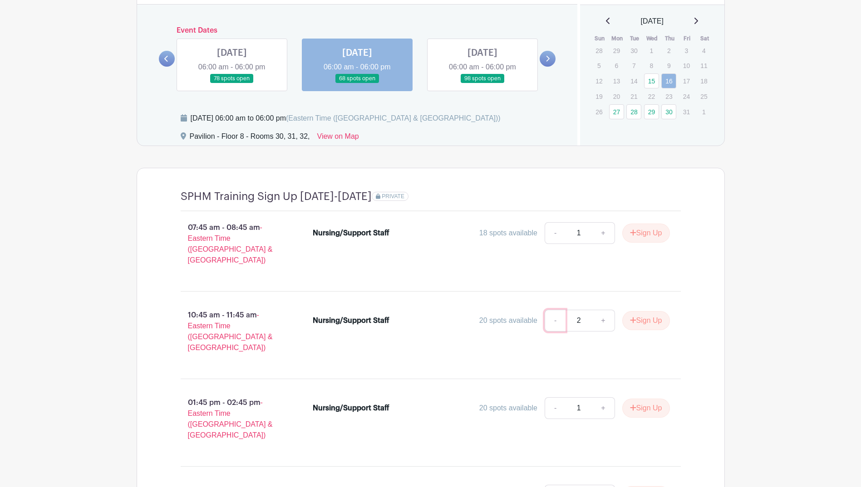
click at [549, 312] on link "-" at bounding box center [554, 321] width 21 height 22
type input "1"
click at [650, 311] on button "Sign Up" at bounding box center [646, 320] width 48 height 19
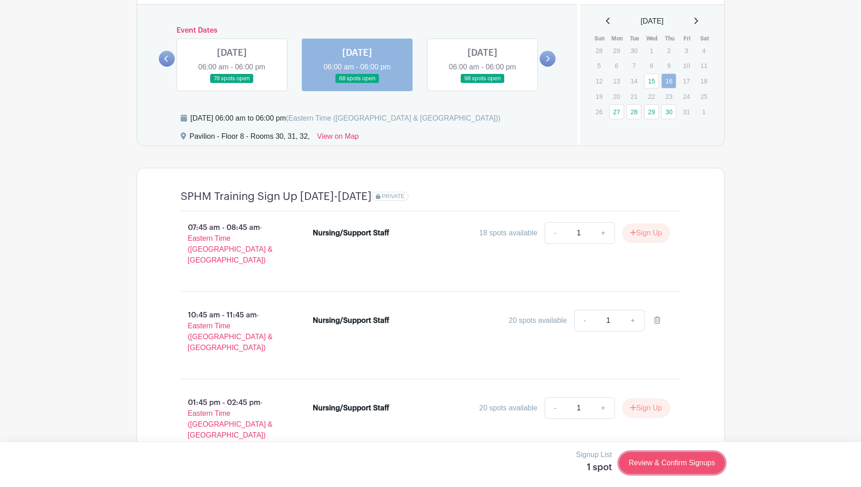
click at [688, 455] on link "Review & Confirm Signups" at bounding box center [671, 463] width 105 height 22
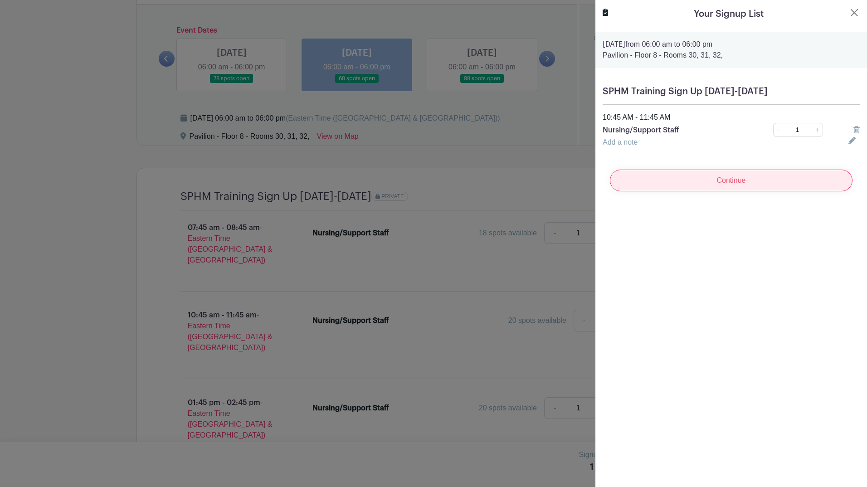
click at [716, 184] on input "Continue" at bounding box center [731, 181] width 243 height 22
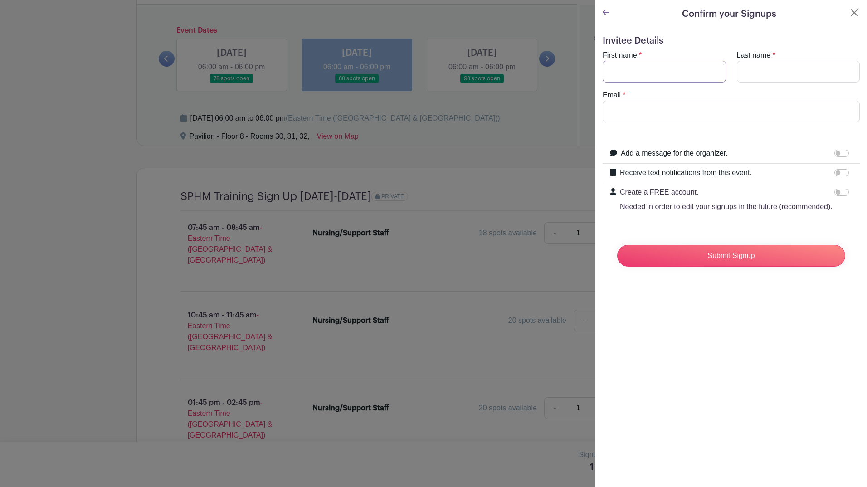
click at [661, 66] on input "First name" at bounding box center [664, 72] width 123 height 22
type input "Jacob"
type input "Thomas"
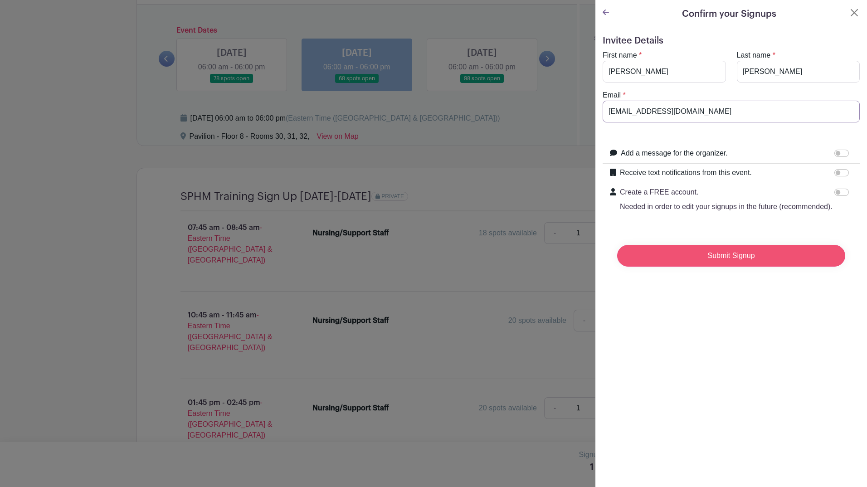
type input "jacobet@med.umich.edu"
drag, startPoint x: 764, startPoint y: 267, endPoint x: 714, endPoint y: 333, distance: 83.2
click at [714, 333] on div "Confirm your Signups Invitee Details First name * Jacob Last name * Thomas Emai…" at bounding box center [731, 243] width 272 height 487
click at [724, 261] on input "Submit Signup" at bounding box center [731, 256] width 228 height 22
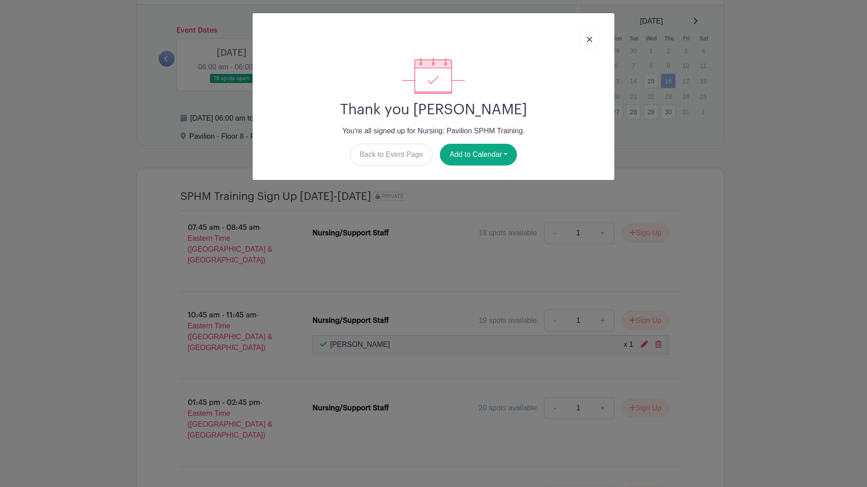
drag, startPoint x: 592, startPoint y: 39, endPoint x: 600, endPoint y: 57, distance: 19.7
click at [592, 39] on img at bounding box center [589, 39] width 5 height 5
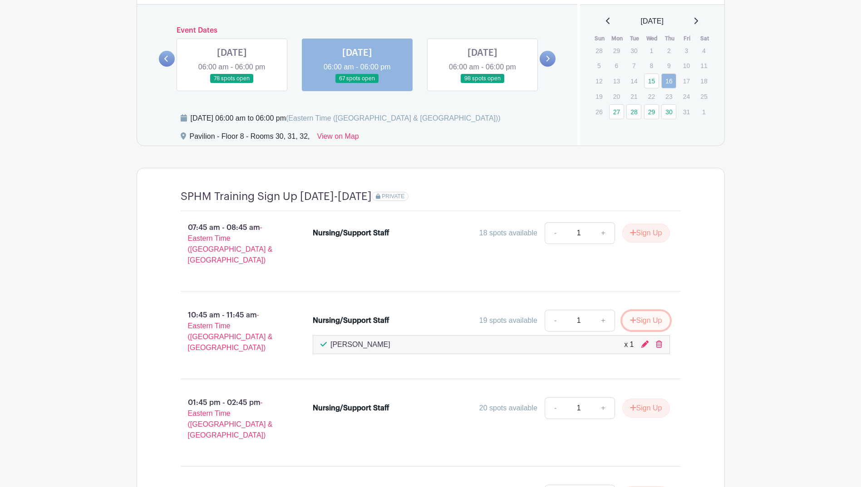
click at [646, 311] on button "Sign Up" at bounding box center [646, 320] width 48 height 19
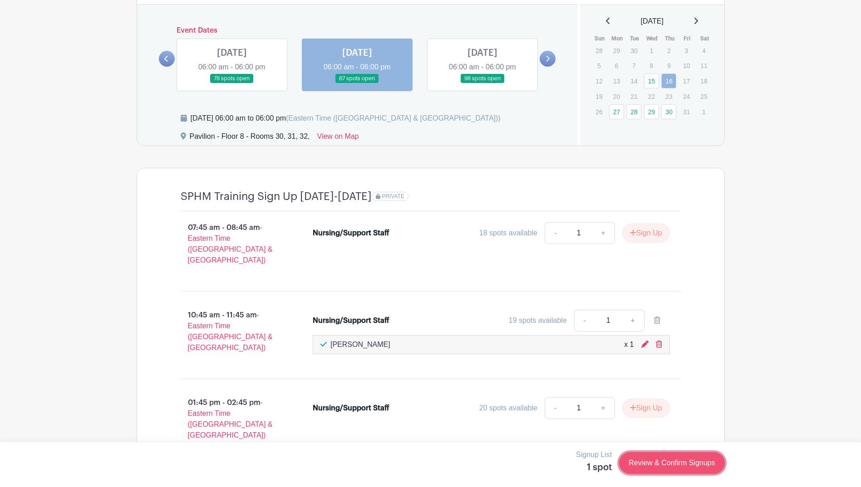
click at [667, 462] on link "Review & Confirm Signups" at bounding box center [671, 463] width 105 height 22
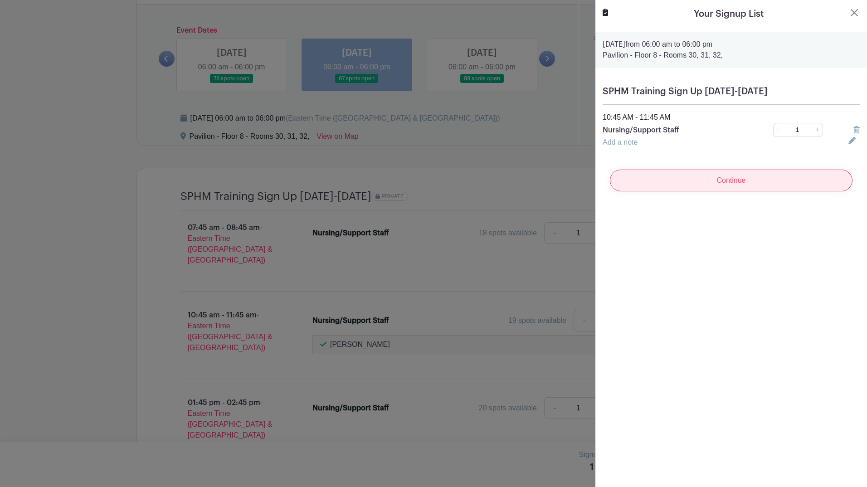
click at [720, 188] on input "Continue" at bounding box center [731, 181] width 243 height 22
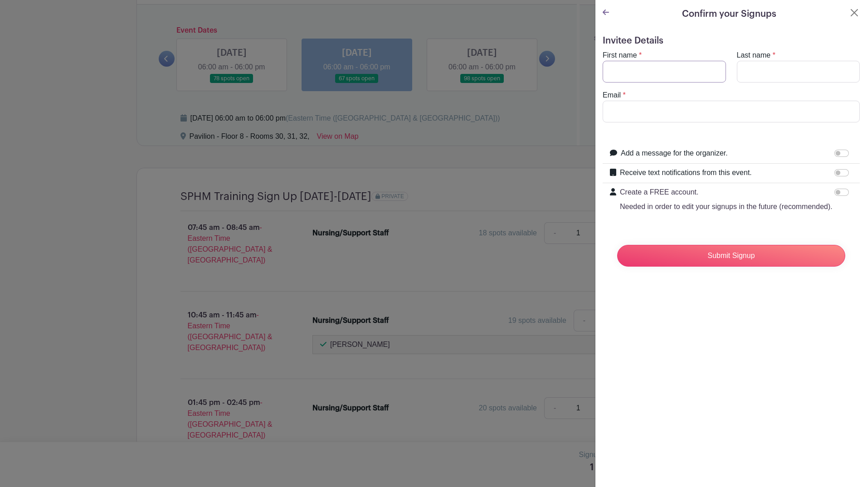
click at [634, 75] on input "First name" at bounding box center [664, 72] width 123 height 22
type input "Anthony"
type input "Kreyger"
type input "a"
type input "akreyger@med.umich.edu"
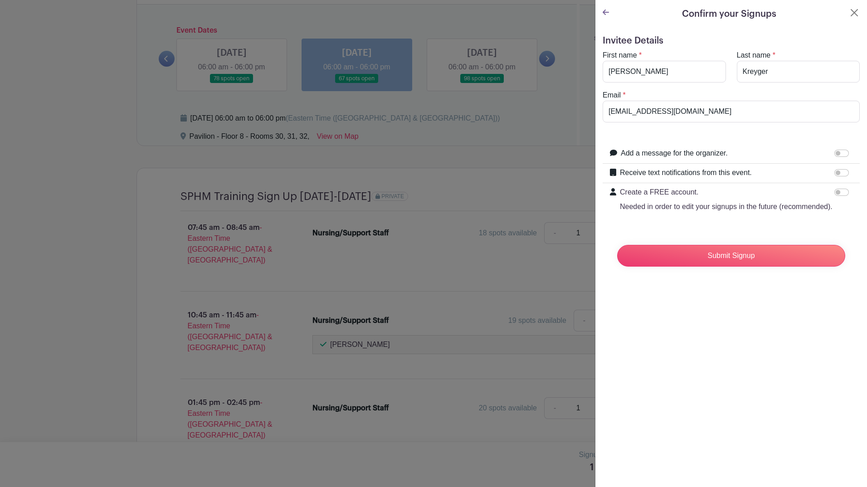
click at [824, 274] on div "Submit Signup" at bounding box center [731, 256] width 243 height 36
click at [817, 267] on input "Submit Signup" at bounding box center [731, 256] width 228 height 22
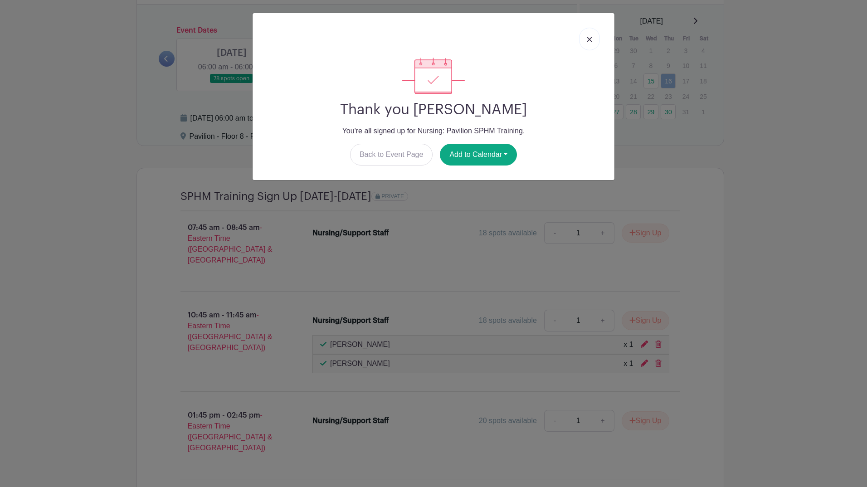
click at [588, 37] on img at bounding box center [589, 39] width 5 height 5
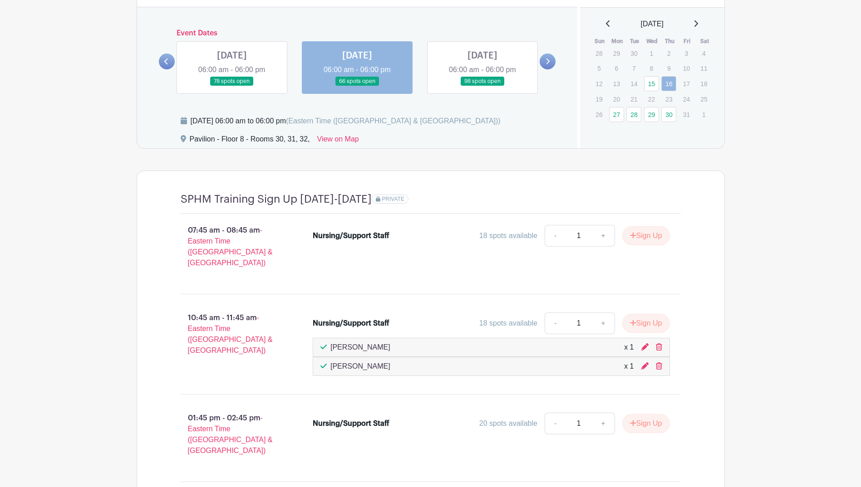
scroll to position [769, 0]
